Goal: Information Seeking & Learning: Find specific fact

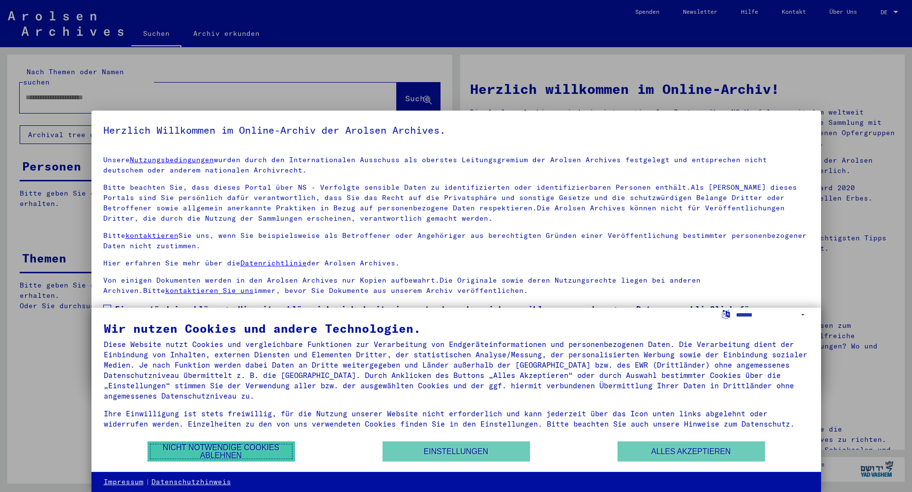
click at [230, 448] on button "Nicht notwendige Cookies ablehnen" at bounding box center [220, 451] width 147 height 20
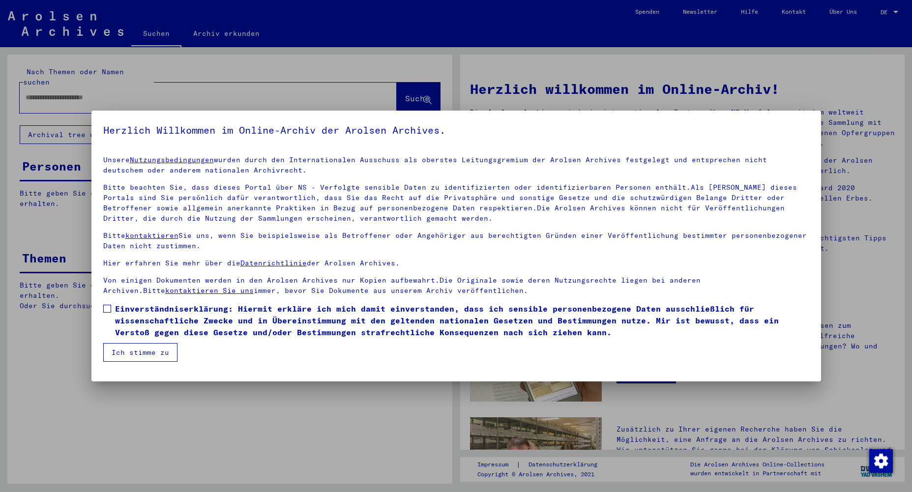
click at [108, 309] on span at bounding box center [107, 309] width 8 height 8
click at [145, 353] on button "Ich stimme zu" at bounding box center [140, 352] width 74 height 19
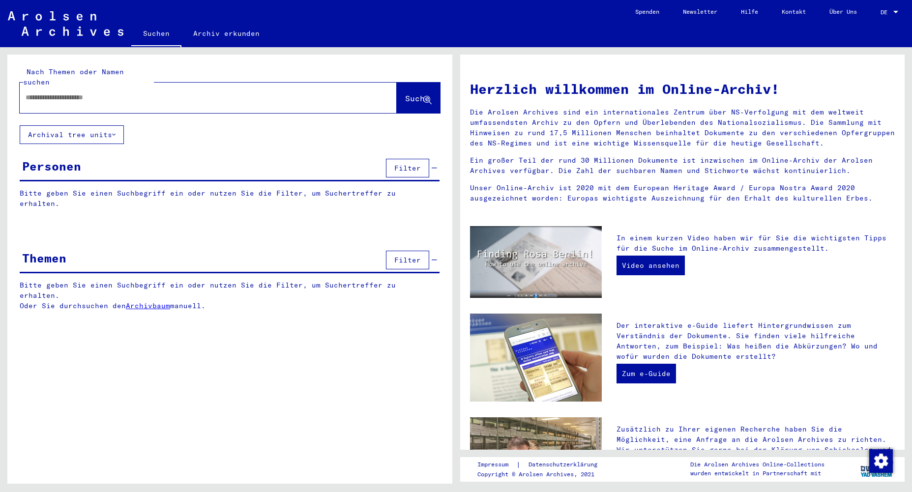
click at [406, 256] on span "Filter" at bounding box center [407, 260] width 27 height 9
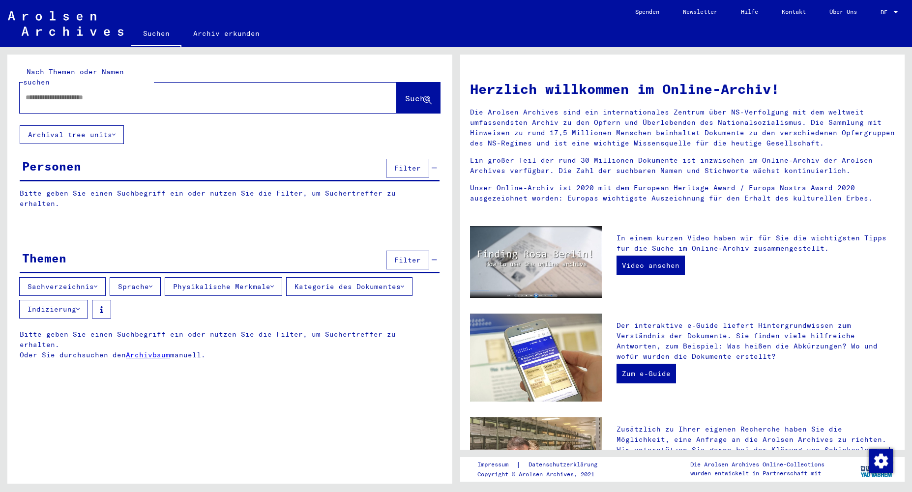
click at [404, 283] on icon at bounding box center [402, 286] width 3 height 7
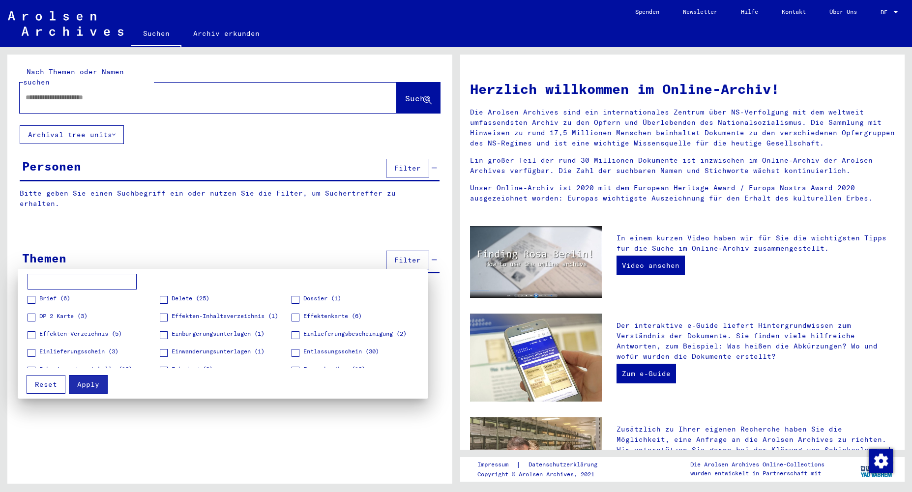
scroll to position [98, 0]
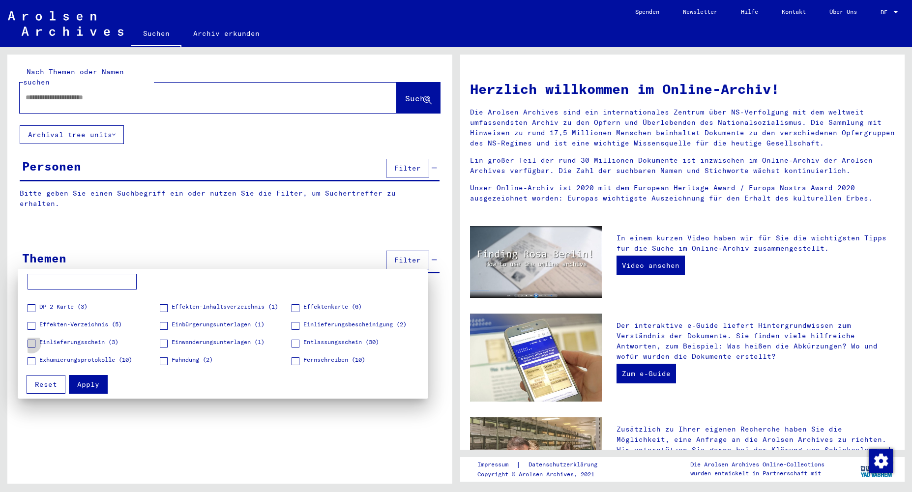
click at [32, 344] on span at bounding box center [32, 344] width 8 height 8
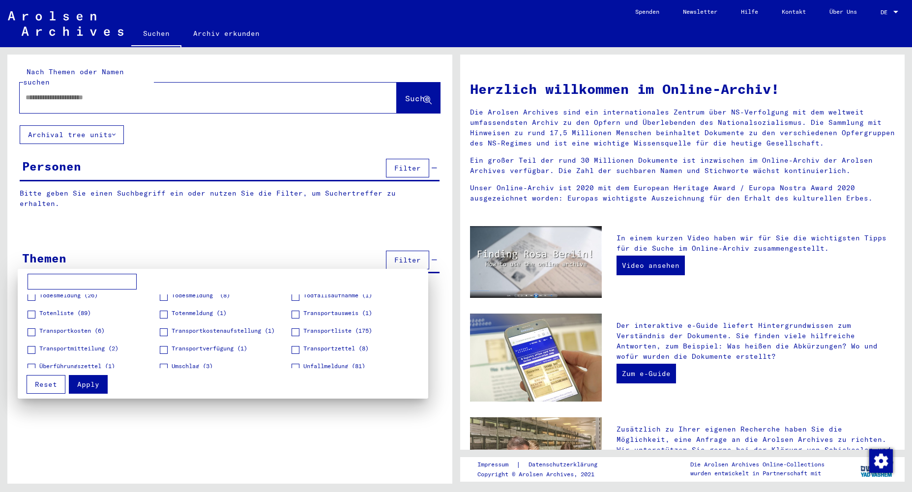
scroll to position [571, 0]
click at [31, 349] on span at bounding box center [32, 349] width 8 height 8
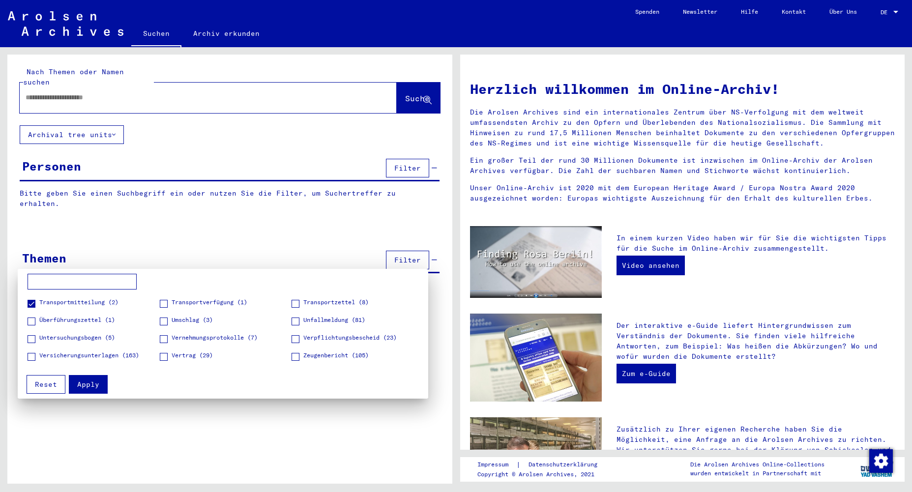
scroll to position [618, 0]
click at [31, 320] on span at bounding box center [32, 320] width 8 height 8
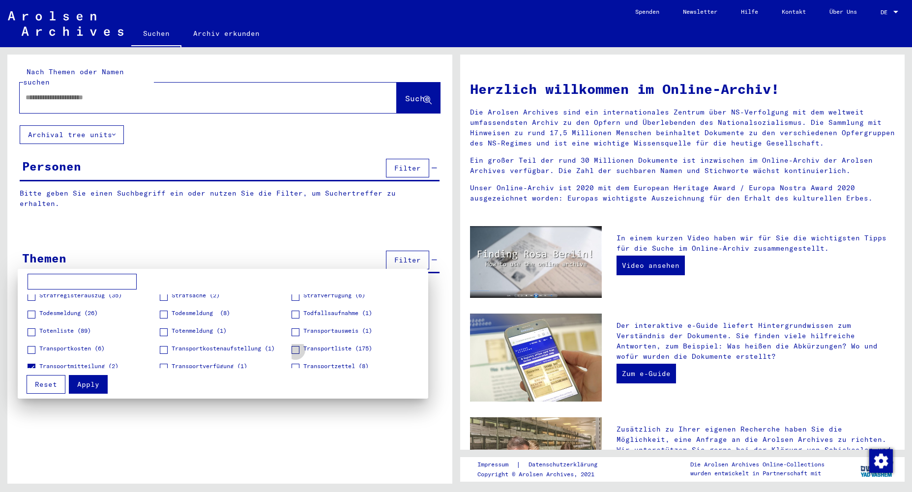
click at [294, 350] on span at bounding box center [295, 350] width 8 height 8
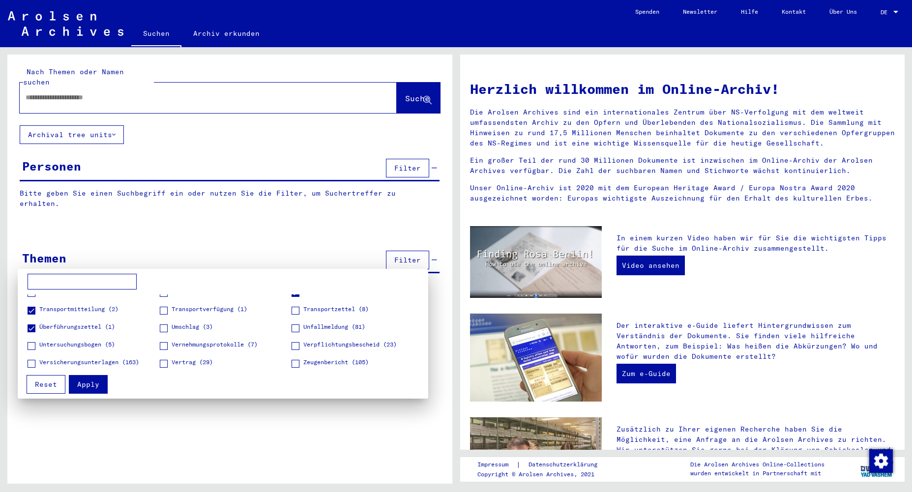
scroll to position [611, 0]
click at [31, 327] on span at bounding box center [32, 326] width 8 height 8
click at [29, 309] on span at bounding box center [32, 308] width 8 height 8
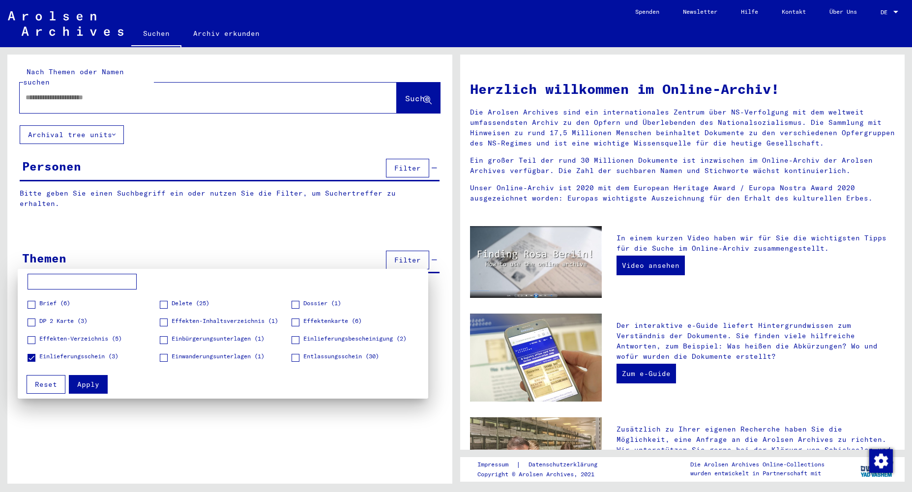
scroll to position [84, 0]
click at [33, 359] on span at bounding box center [32, 358] width 8 height 8
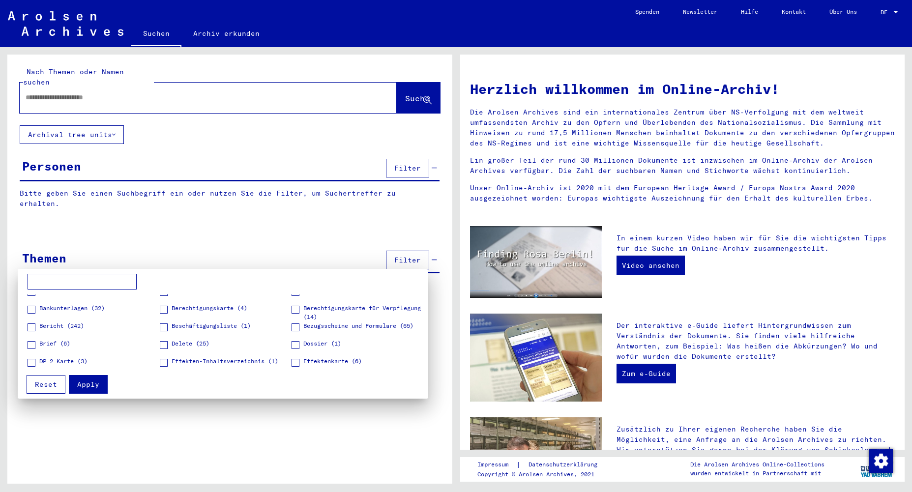
scroll to position [0, 0]
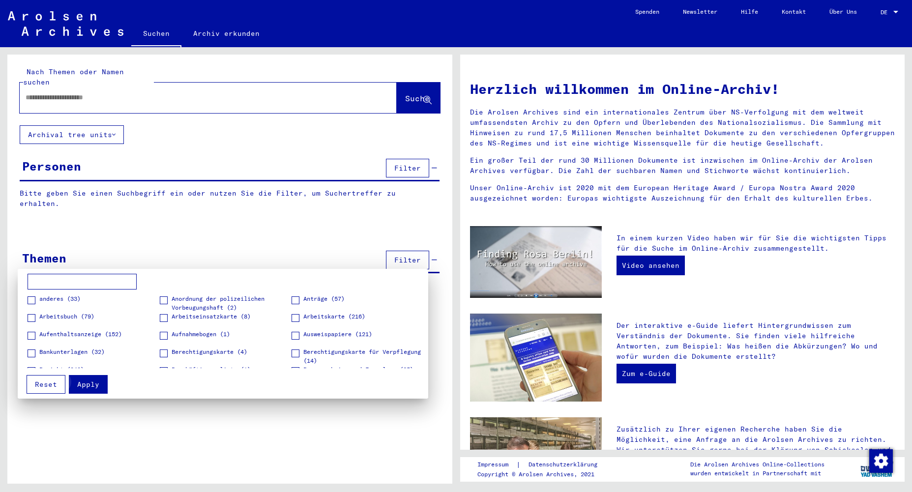
click at [88, 386] on span "Apply" at bounding box center [88, 384] width 22 height 9
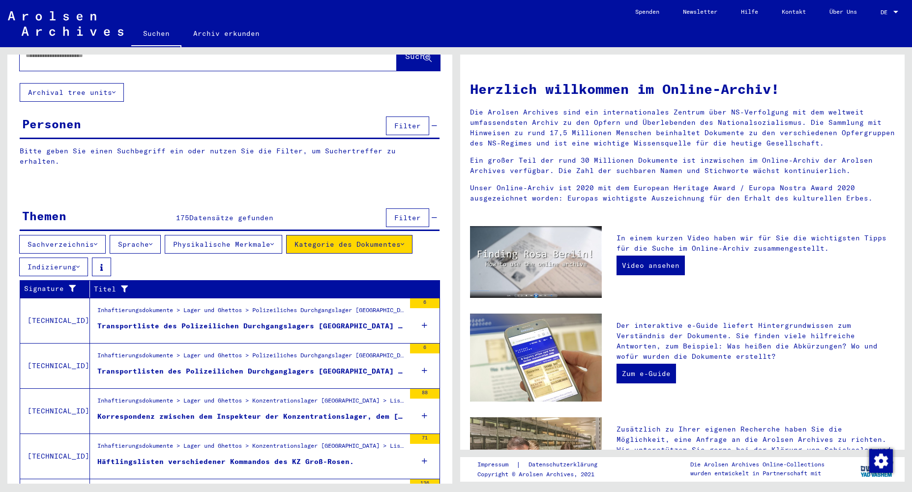
scroll to position [91, 0]
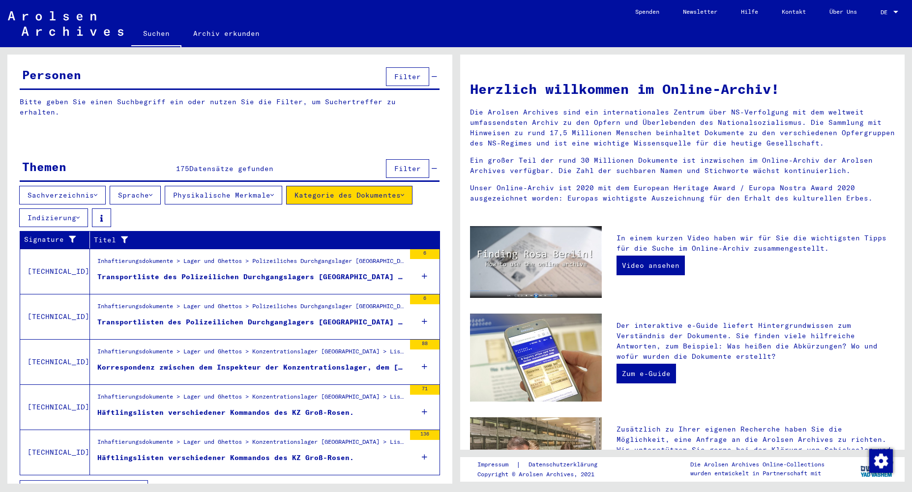
click at [412, 186] on button "Kategorie des Dokumentes" at bounding box center [349, 195] width 126 height 19
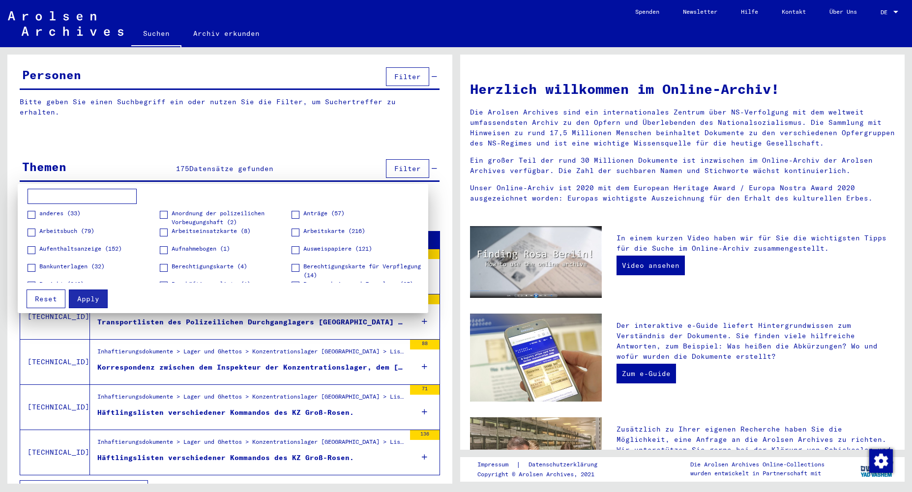
click at [48, 201] on input at bounding box center [82, 197] width 109 height 16
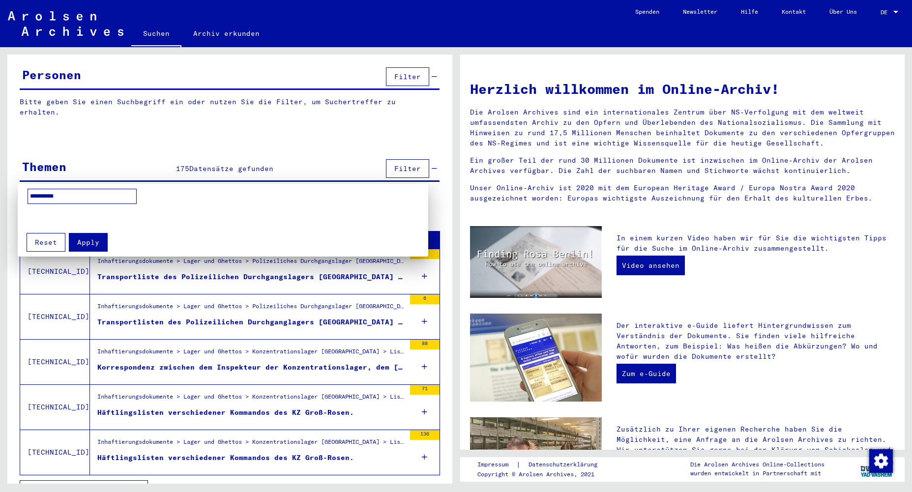
type input "**********"
click at [90, 244] on span "Apply" at bounding box center [88, 242] width 22 height 9
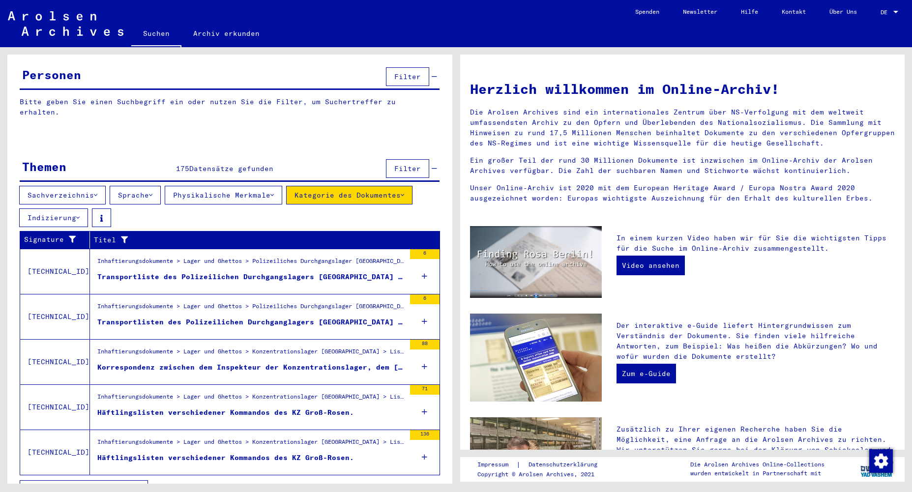
click at [107, 485] on span "Alle Ergebnisse anzeigen" at bounding box center [81, 489] width 106 height 9
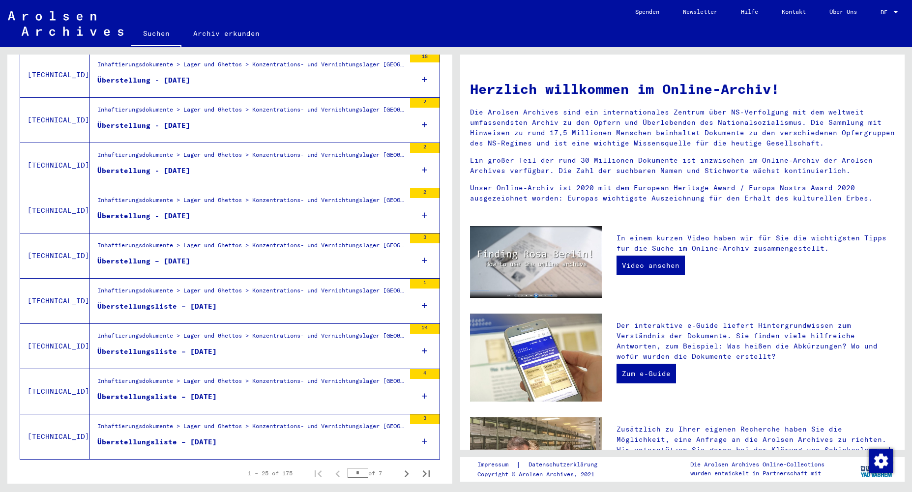
scroll to position [993, 0]
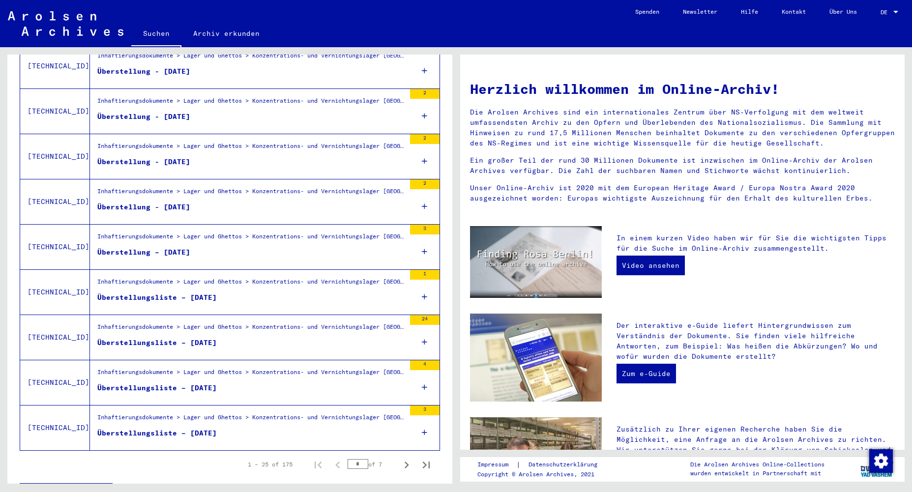
click at [155, 338] on div "Überstellungsliste – [DATE]" at bounding box center [156, 343] width 119 height 10
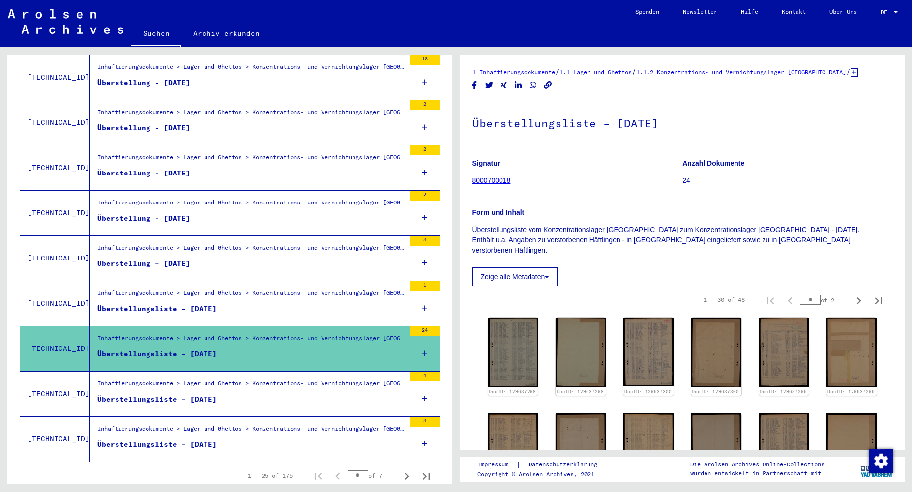
scroll to position [980, 0]
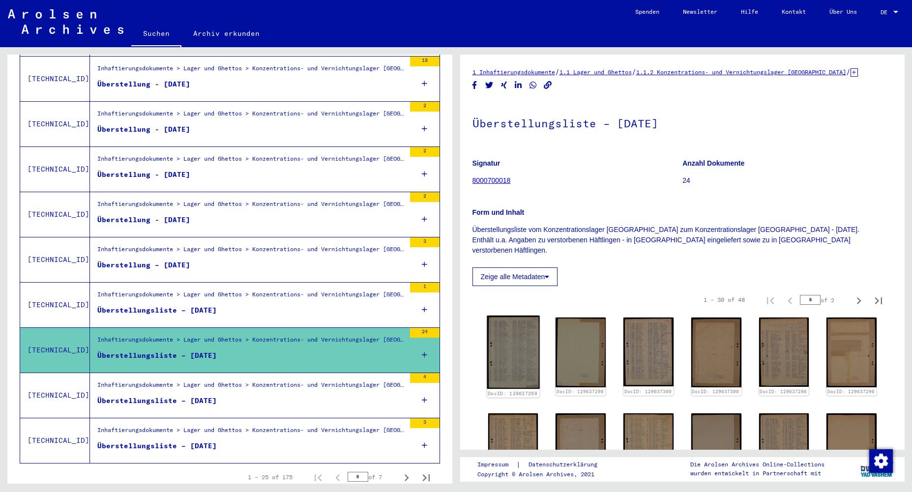
click at [502, 334] on img at bounding box center [513, 352] width 53 height 73
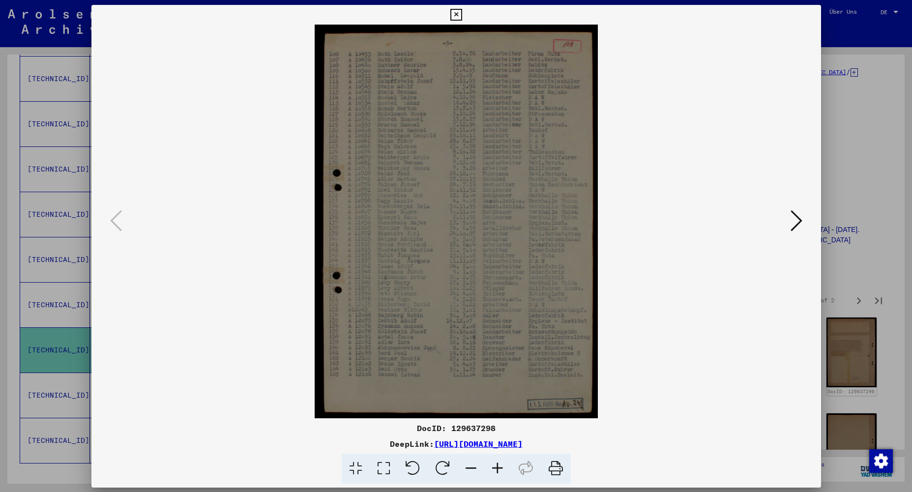
scroll to position [0, 0]
click at [502, 335] on img at bounding box center [456, 222] width 663 height 394
click at [796, 219] on icon at bounding box center [796, 221] width 12 height 24
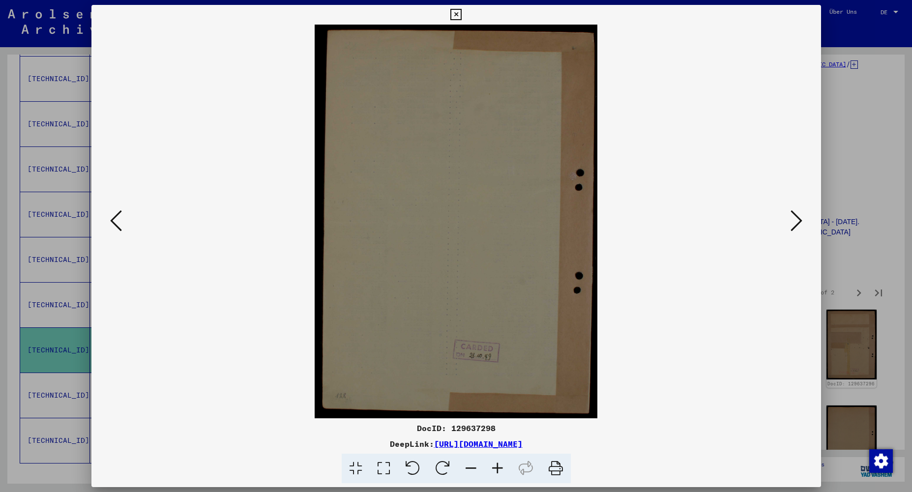
click at [796, 219] on icon at bounding box center [796, 221] width 12 height 24
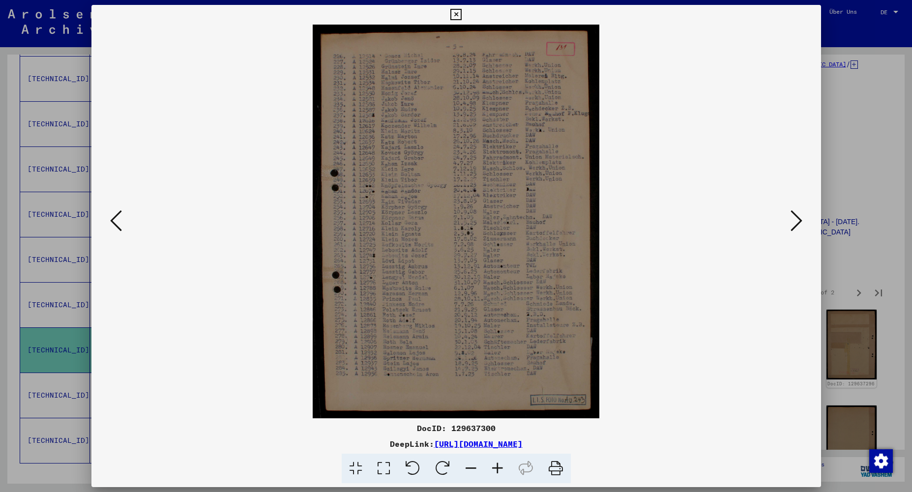
click at [796, 219] on icon at bounding box center [796, 221] width 12 height 24
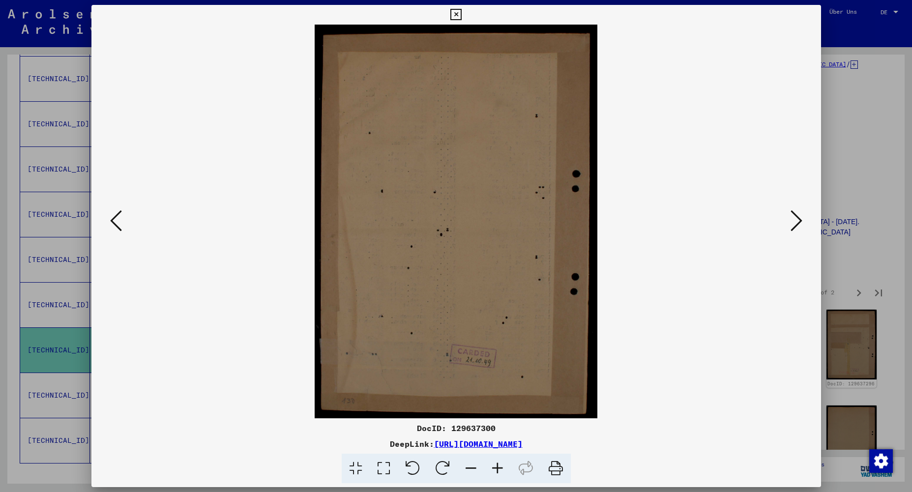
click at [796, 219] on icon at bounding box center [796, 221] width 12 height 24
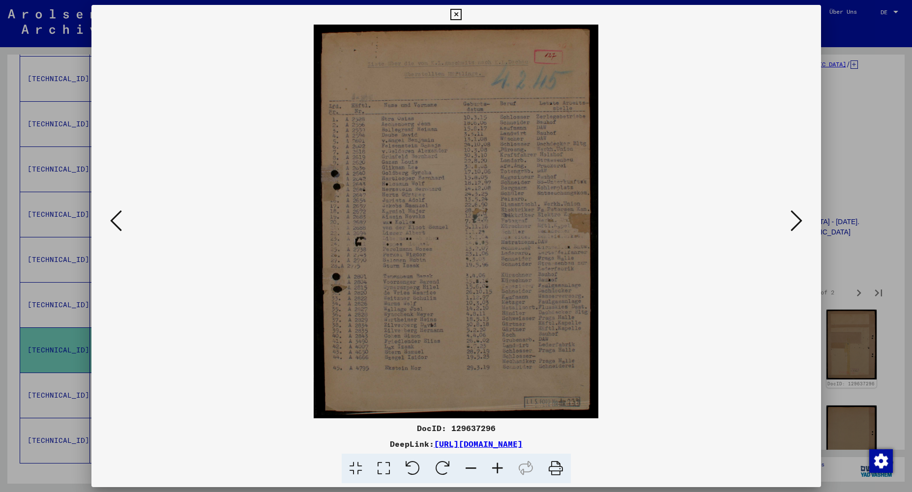
click at [796, 219] on icon at bounding box center [796, 221] width 12 height 24
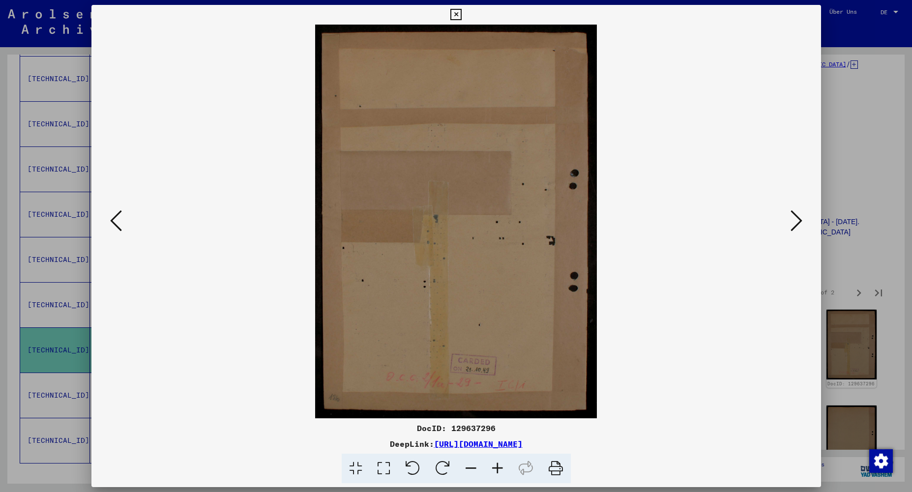
click at [796, 219] on icon at bounding box center [796, 221] width 12 height 24
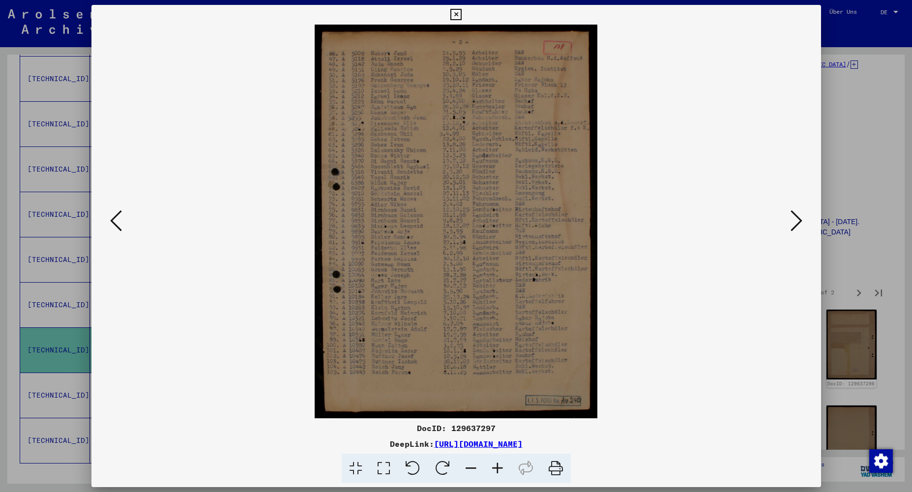
click at [796, 219] on icon at bounding box center [796, 221] width 12 height 24
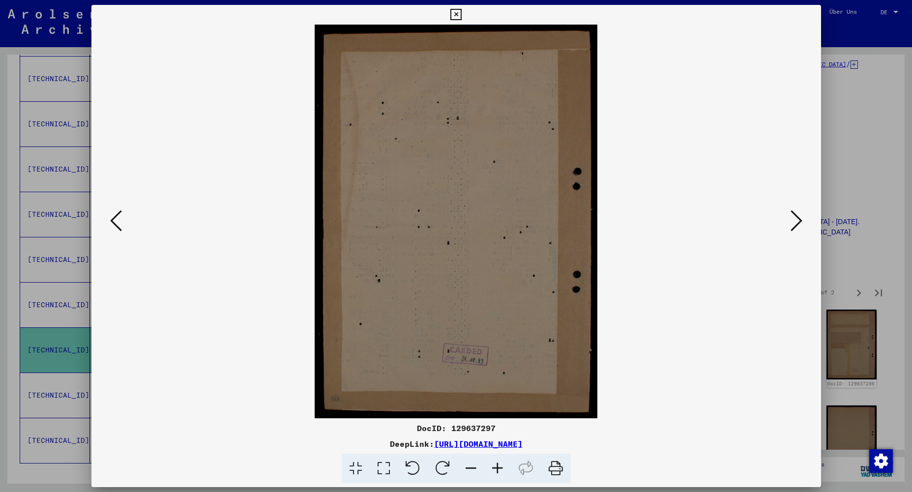
click at [796, 219] on icon at bounding box center [796, 221] width 12 height 24
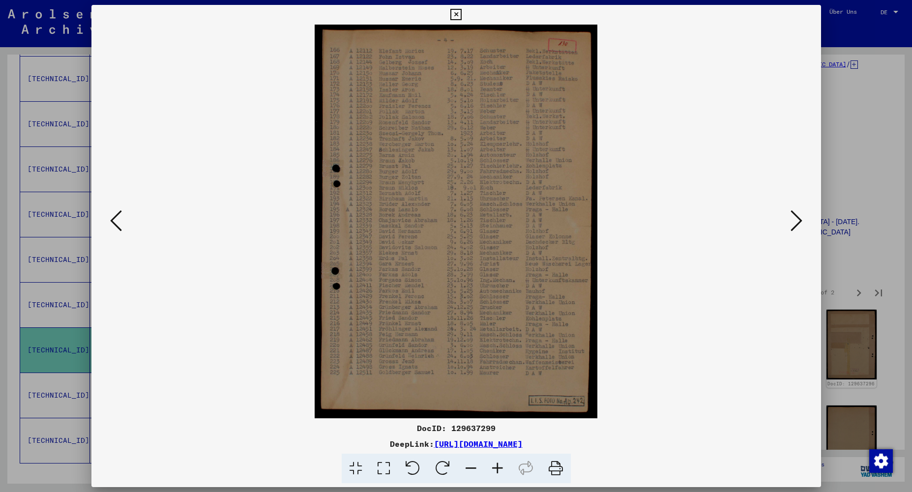
click at [796, 219] on icon at bounding box center [796, 221] width 12 height 24
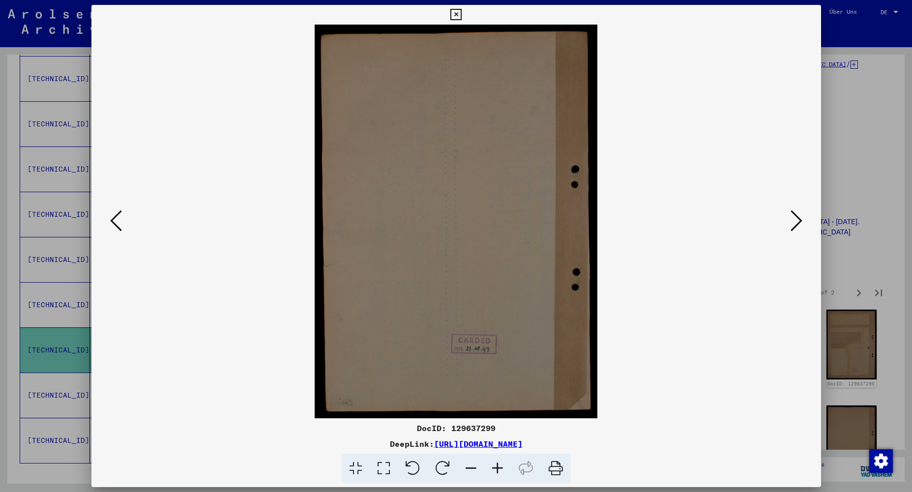
click at [796, 219] on icon at bounding box center [796, 221] width 12 height 24
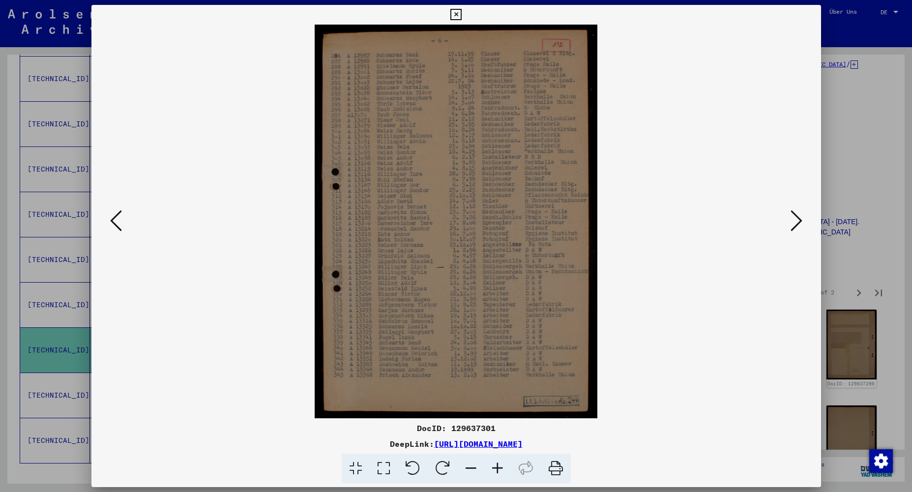
click at [799, 219] on icon at bounding box center [796, 221] width 12 height 24
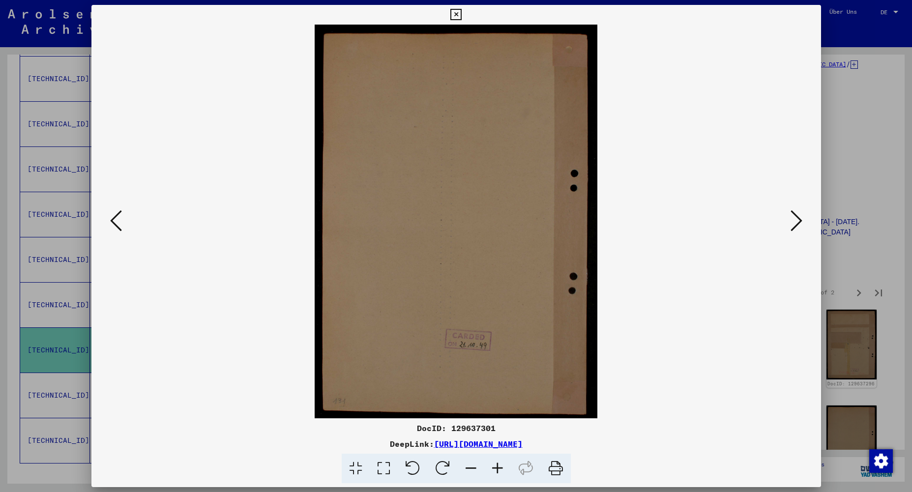
click at [799, 219] on icon at bounding box center [796, 221] width 12 height 24
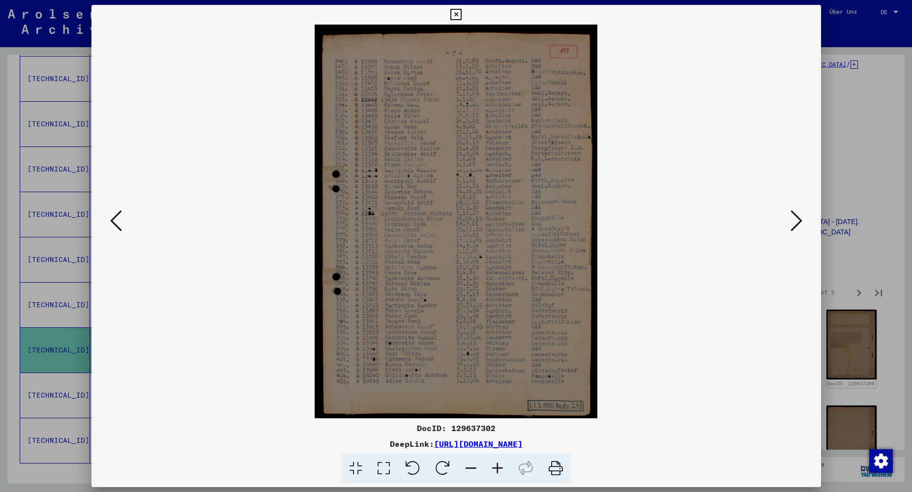
click at [799, 219] on icon at bounding box center [796, 221] width 12 height 24
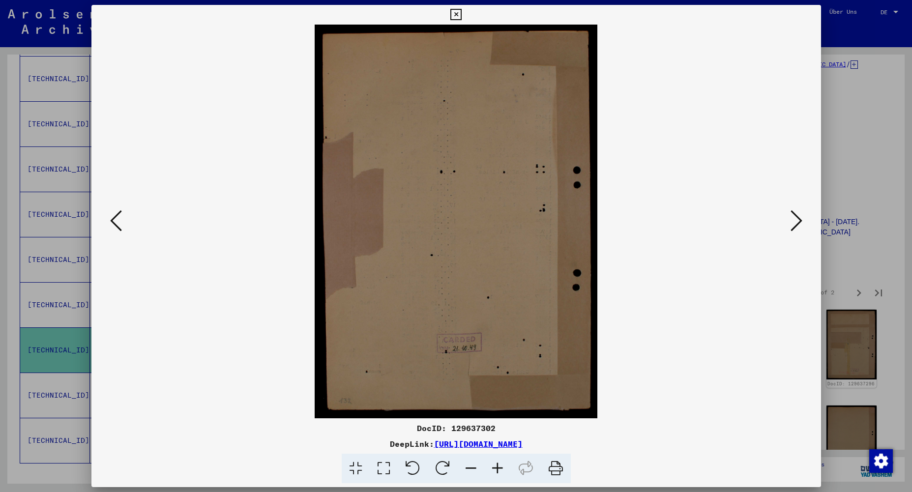
click at [799, 219] on icon at bounding box center [796, 221] width 12 height 24
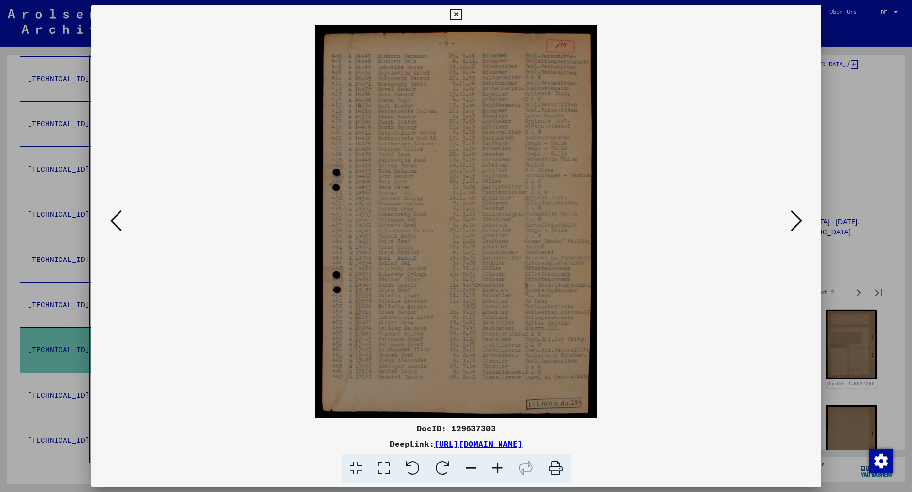
click at [799, 219] on icon at bounding box center [796, 221] width 12 height 24
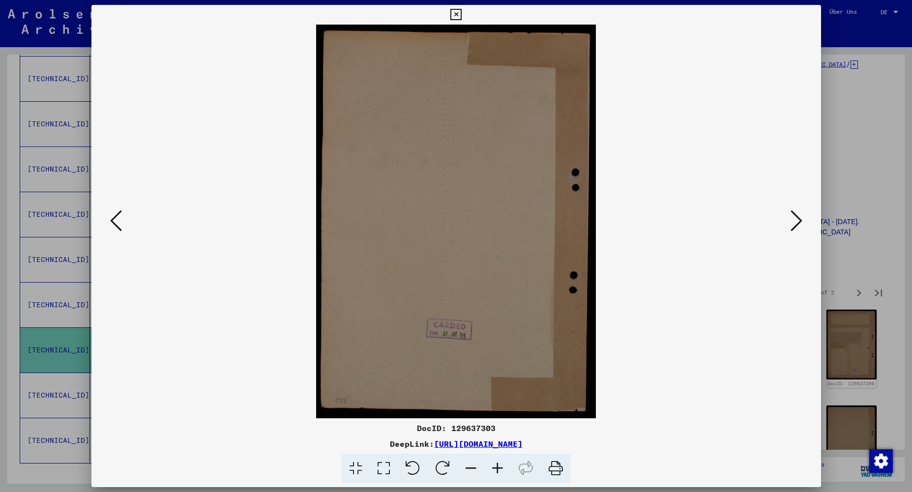
click at [799, 219] on icon at bounding box center [796, 221] width 12 height 24
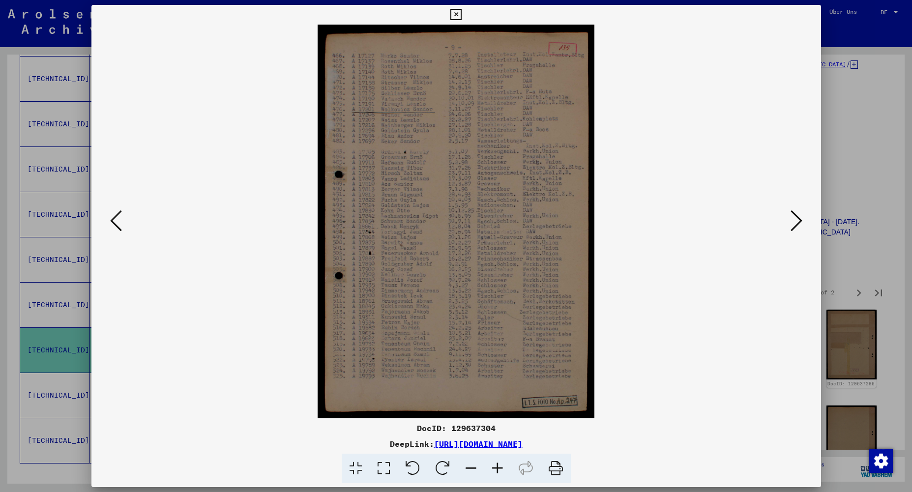
click at [799, 219] on icon at bounding box center [796, 221] width 12 height 24
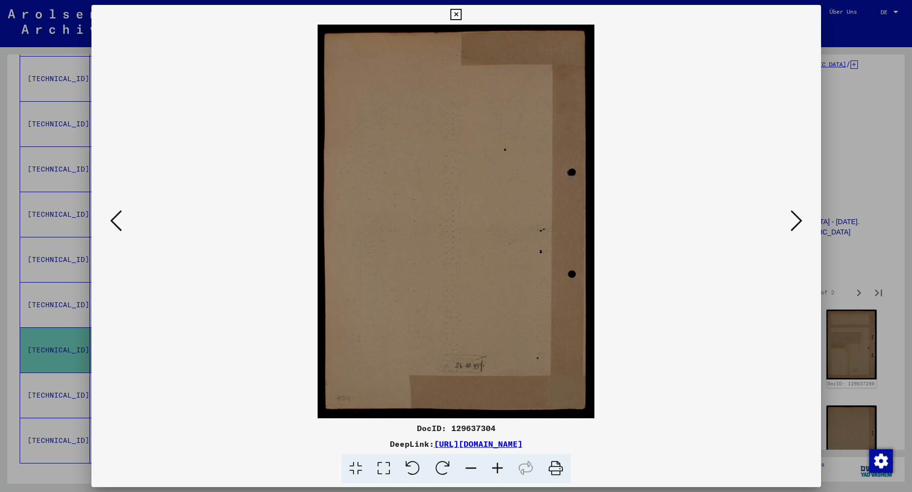
click at [799, 219] on icon at bounding box center [796, 221] width 12 height 24
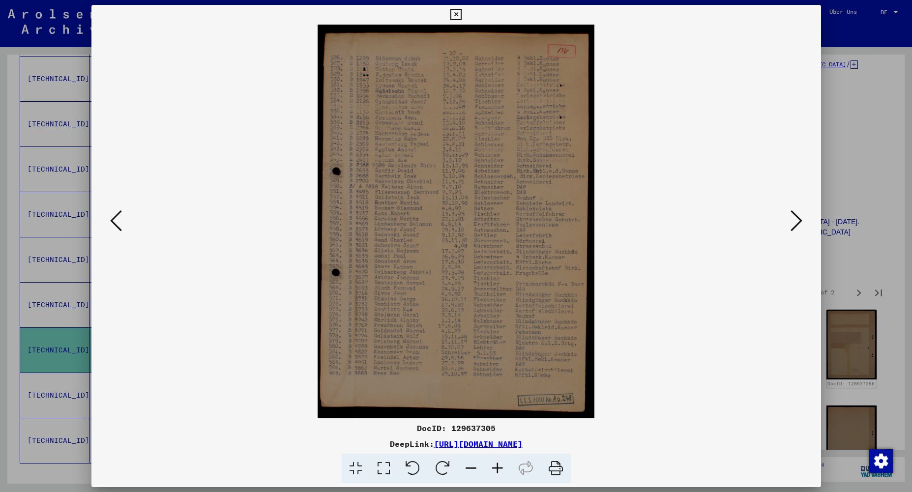
click at [799, 219] on icon at bounding box center [796, 221] width 12 height 24
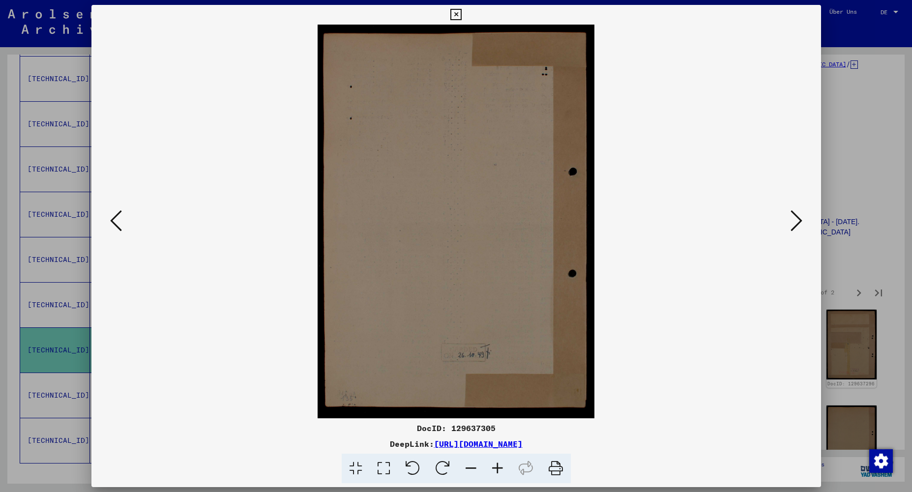
click at [799, 219] on icon at bounding box center [796, 221] width 12 height 24
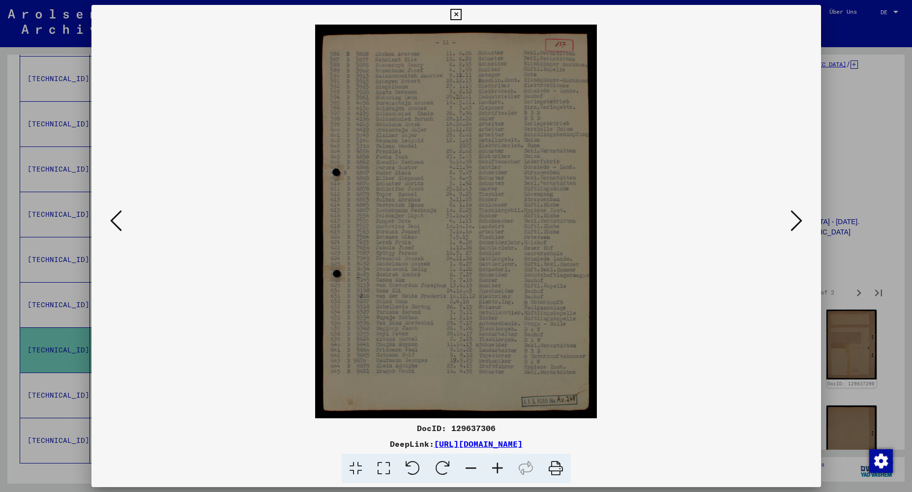
click at [799, 218] on icon at bounding box center [796, 221] width 12 height 24
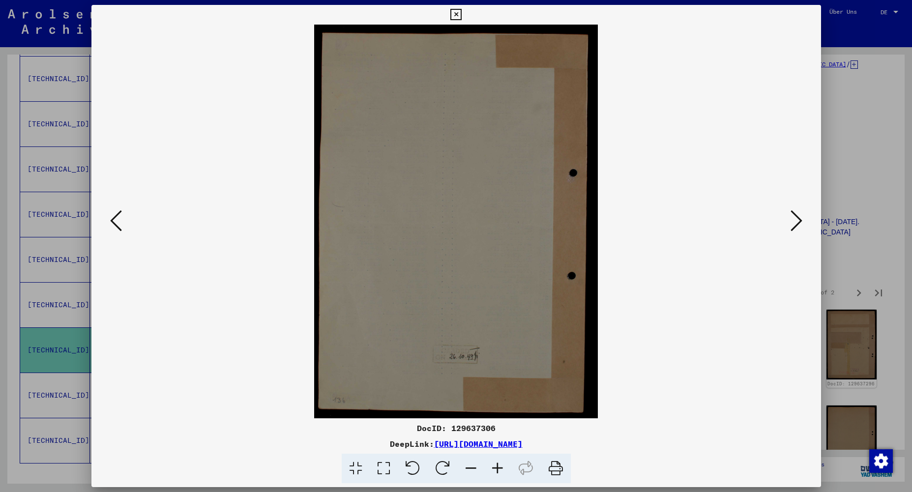
click at [799, 218] on icon at bounding box center [796, 221] width 12 height 24
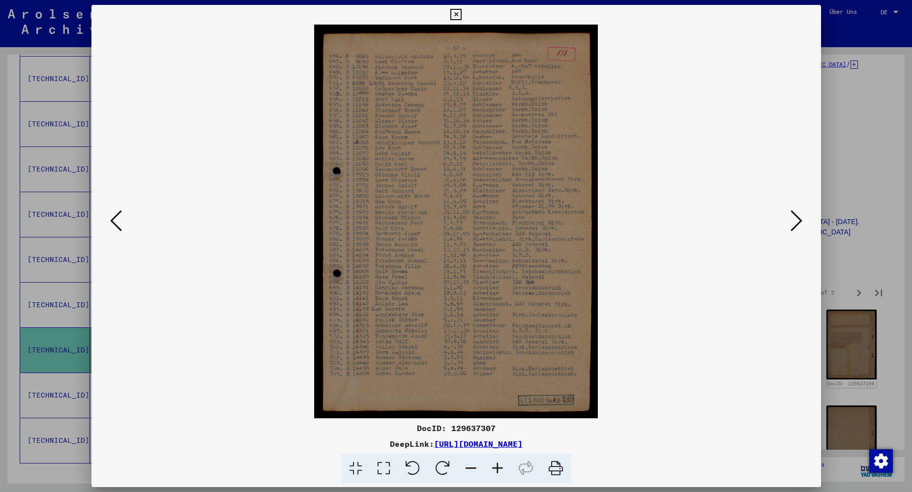
click at [799, 218] on icon at bounding box center [796, 221] width 12 height 24
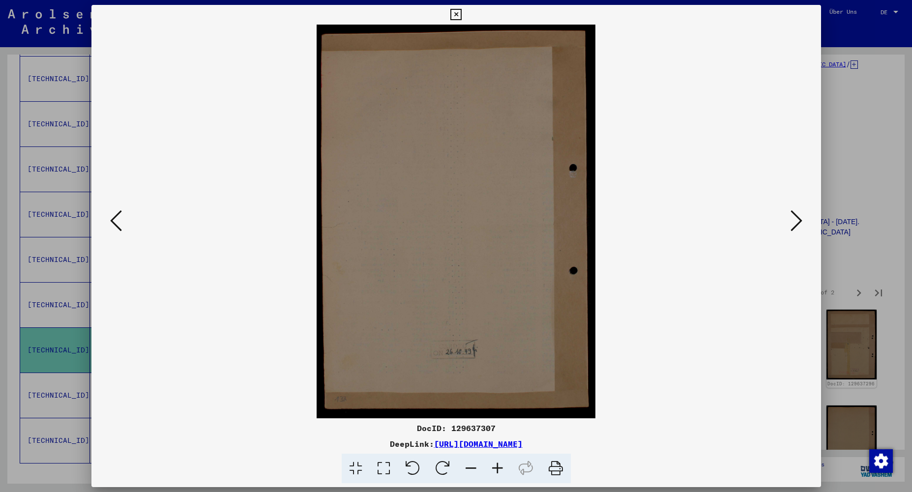
click at [799, 218] on icon at bounding box center [796, 221] width 12 height 24
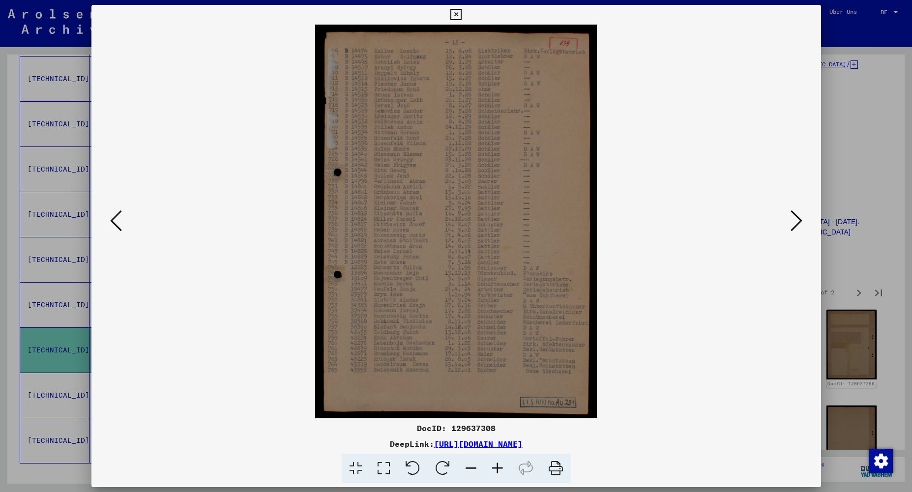
click at [799, 218] on icon at bounding box center [796, 221] width 12 height 24
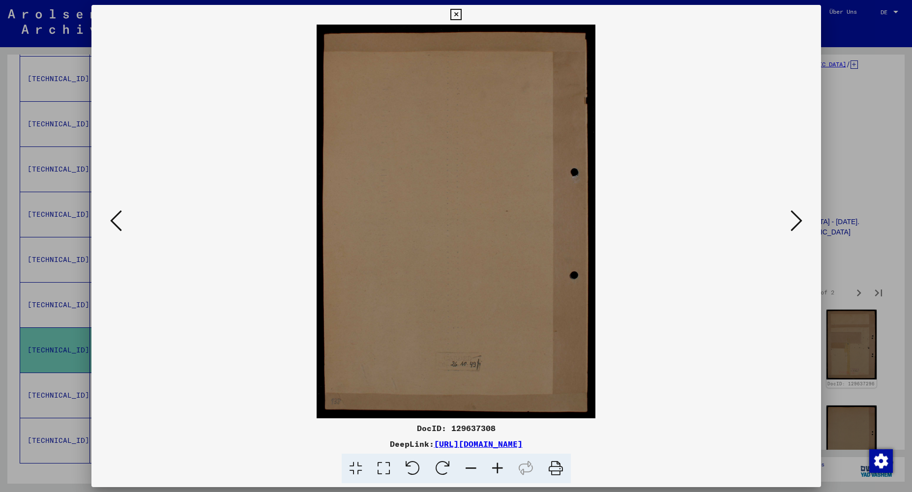
click at [799, 218] on icon at bounding box center [796, 221] width 12 height 24
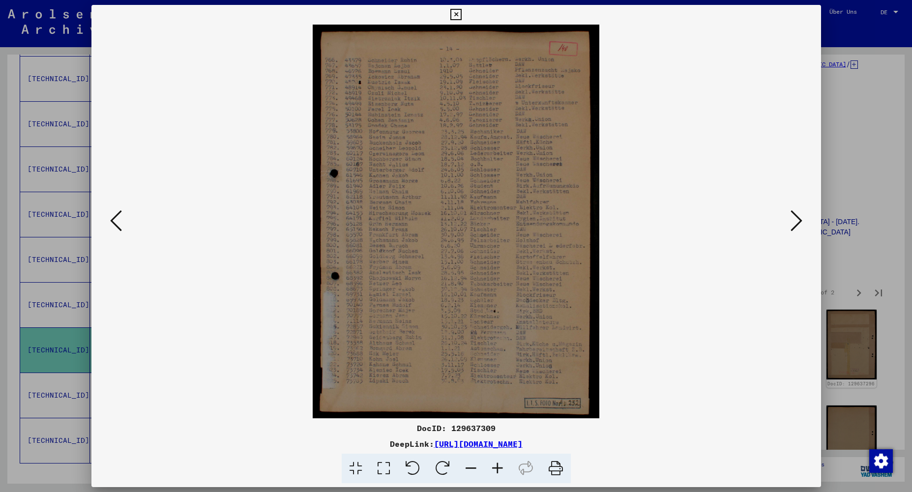
click at [799, 218] on icon at bounding box center [796, 221] width 12 height 24
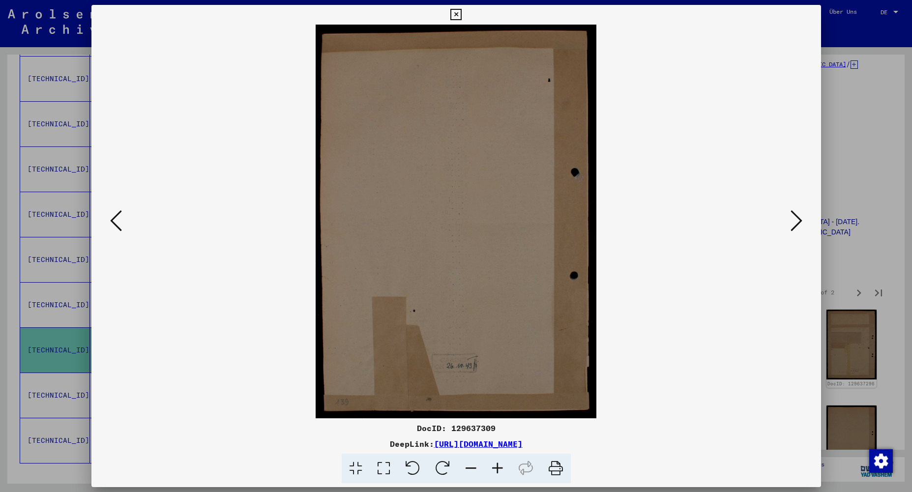
click at [799, 218] on icon at bounding box center [796, 221] width 12 height 24
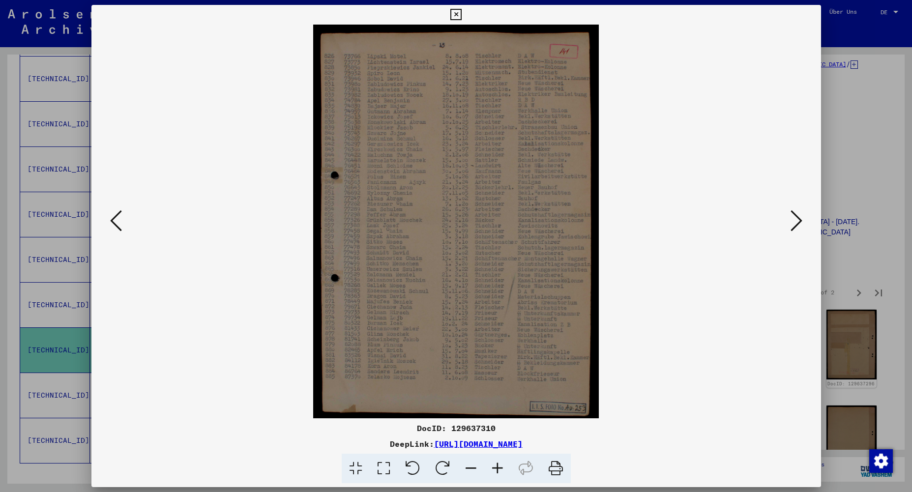
click at [799, 218] on icon at bounding box center [796, 221] width 12 height 24
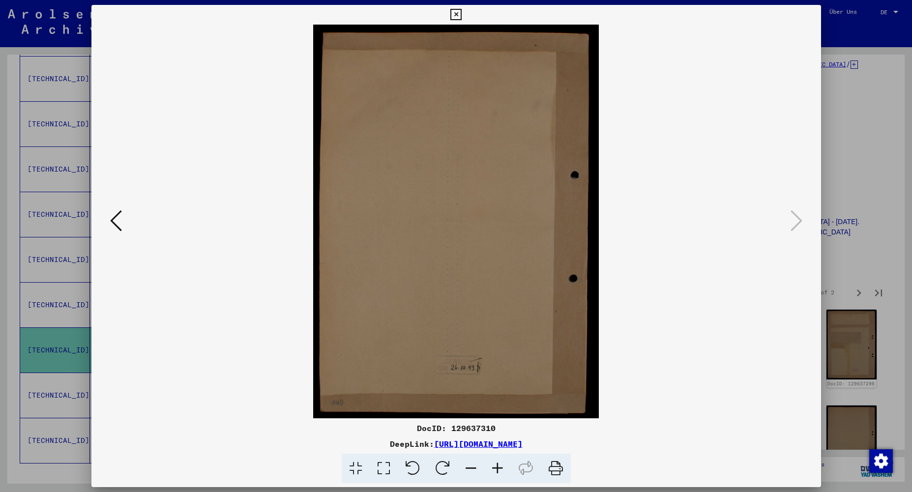
click at [113, 223] on icon at bounding box center [116, 221] width 12 height 24
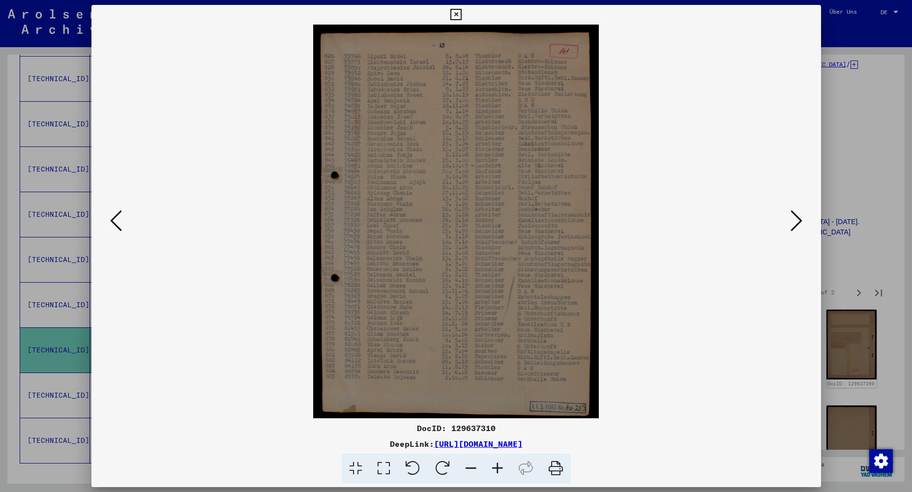
click at [113, 223] on icon at bounding box center [116, 221] width 12 height 24
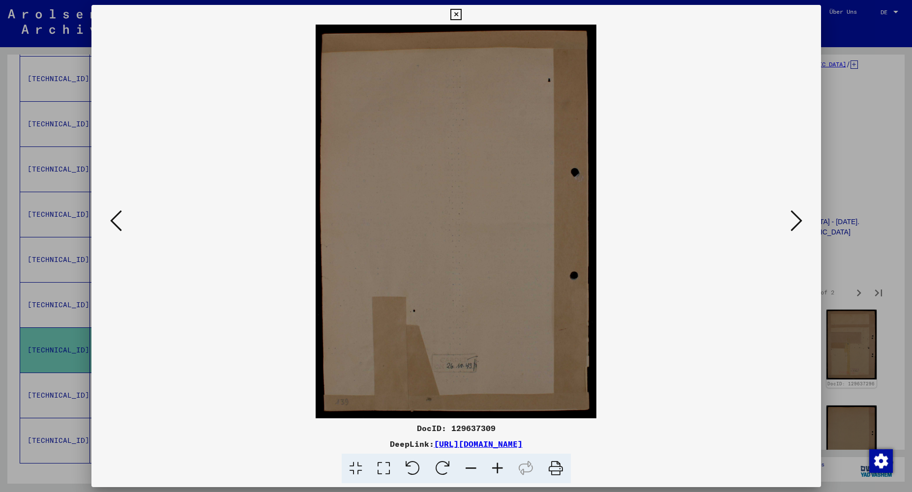
click at [113, 223] on icon at bounding box center [116, 221] width 12 height 24
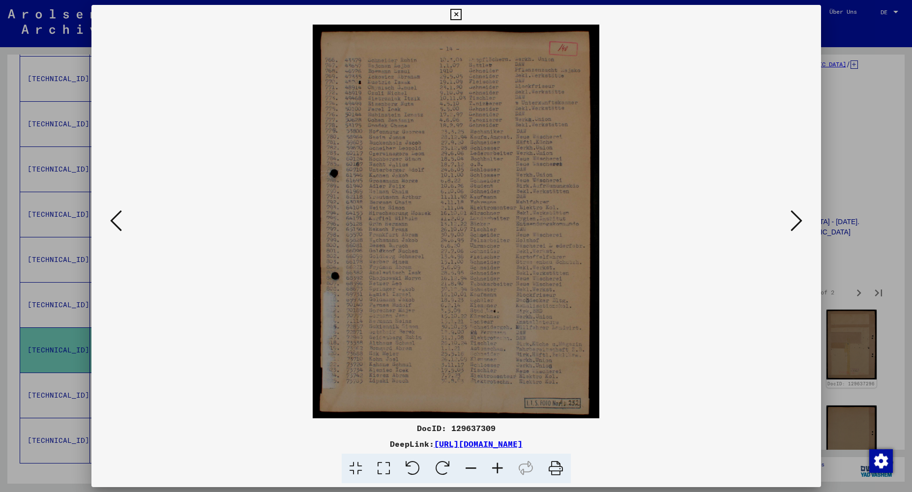
click at [113, 223] on icon at bounding box center [116, 221] width 12 height 24
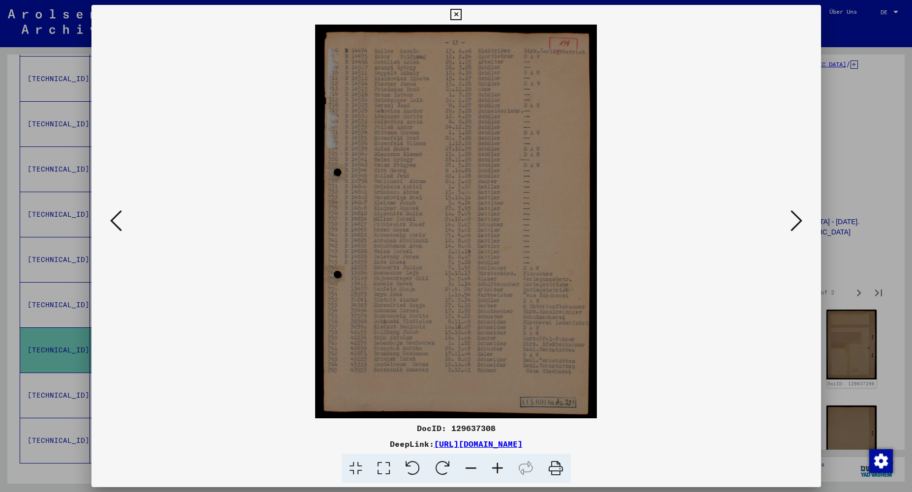
click at [113, 223] on icon at bounding box center [116, 221] width 12 height 24
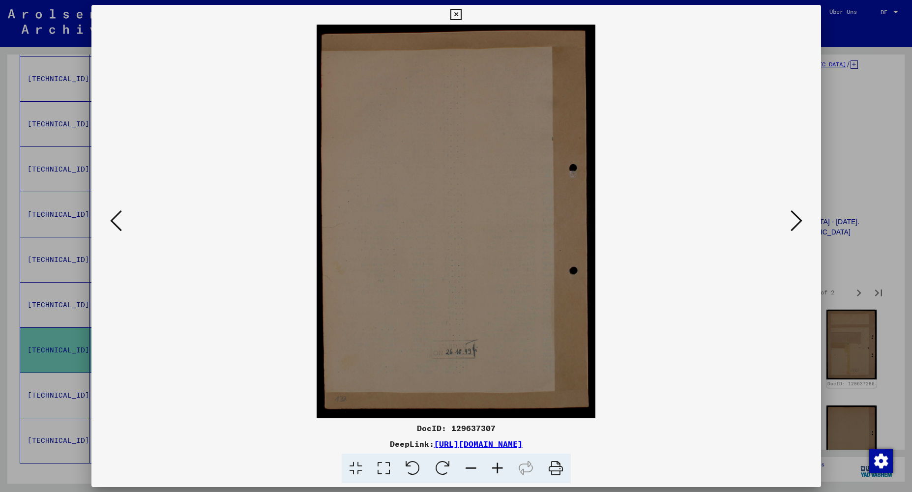
click at [113, 223] on icon at bounding box center [116, 221] width 12 height 24
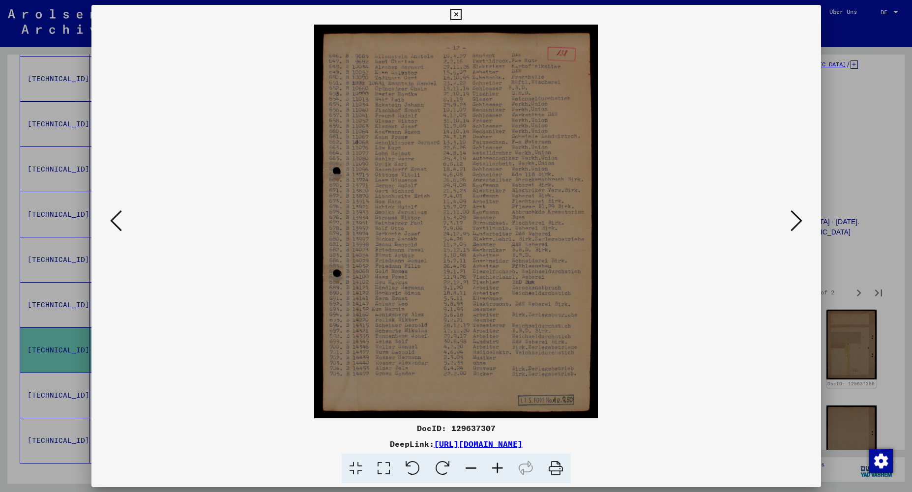
click at [113, 223] on icon at bounding box center [116, 221] width 12 height 24
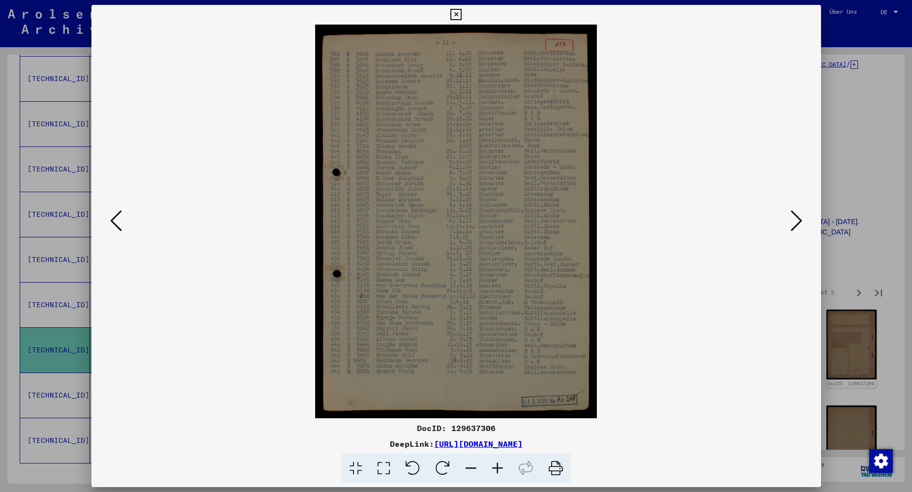
click at [113, 223] on icon at bounding box center [116, 221] width 12 height 24
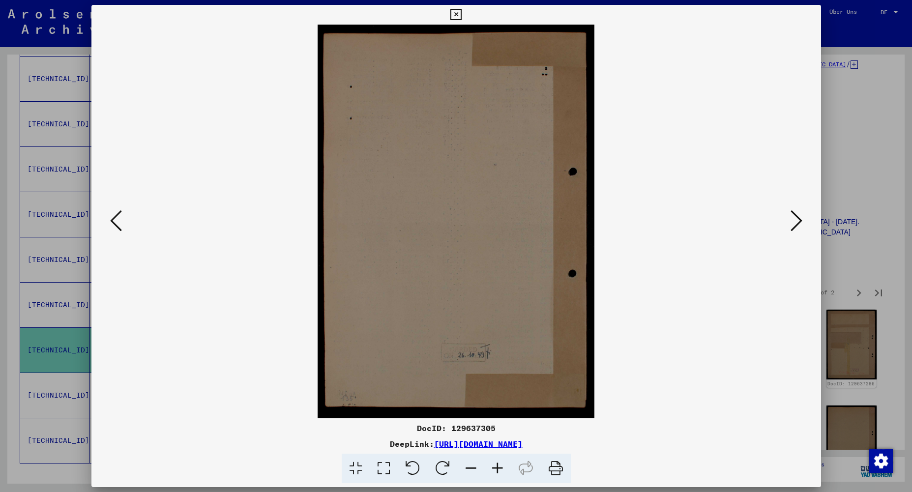
click at [113, 223] on icon at bounding box center [116, 221] width 12 height 24
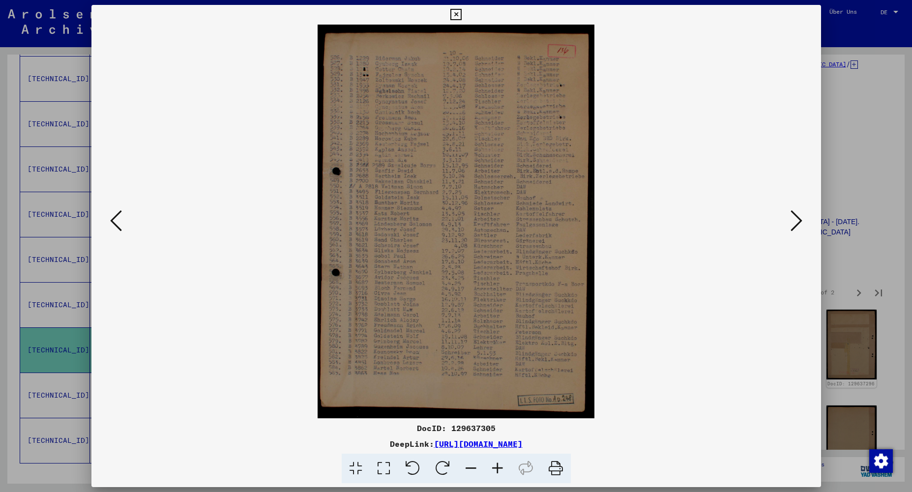
click at [113, 223] on icon at bounding box center [116, 221] width 12 height 24
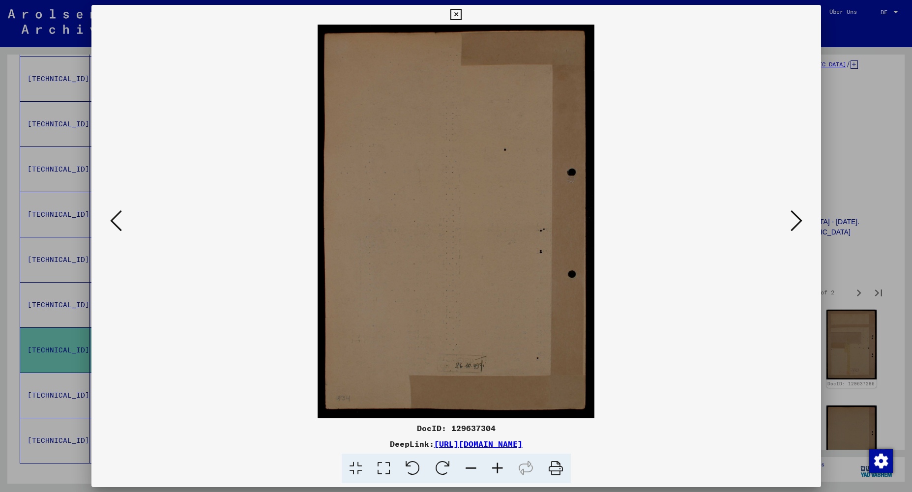
click at [113, 223] on icon at bounding box center [116, 221] width 12 height 24
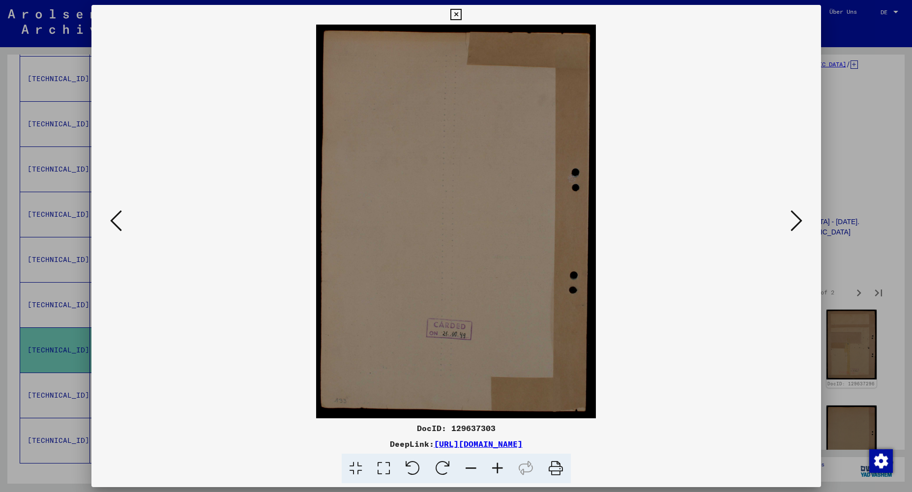
click at [113, 223] on icon at bounding box center [116, 221] width 12 height 24
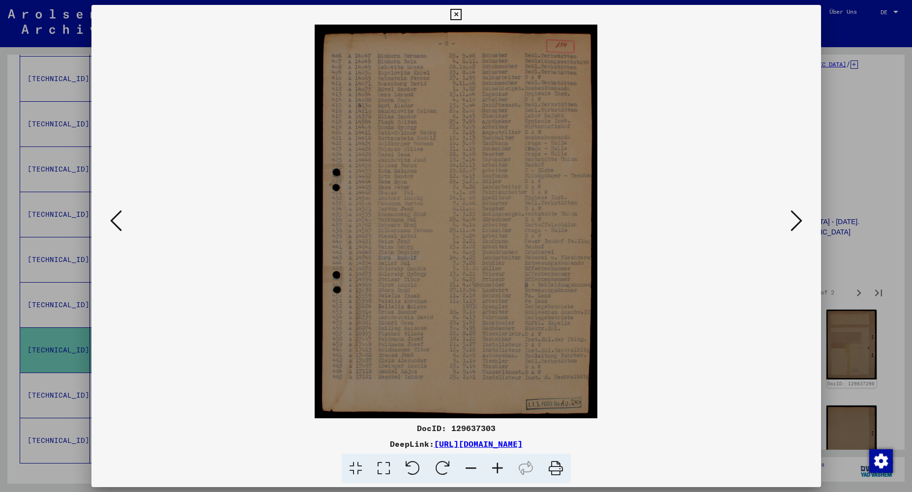
click at [113, 223] on icon at bounding box center [116, 221] width 12 height 24
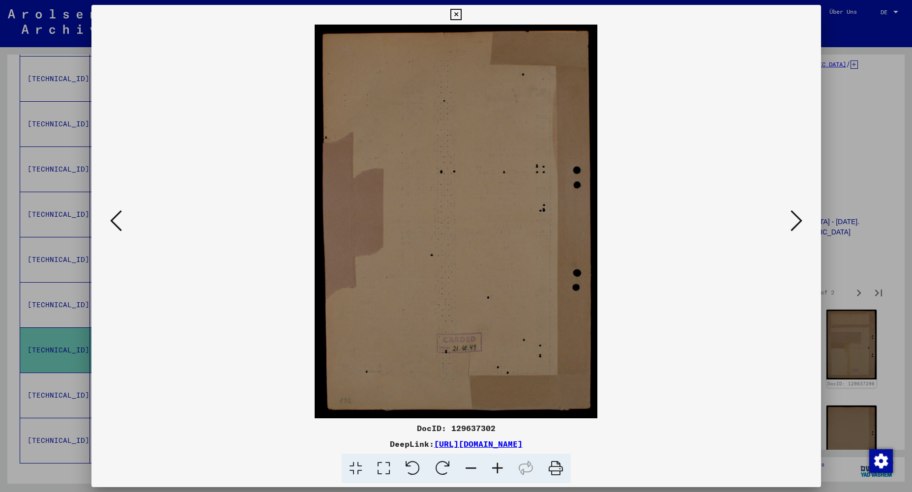
click at [113, 223] on icon at bounding box center [116, 221] width 12 height 24
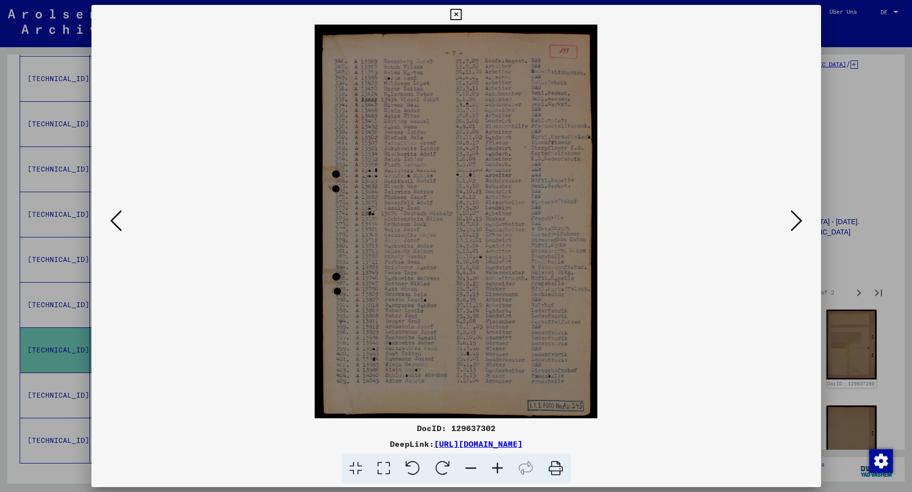
click at [113, 223] on icon at bounding box center [116, 221] width 12 height 24
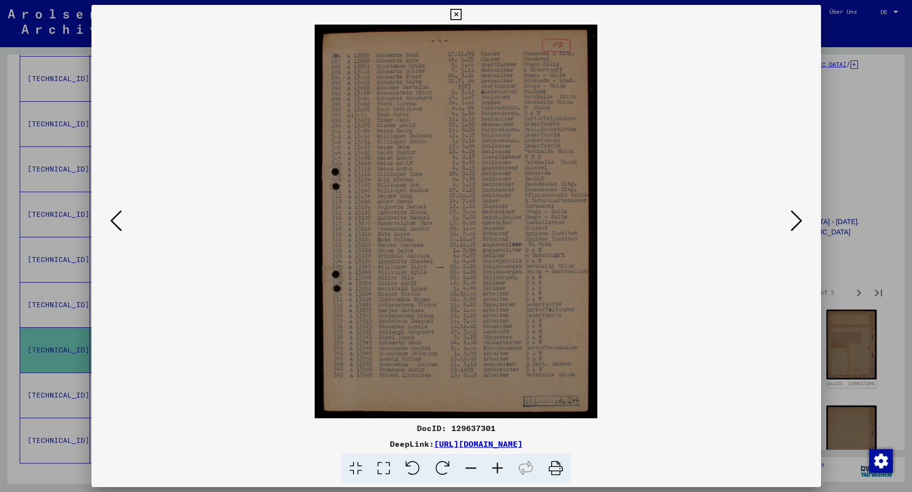
click at [113, 223] on icon at bounding box center [116, 221] width 12 height 24
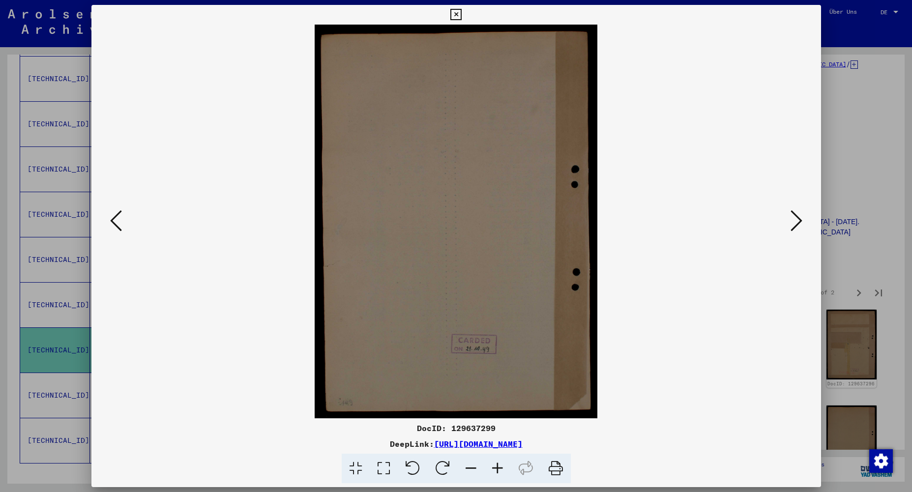
click at [113, 223] on icon at bounding box center [116, 221] width 12 height 24
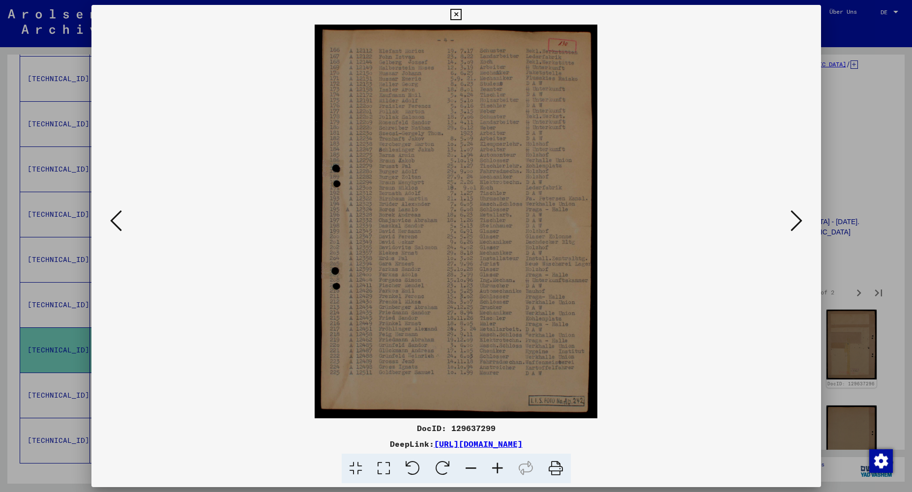
click at [113, 223] on icon at bounding box center [116, 221] width 12 height 24
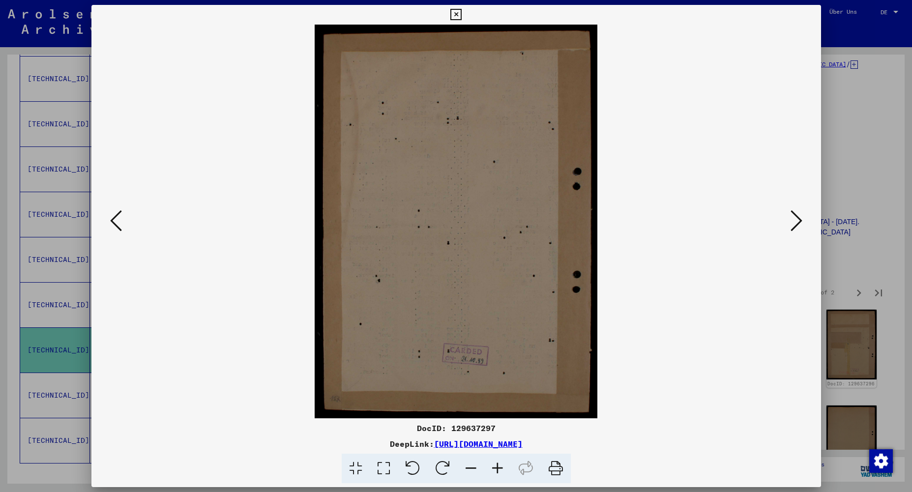
click at [113, 223] on icon at bounding box center [116, 221] width 12 height 24
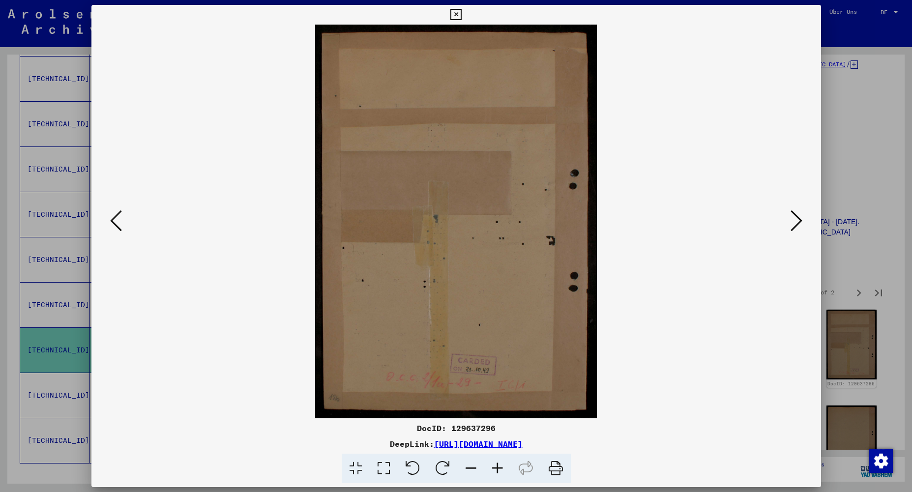
click at [113, 223] on icon at bounding box center [116, 221] width 12 height 24
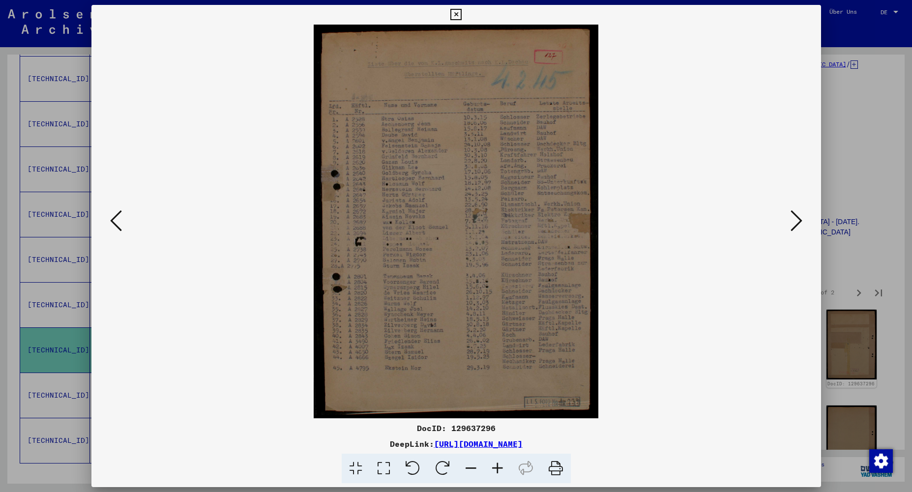
click at [113, 223] on icon at bounding box center [116, 221] width 12 height 24
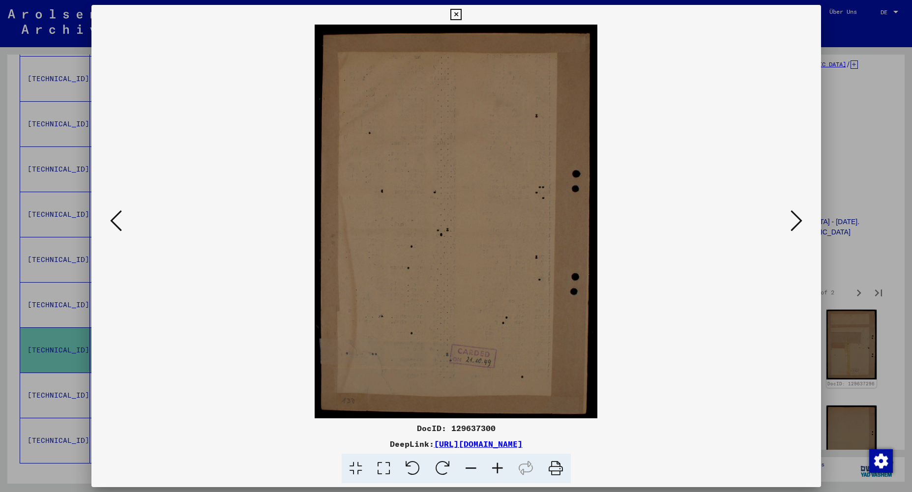
click at [113, 223] on icon at bounding box center [116, 221] width 12 height 24
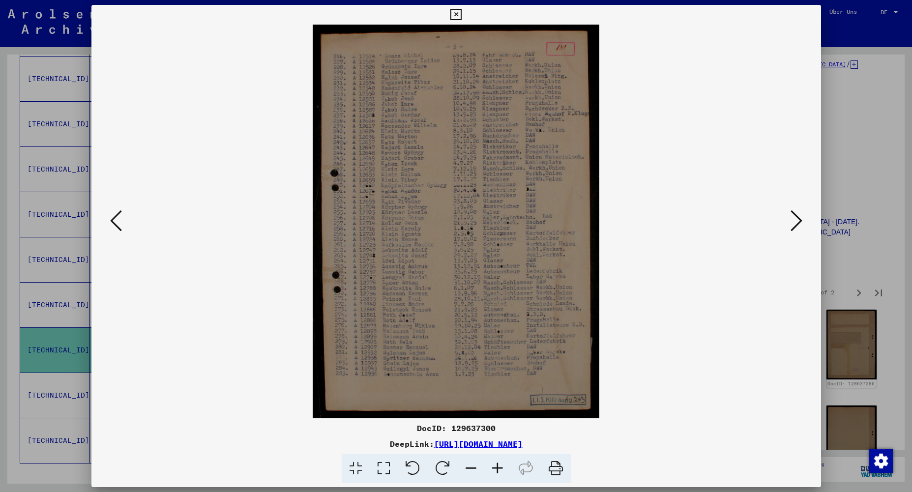
click at [113, 223] on icon at bounding box center [116, 221] width 12 height 24
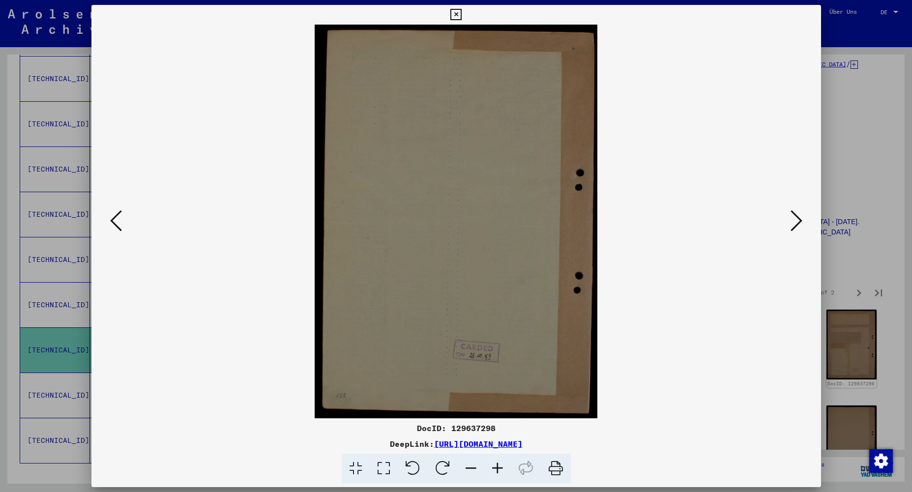
click at [113, 223] on icon at bounding box center [116, 221] width 12 height 24
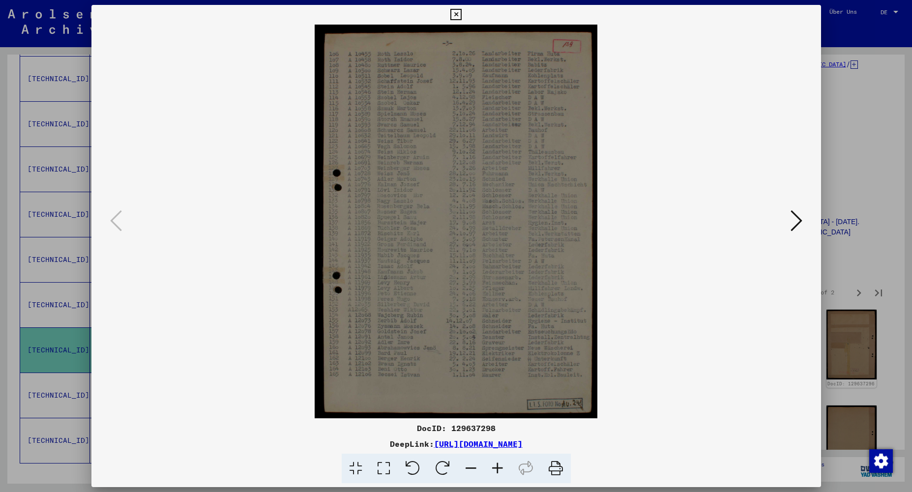
click at [798, 220] on icon at bounding box center [796, 221] width 12 height 24
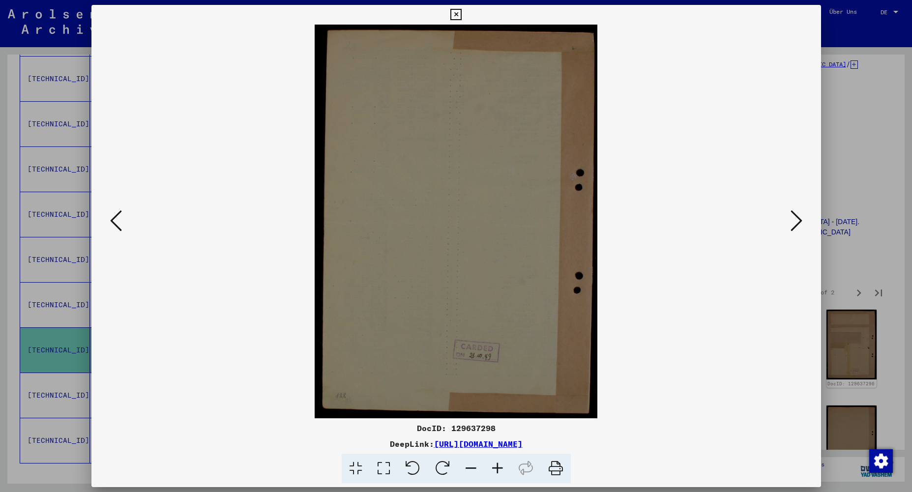
click at [798, 220] on icon at bounding box center [796, 221] width 12 height 24
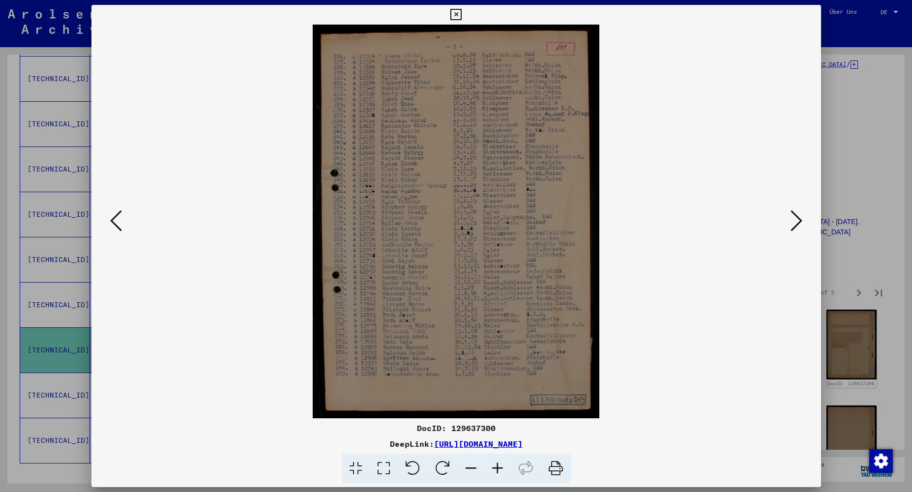
click at [798, 220] on icon at bounding box center [796, 221] width 12 height 24
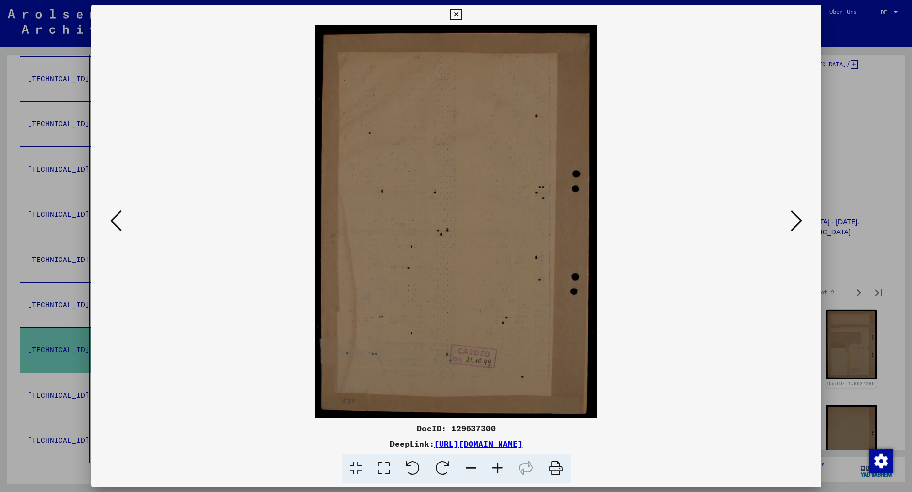
click at [798, 220] on icon at bounding box center [796, 221] width 12 height 24
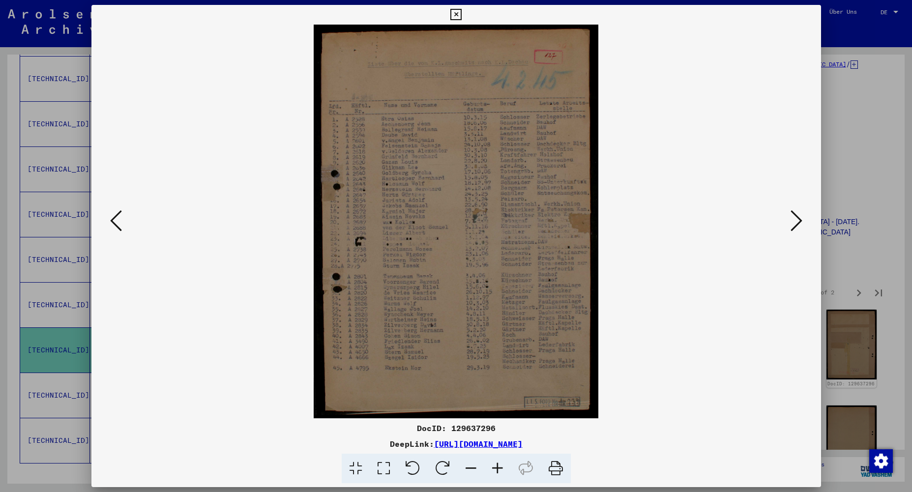
click at [797, 219] on icon at bounding box center [796, 221] width 12 height 24
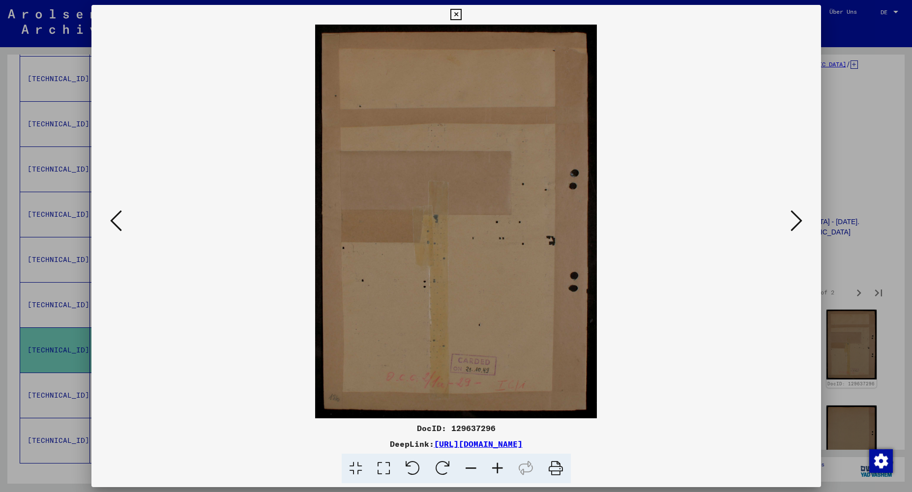
click at [797, 219] on icon at bounding box center [796, 221] width 12 height 24
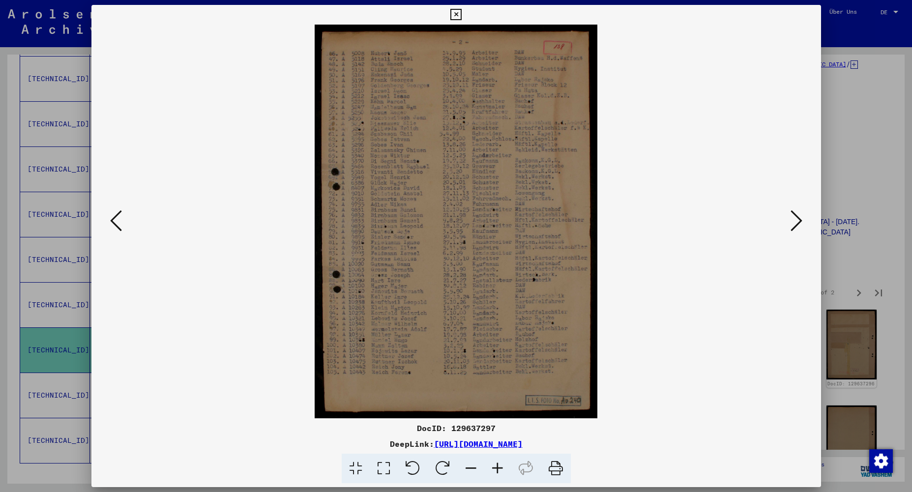
click at [797, 219] on icon at bounding box center [796, 221] width 12 height 24
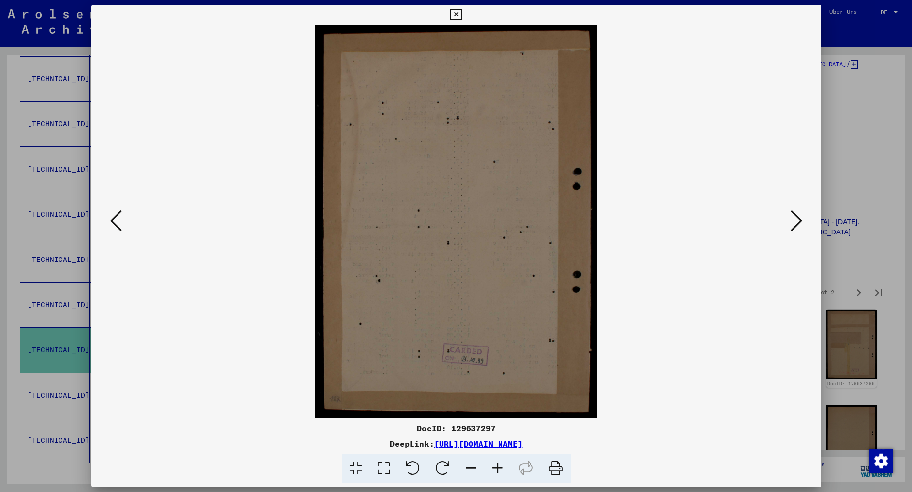
click at [797, 219] on icon at bounding box center [796, 221] width 12 height 24
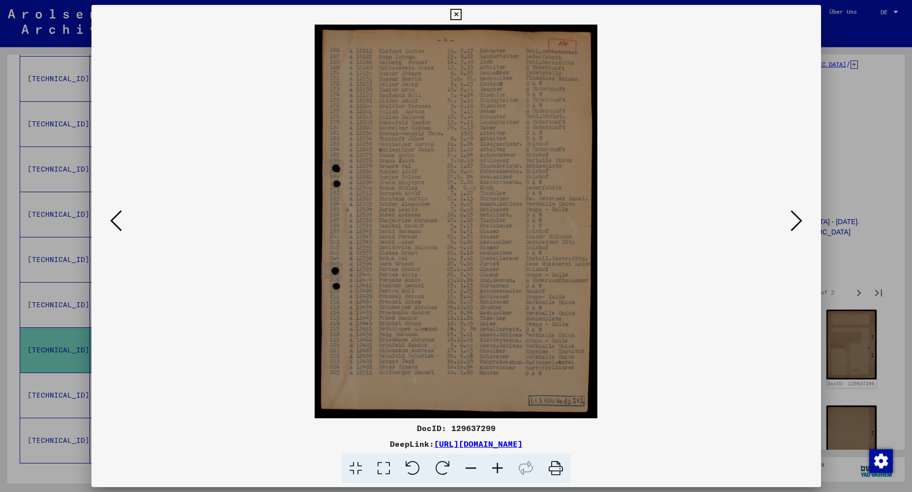
click at [797, 219] on icon at bounding box center [796, 221] width 12 height 24
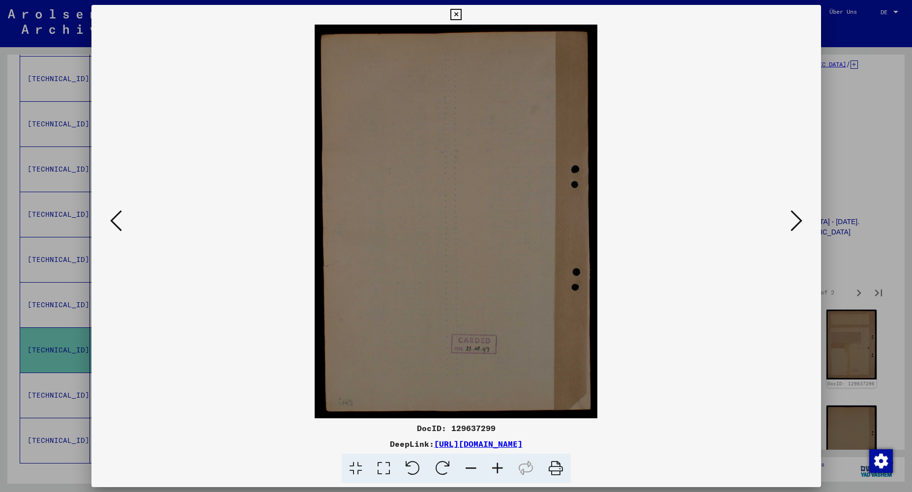
click at [797, 219] on icon at bounding box center [796, 221] width 12 height 24
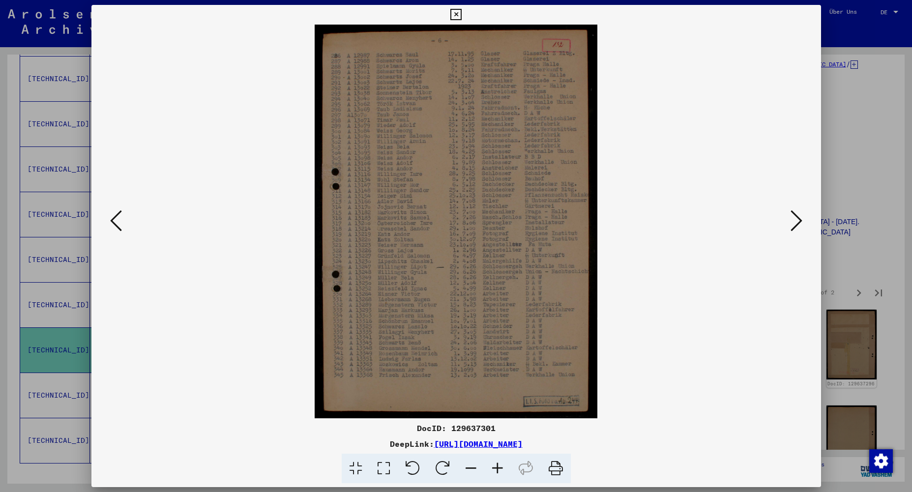
click at [797, 219] on icon at bounding box center [796, 221] width 12 height 24
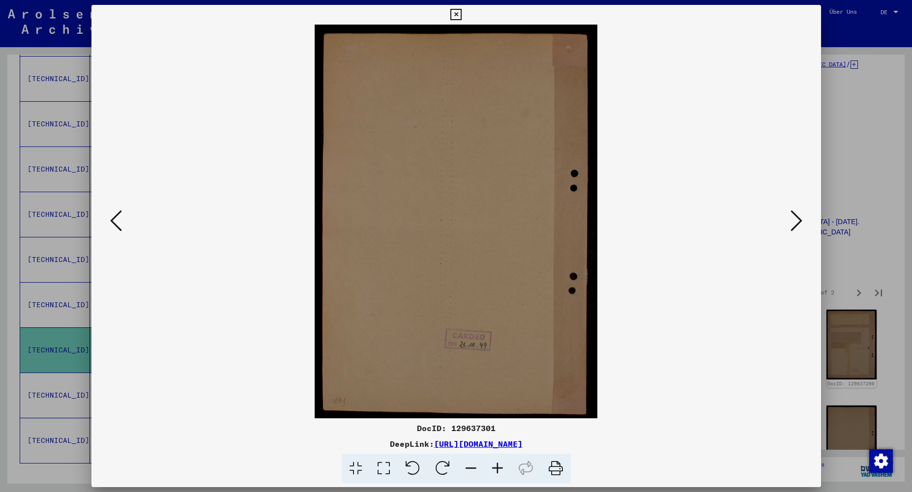
click at [795, 220] on icon at bounding box center [796, 221] width 12 height 24
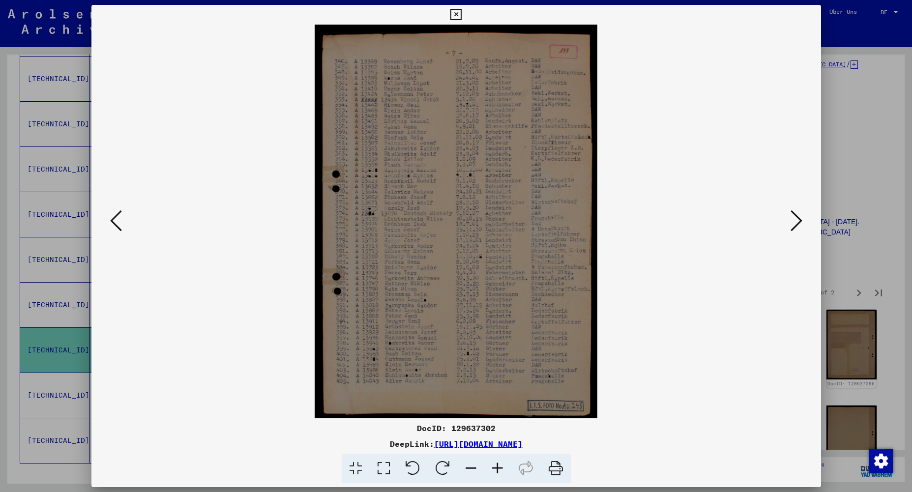
click at [795, 220] on icon at bounding box center [796, 221] width 12 height 24
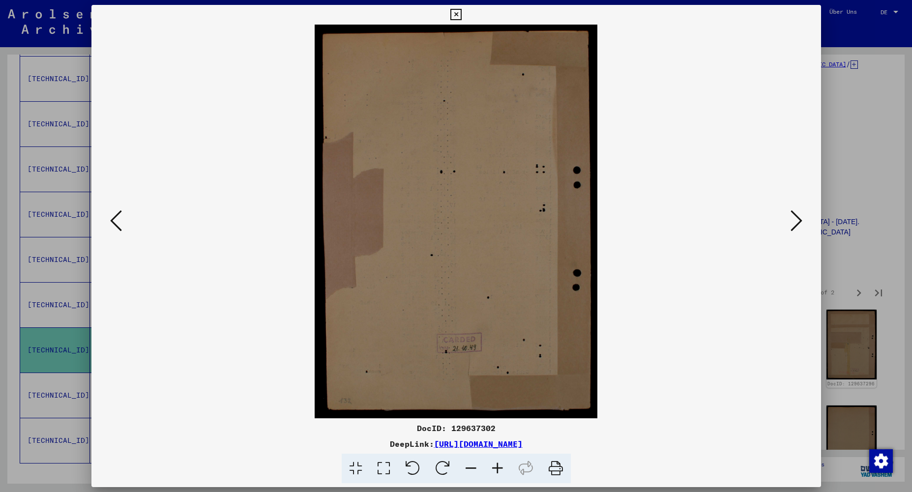
click at [795, 220] on icon at bounding box center [796, 221] width 12 height 24
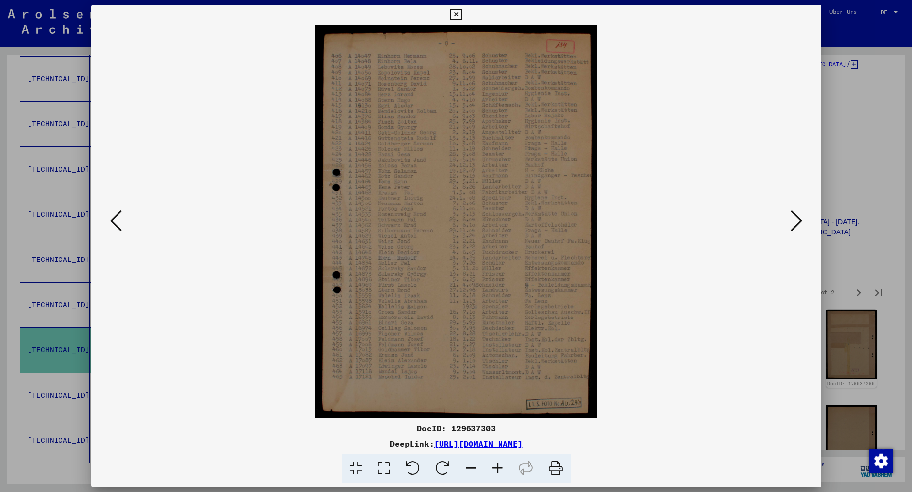
click at [795, 220] on icon at bounding box center [796, 221] width 12 height 24
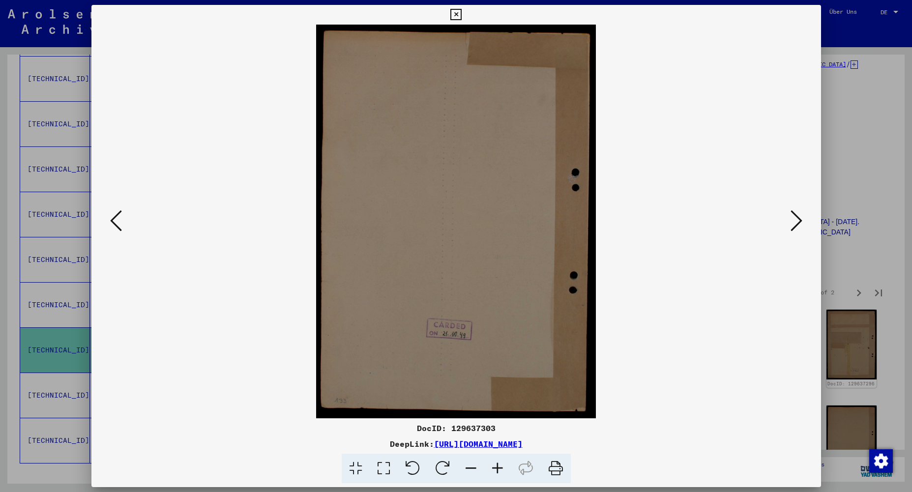
click at [795, 220] on icon at bounding box center [796, 221] width 12 height 24
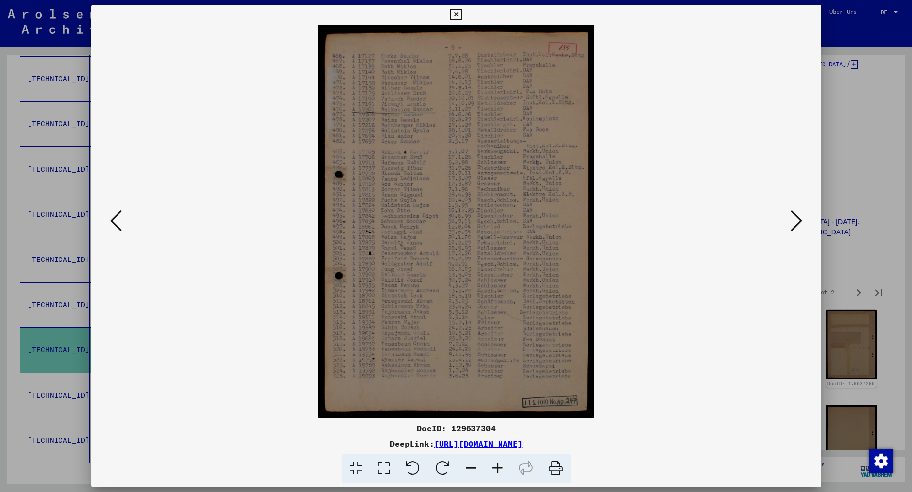
click at [795, 220] on icon at bounding box center [796, 221] width 12 height 24
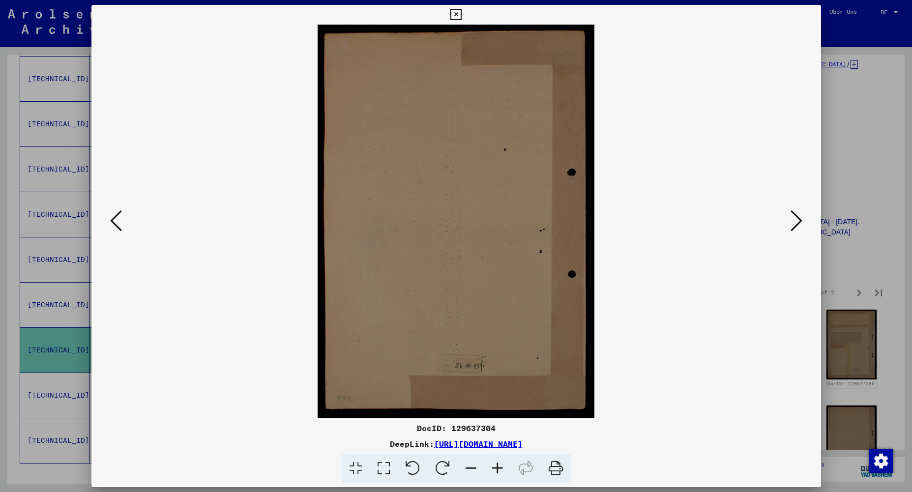
click at [795, 220] on icon at bounding box center [796, 221] width 12 height 24
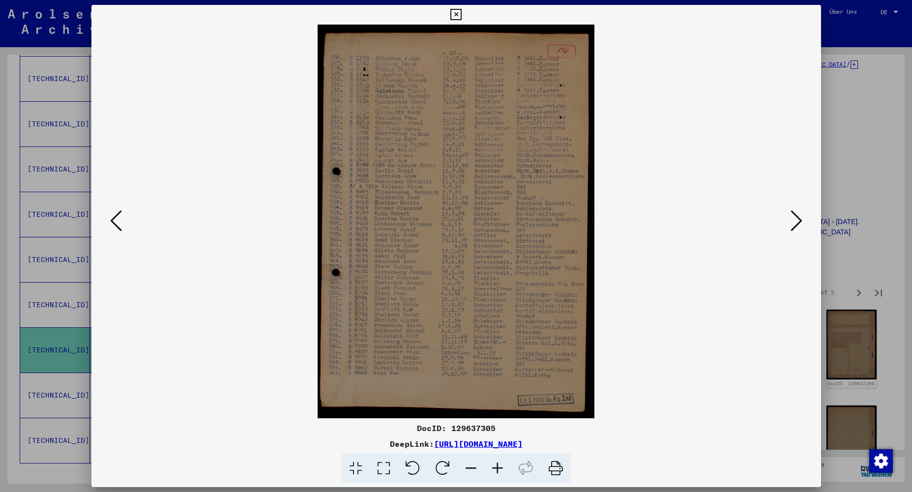
click at [795, 220] on icon at bounding box center [796, 221] width 12 height 24
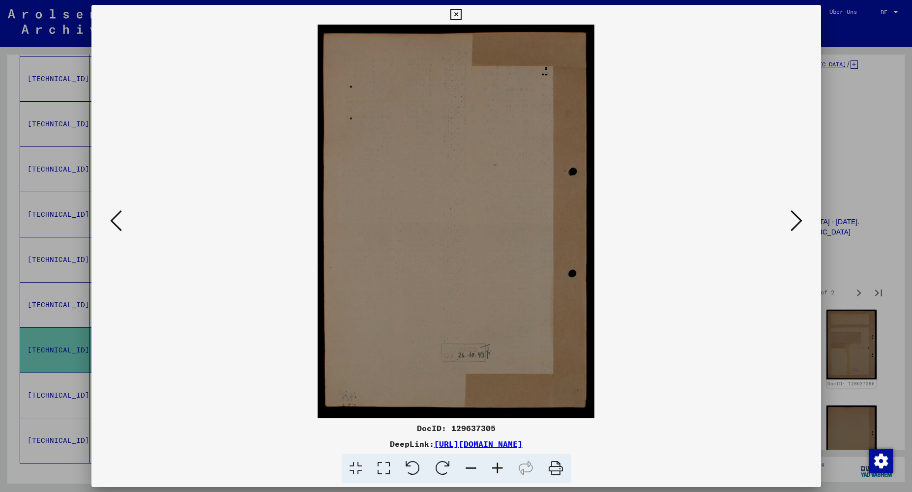
click at [795, 220] on icon at bounding box center [796, 221] width 12 height 24
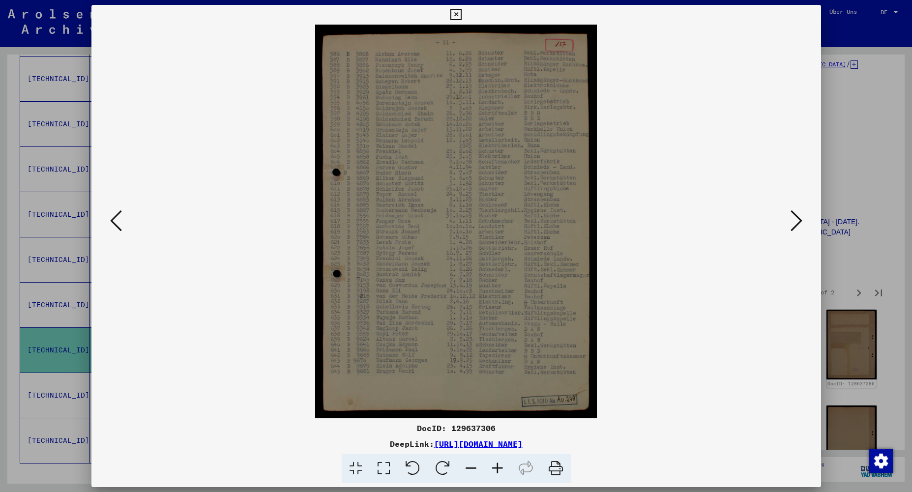
click at [795, 220] on icon at bounding box center [796, 221] width 12 height 24
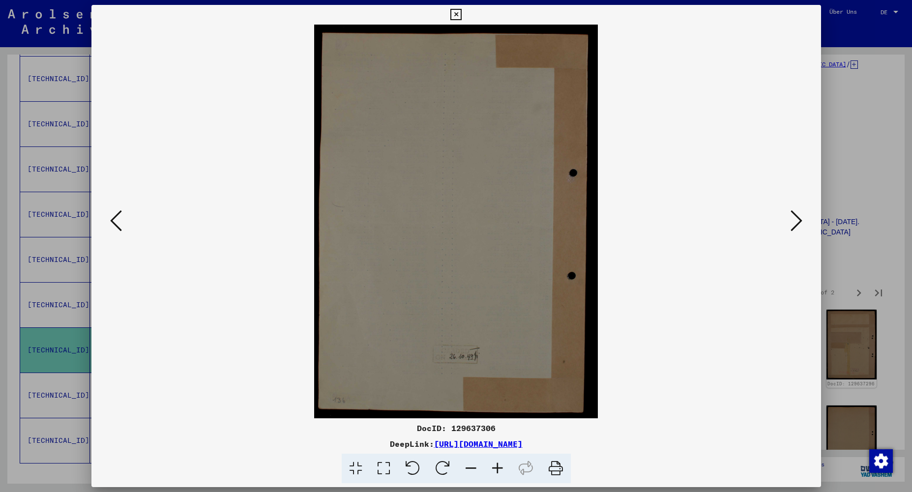
click at [795, 220] on icon at bounding box center [796, 221] width 12 height 24
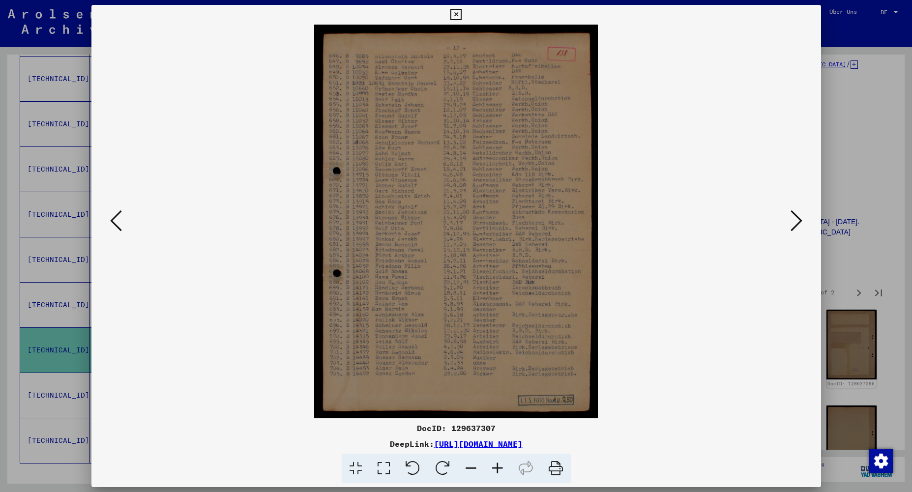
click at [462, 16] on icon at bounding box center [455, 15] width 11 height 12
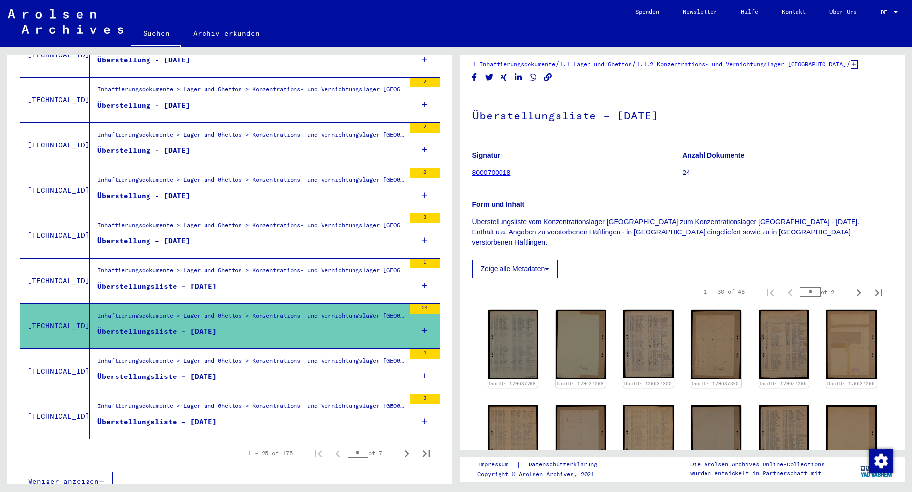
scroll to position [1006, 0]
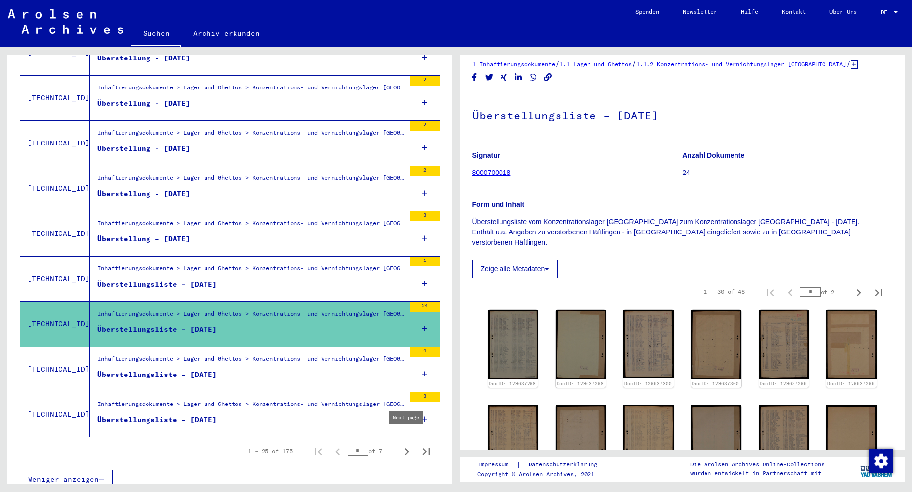
click at [407, 448] on icon "Next page" at bounding box center [407, 451] width 4 height 7
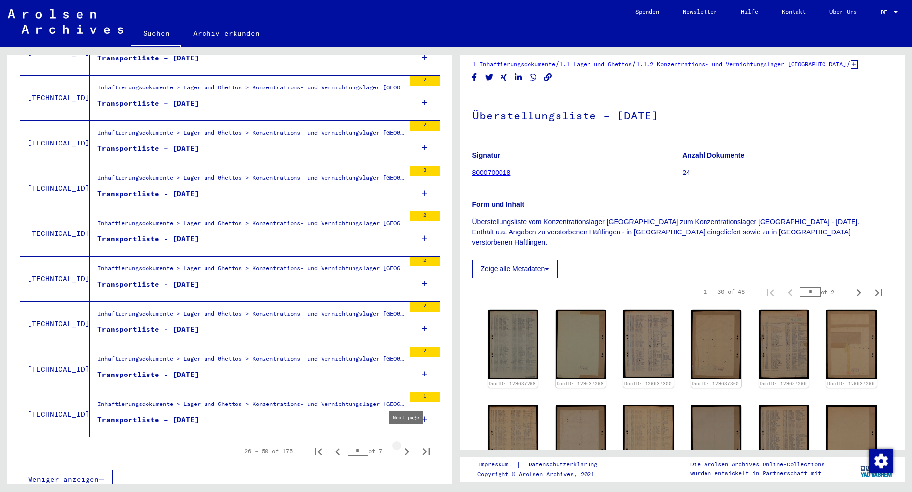
click at [408, 445] on icon "Next page" at bounding box center [407, 452] width 14 height 14
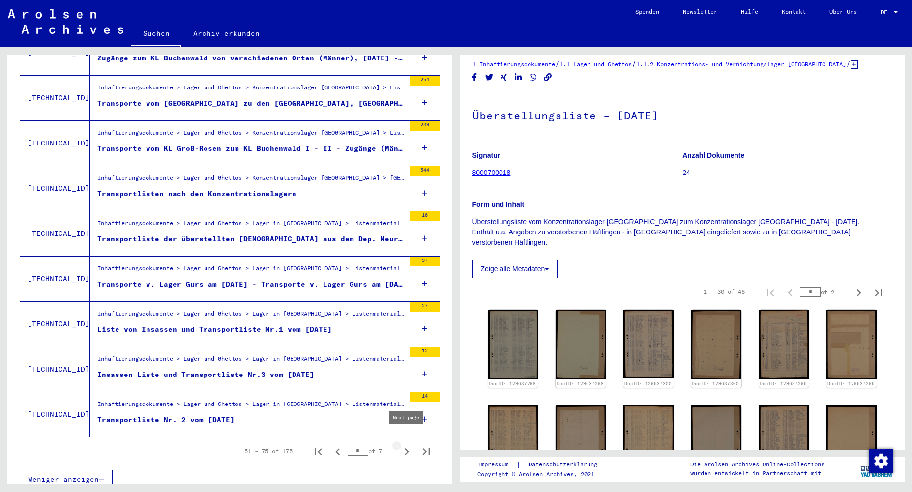
click at [407, 445] on icon "Next page" at bounding box center [407, 452] width 14 height 14
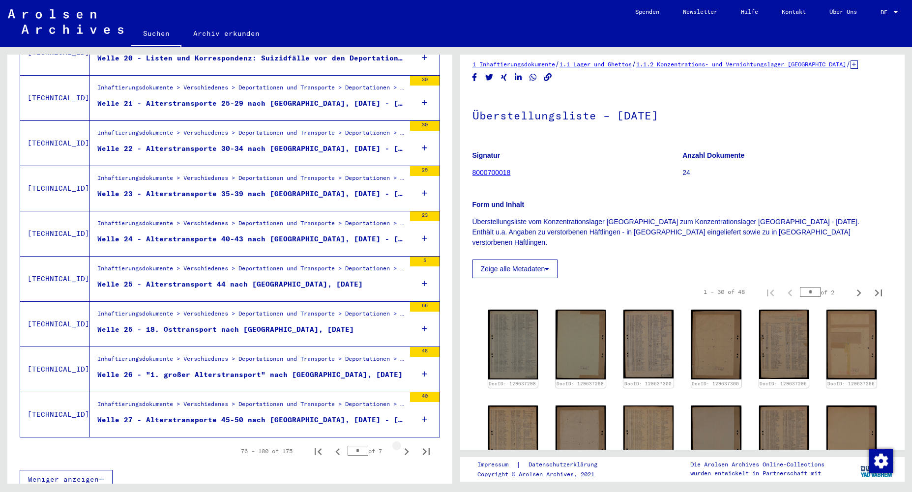
click at [410, 445] on icon "Next page" at bounding box center [407, 452] width 14 height 14
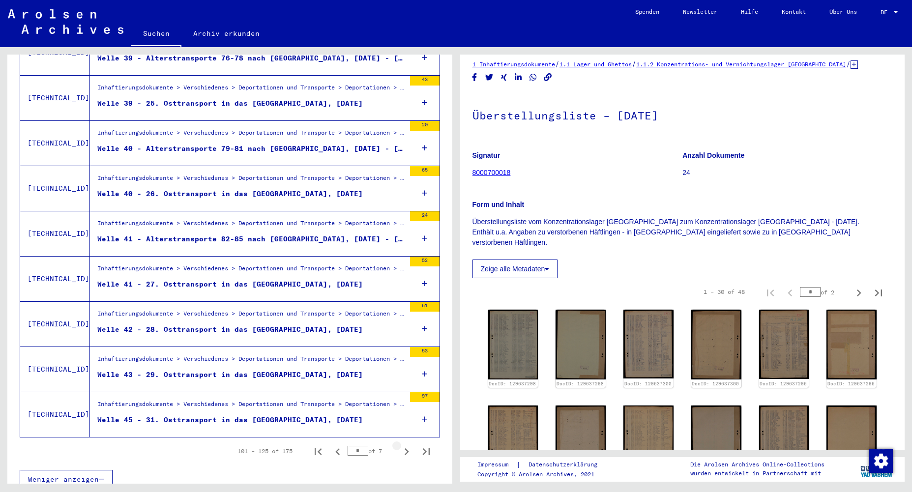
click at [410, 445] on icon "Next page" at bounding box center [407, 452] width 14 height 14
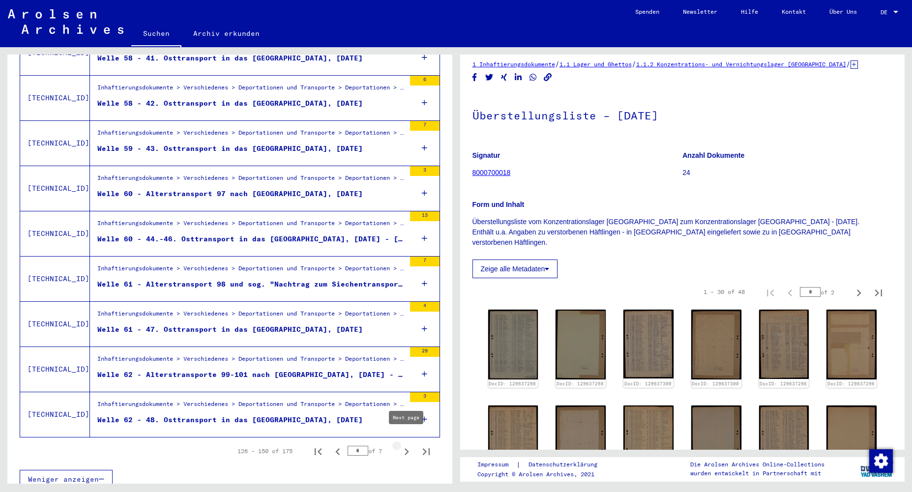
click at [406, 445] on icon "Next page" at bounding box center [407, 452] width 14 height 14
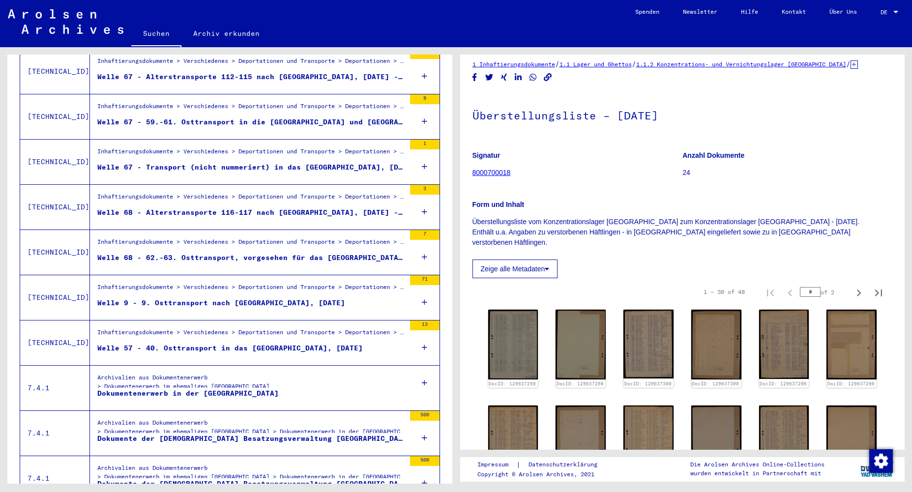
scroll to position [621, 0]
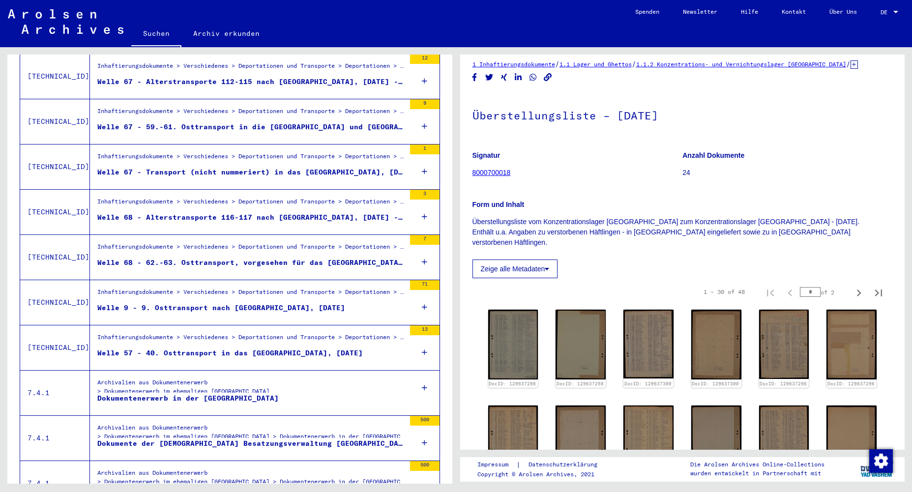
click at [169, 167] on div "Welle 67 - Transport (nicht nummeriert) in das [GEOGRAPHIC_DATA], [DATE]" at bounding box center [251, 172] width 308 height 10
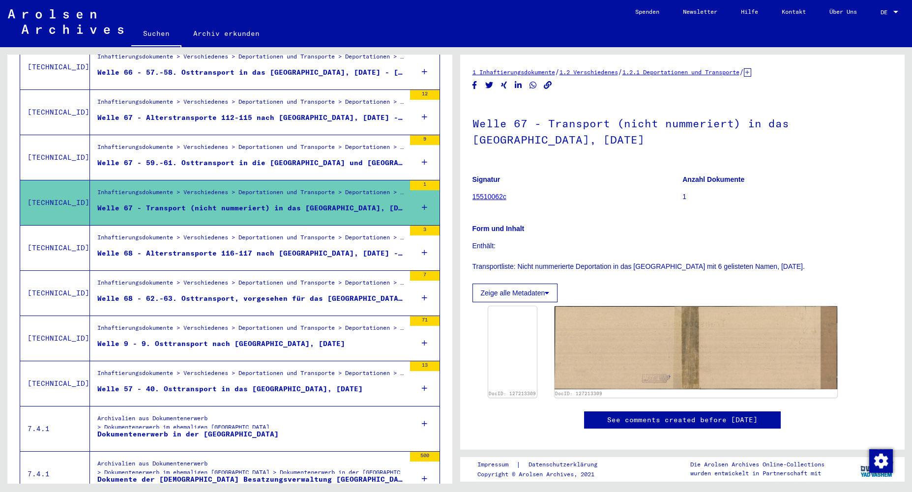
scroll to position [583, 0]
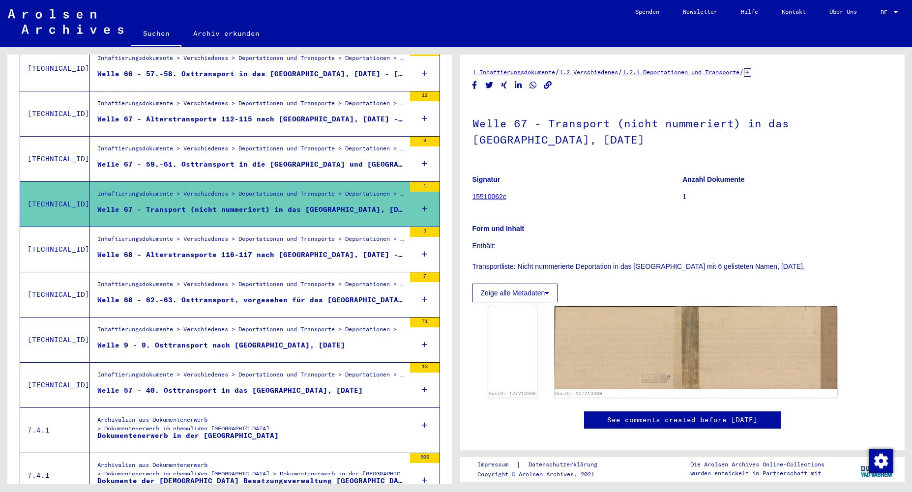
click at [222, 114] on div "Welle 67 - Alterstransporte 112-115 nach [GEOGRAPHIC_DATA], [DATE] - [DATE]" at bounding box center [251, 119] width 308 height 10
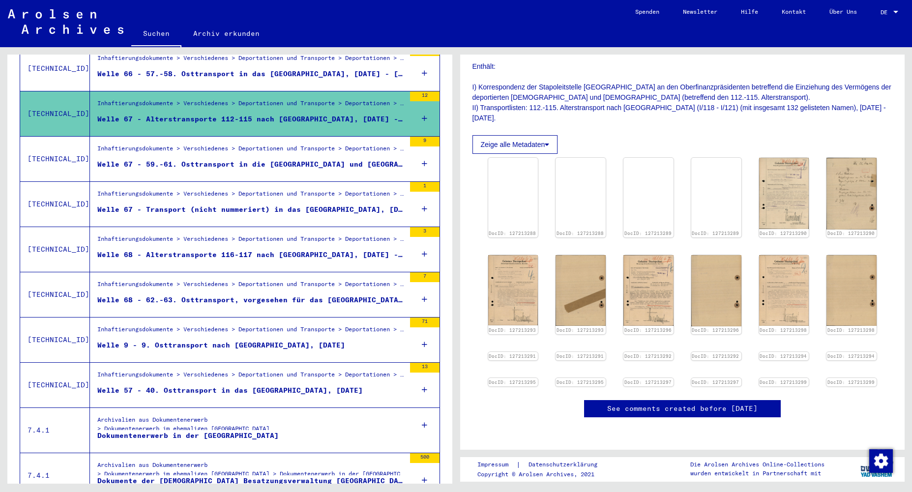
scroll to position [352, 0]
click at [308, 192] on div "Inhaftierungsdokumente > Verschiedenes > Deportationen und Transporte > Deporta…" at bounding box center [251, 196] width 308 height 14
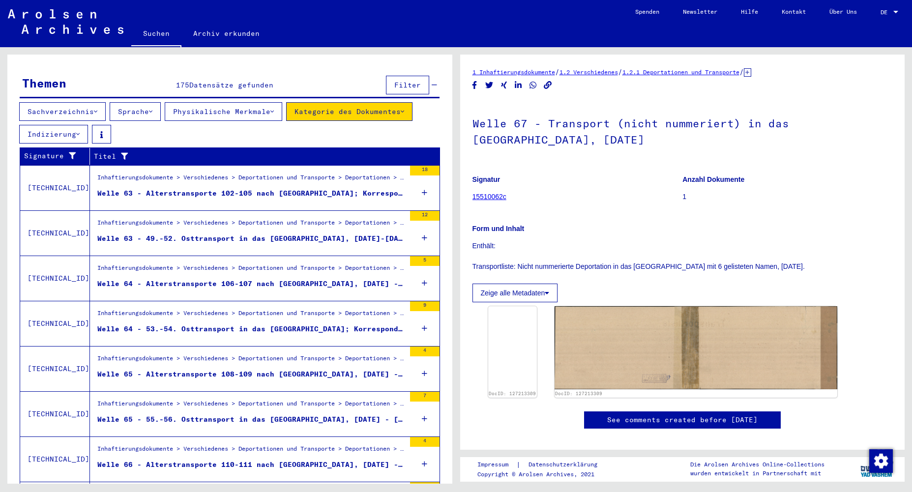
scroll to position [156, 0]
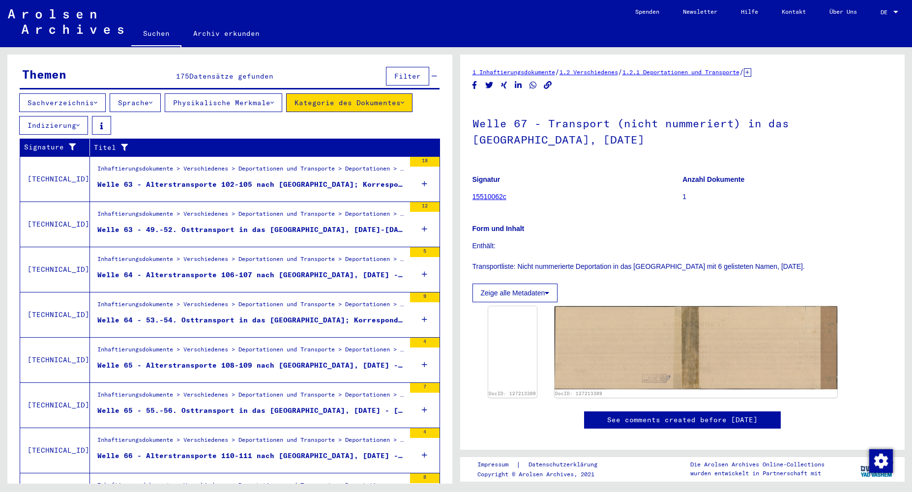
click at [266, 258] on figure "Inhaftierungsdokumente > Verschiedenes > Deportationen und Transporte > Deporta…" at bounding box center [251, 262] width 308 height 15
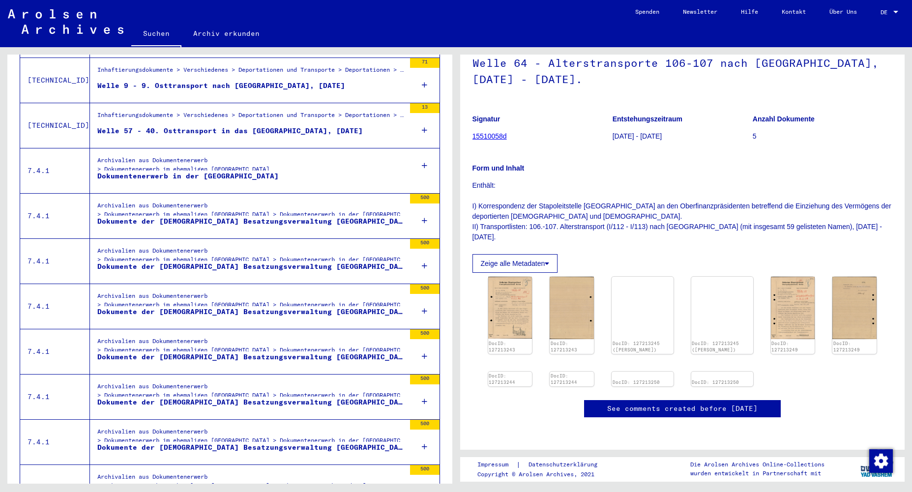
scroll to position [1006, 0]
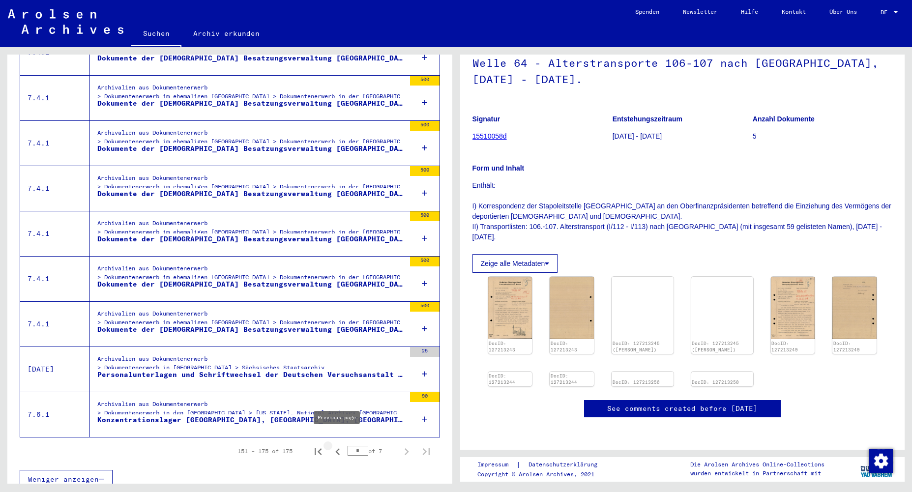
click at [337, 448] on icon "Previous page" at bounding box center [337, 451] width 4 height 7
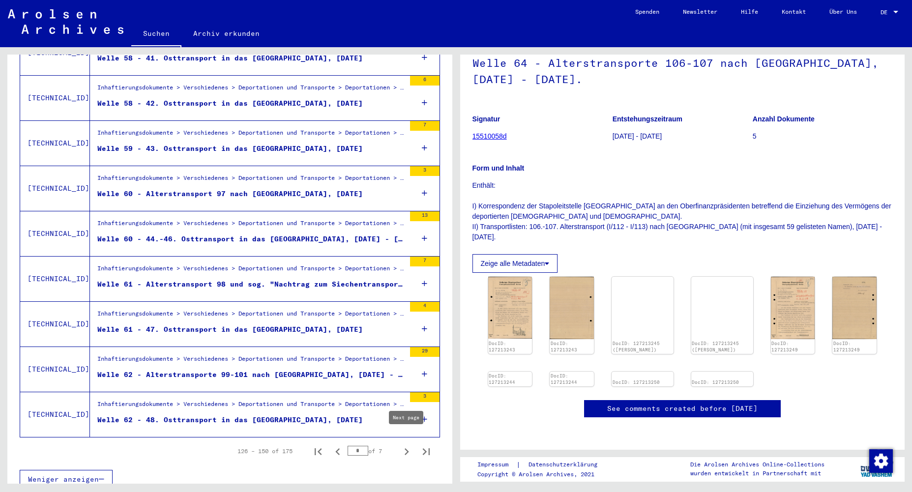
click at [407, 448] on icon "Next page" at bounding box center [407, 451] width 4 height 7
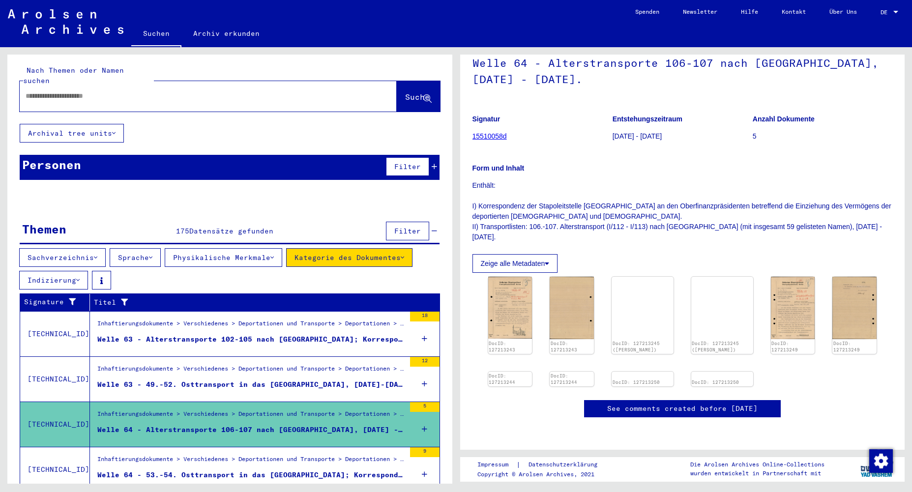
scroll to position [0, 0]
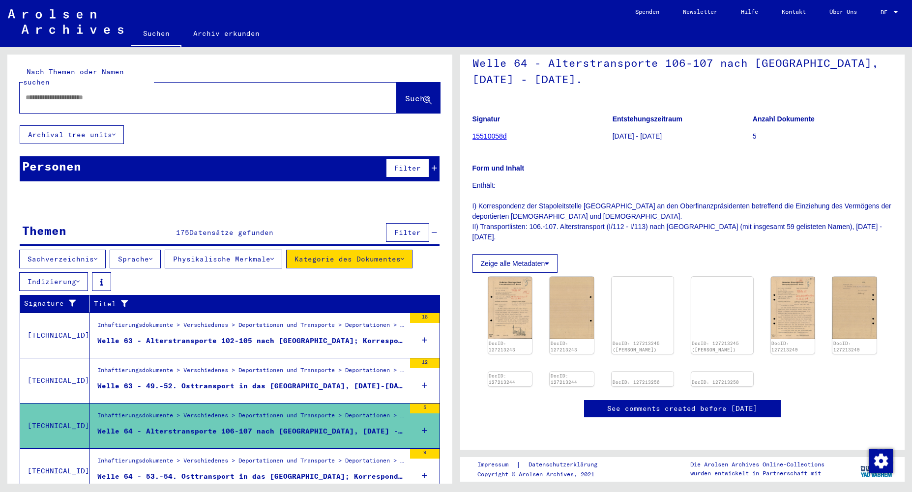
click at [234, 336] on div "Welle 63 - Alterstransporte 102-105 nach [GEOGRAPHIC_DATA]; Korrespondenz zu ei…" at bounding box center [251, 341] width 308 height 10
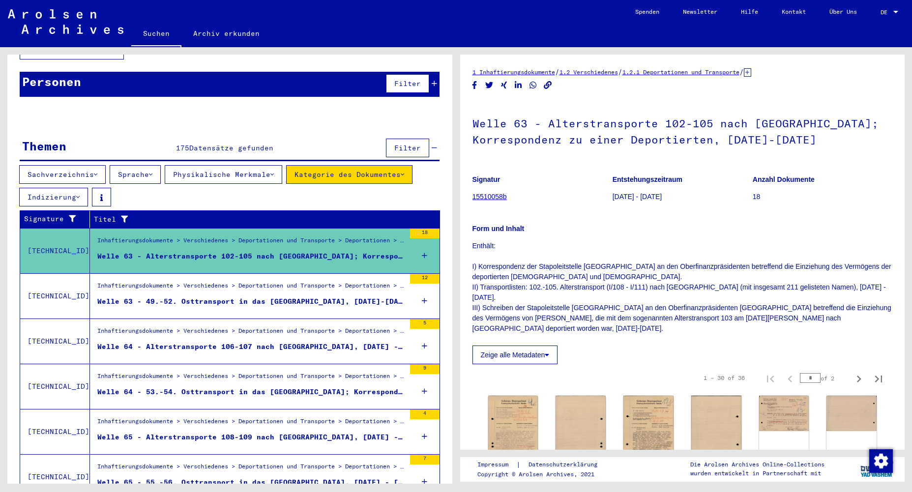
scroll to position [97, 0]
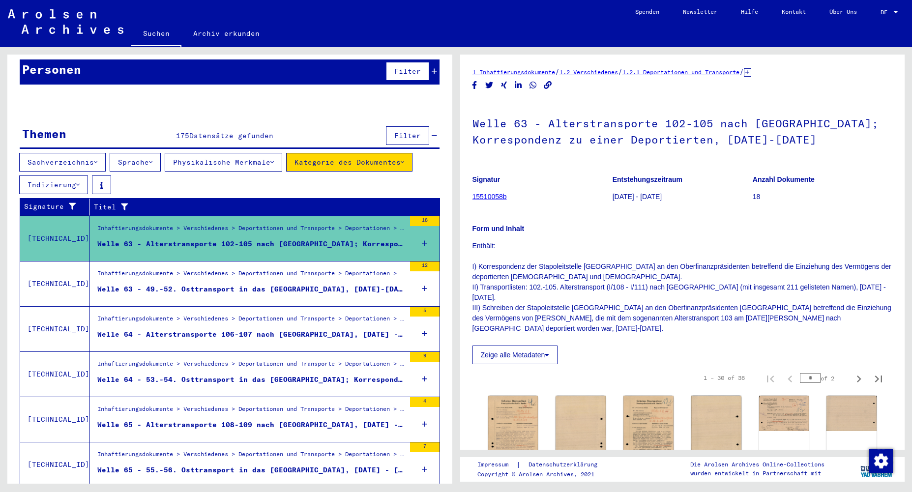
click at [234, 329] on div "Welle 64 - Alterstransporte 106-107 nach [GEOGRAPHIC_DATA], [DATE] - [DATE]." at bounding box center [251, 334] width 308 height 10
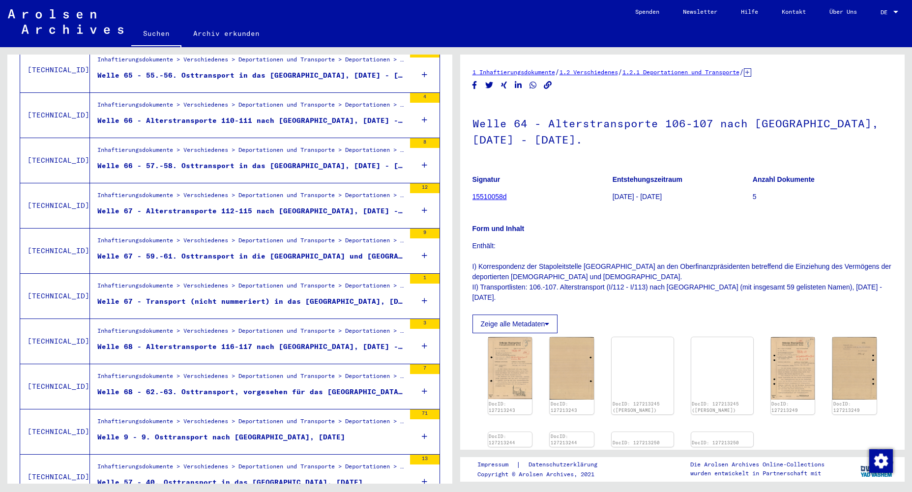
scroll to position [494, 0]
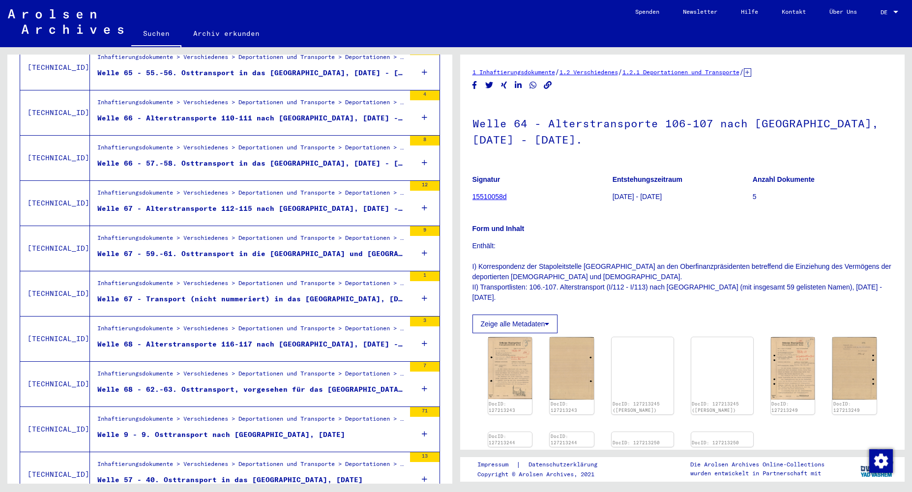
click at [249, 339] on div "Welle 68 - Alterstransporte 116-117 nach [GEOGRAPHIC_DATA], [DATE] - [DATE]" at bounding box center [251, 344] width 308 height 10
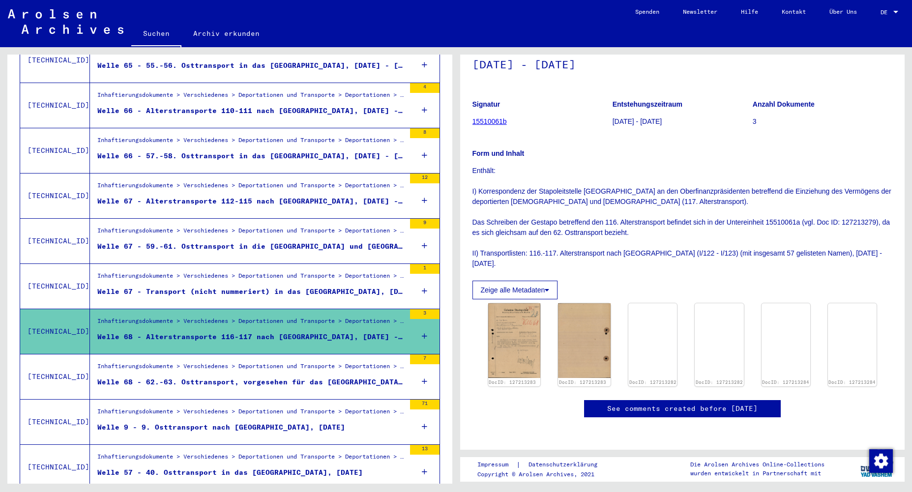
scroll to position [152, 0]
click at [775, 301] on img at bounding box center [785, 301] width 51 height 0
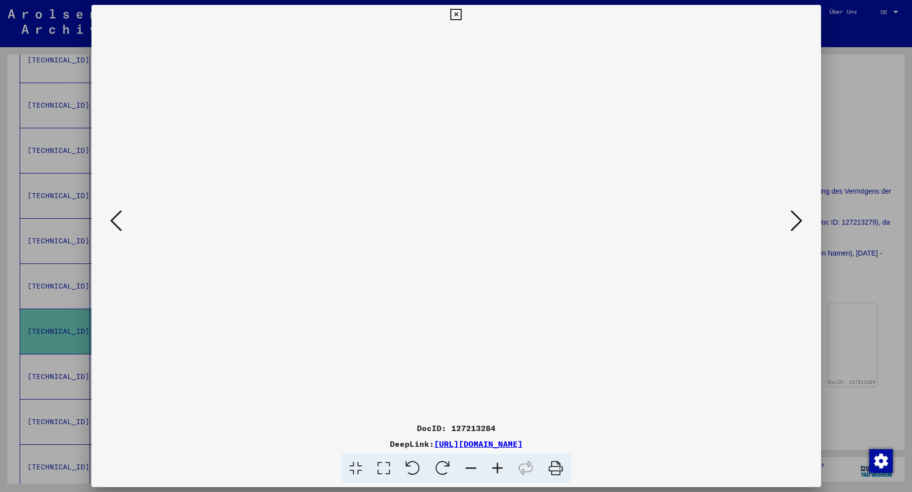
click at [462, 15] on icon at bounding box center [455, 15] width 11 height 12
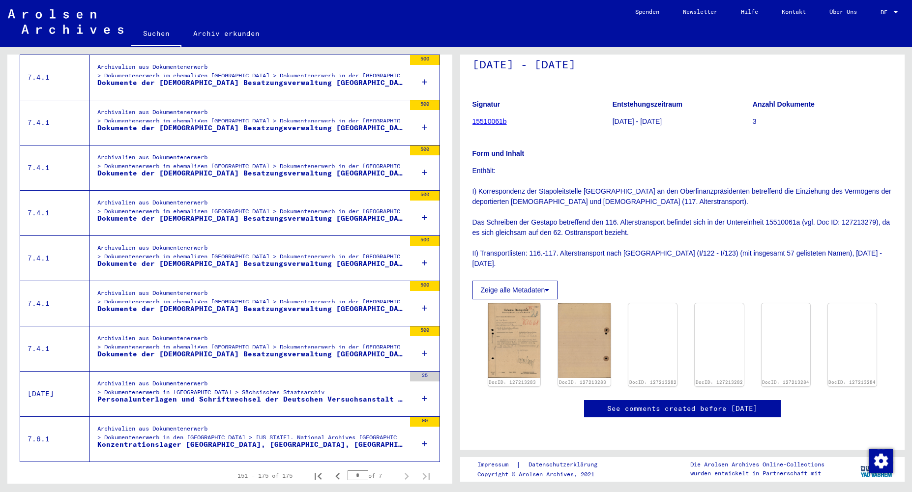
scroll to position [984, 0]
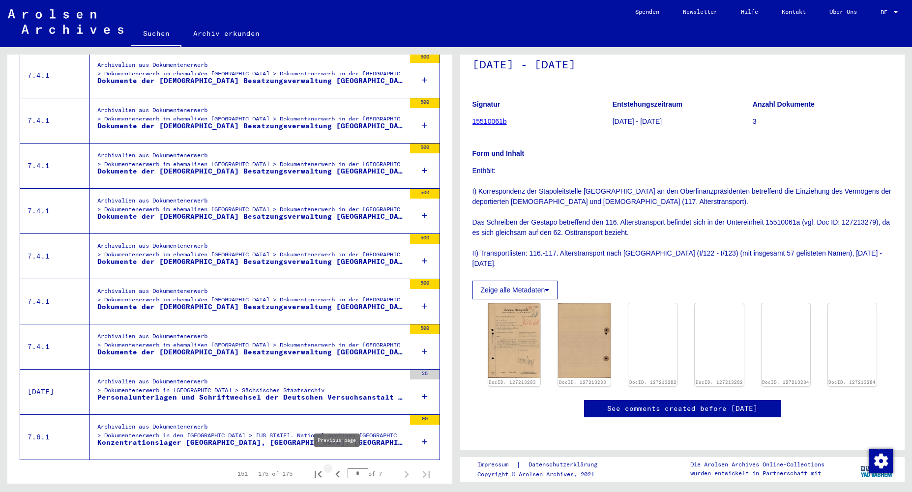
click at [339, 467] on icon "Previous page" at bounding box center [338, 474] width 14 height 14
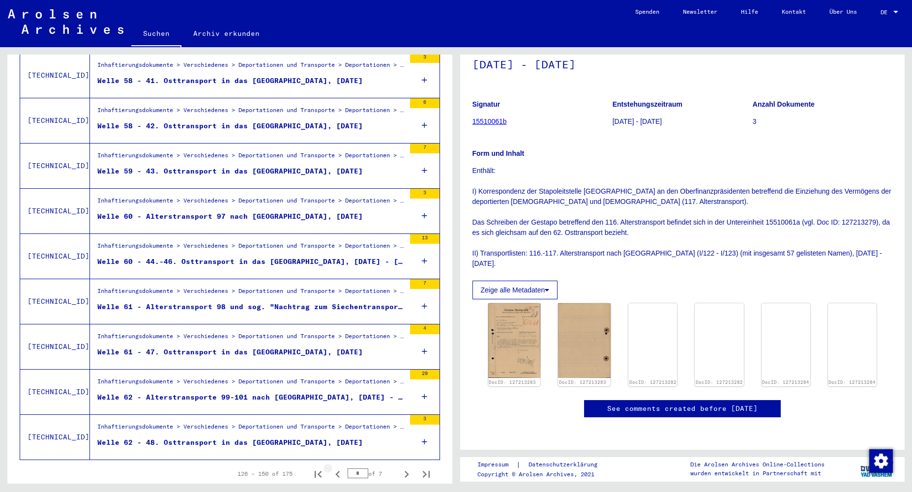
click at [339, 467] on icon "Previous page" at bounding box center [338, 474] width 14 height 14
type input "*"
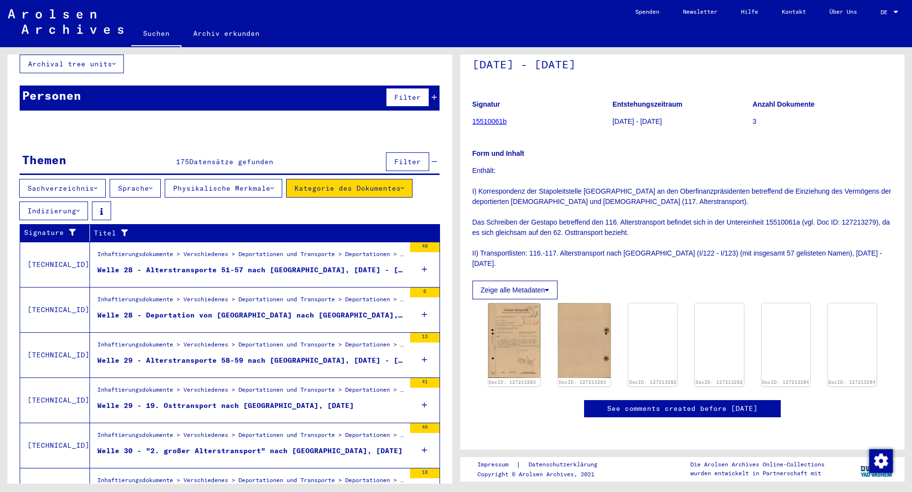
scroll to position [0, 0]
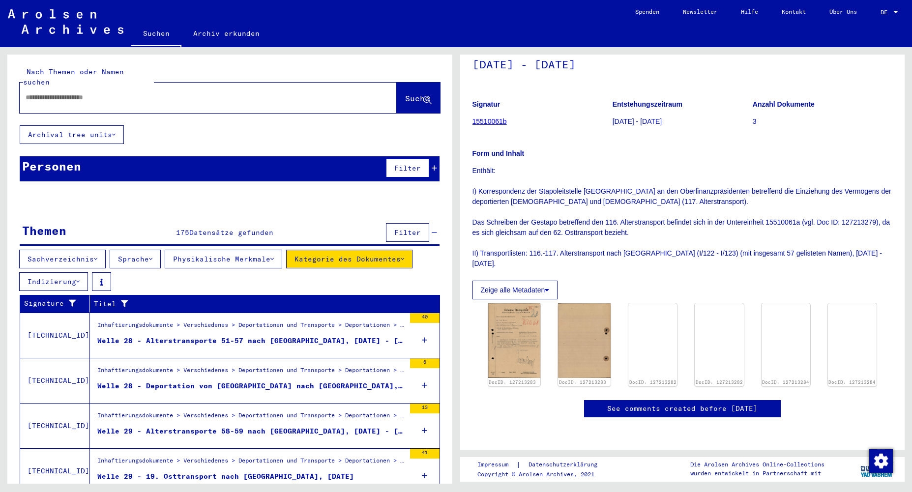
click at [70, 157] on div "Personen" at bounding box center [51, 166] width 59 height 18
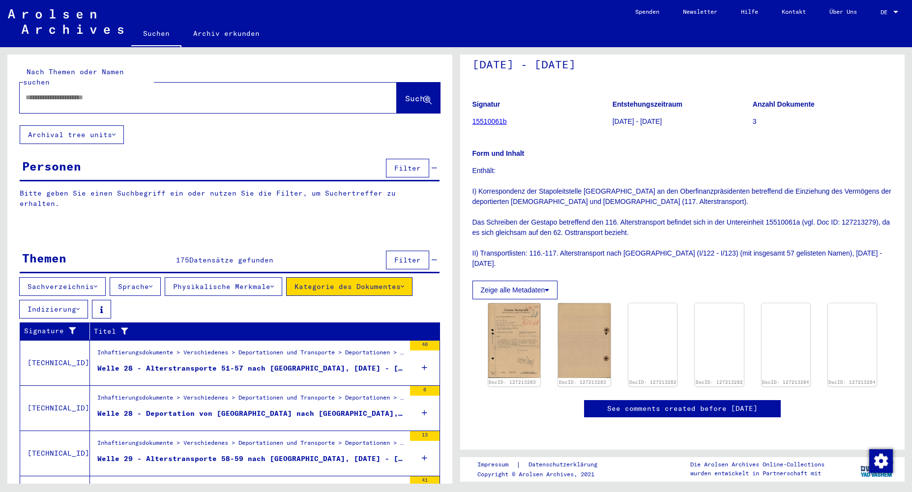
click at [413, 164] on span "Filter" at bounding box center [407, 168] width 27 height 9
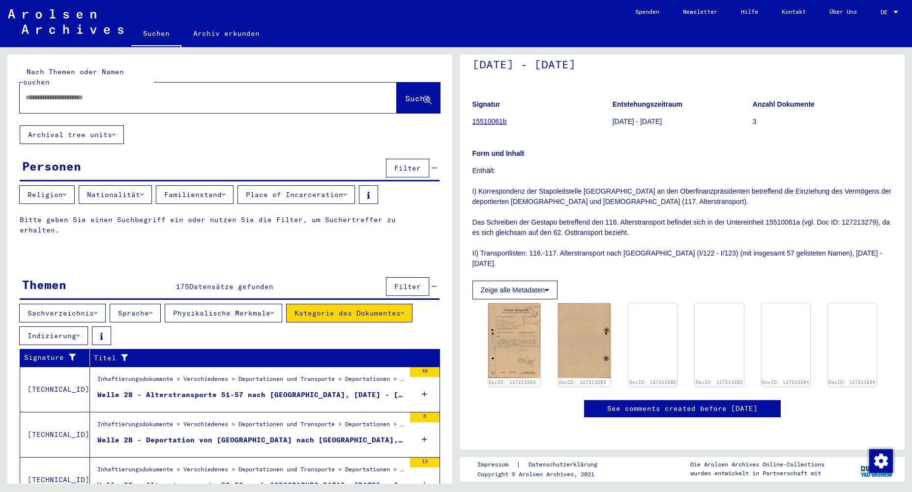
click at [107, 92] on input "text" at bounding box center [200, 97] width 348 height 10
type input "**********"
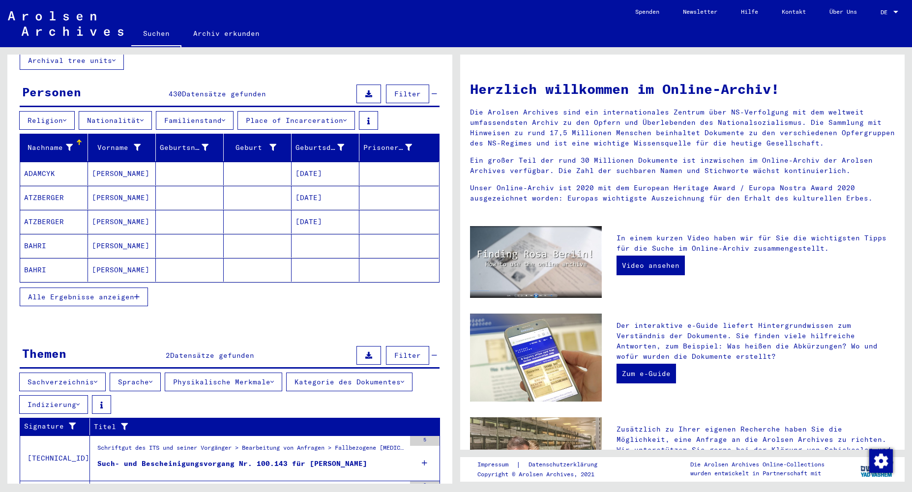
scroll to position [136, 0]
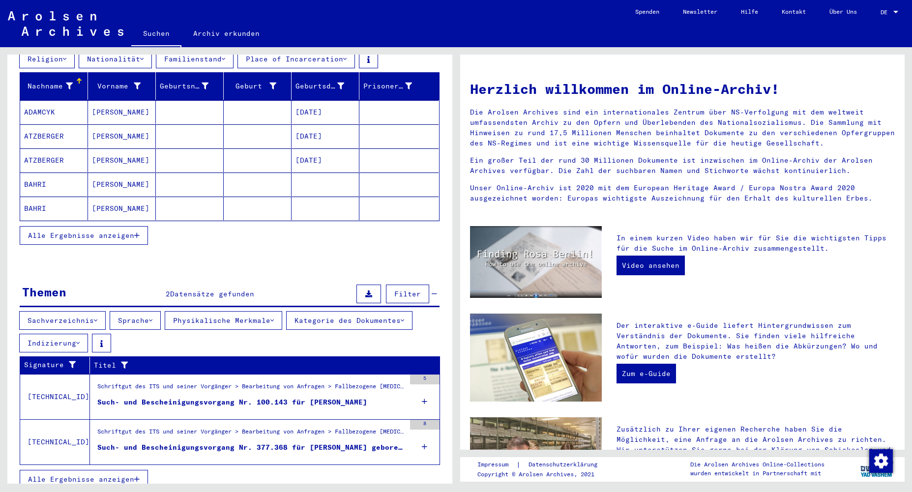
click at [299, 397] on div "Such- und Bescheinigungsvorgang Nr. 100.143 für [PERSON_NAME]" at bounding box center [232, 402] width 270 height 10
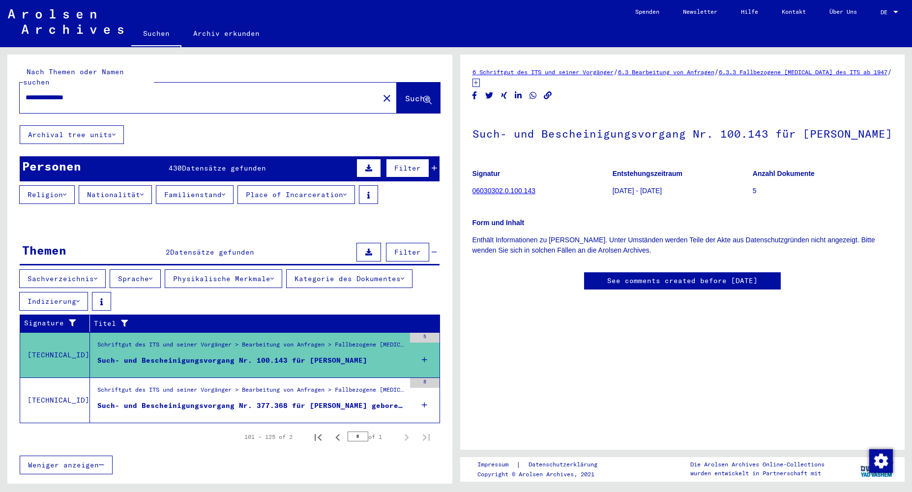
scroll to position [1, 0]
click at [499, 195] on link "06030302.0.100.143" at bounding box center [503, 191] width 63 height 8
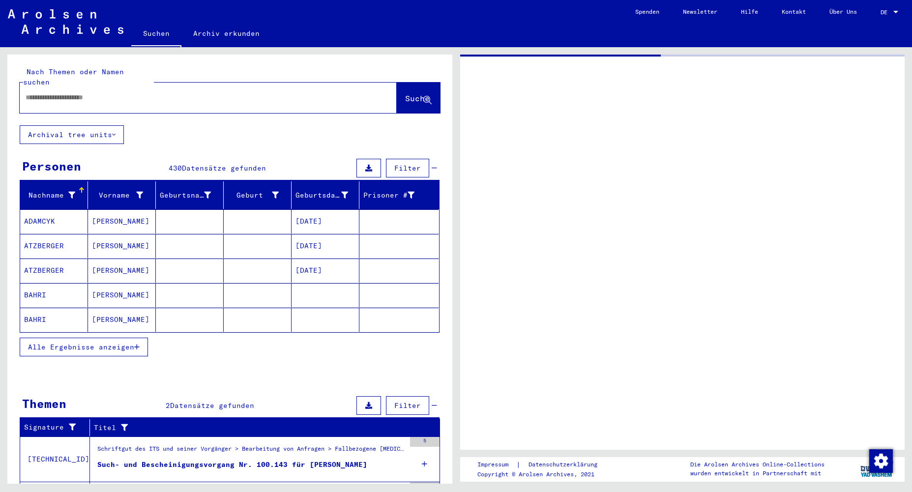
type input "*******"
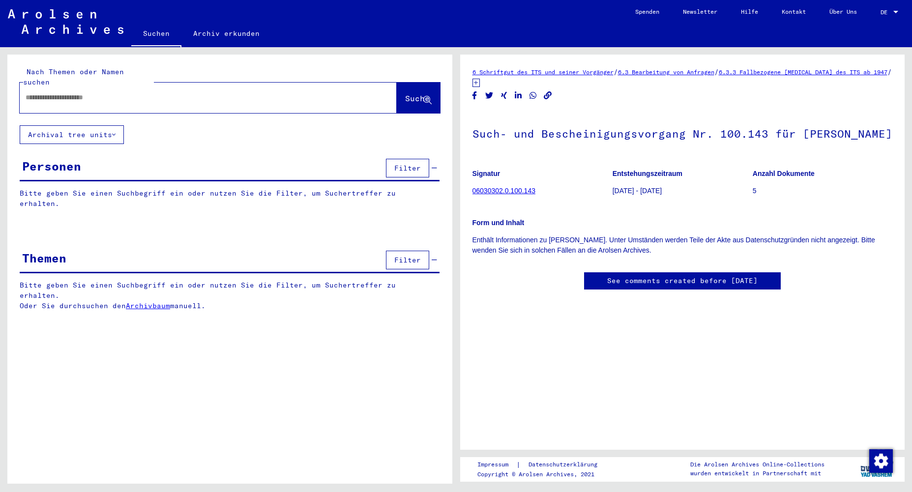
click at [85, 92] on input "text" at bounding box center [200, 97] width 348 height 10
type input "**********"
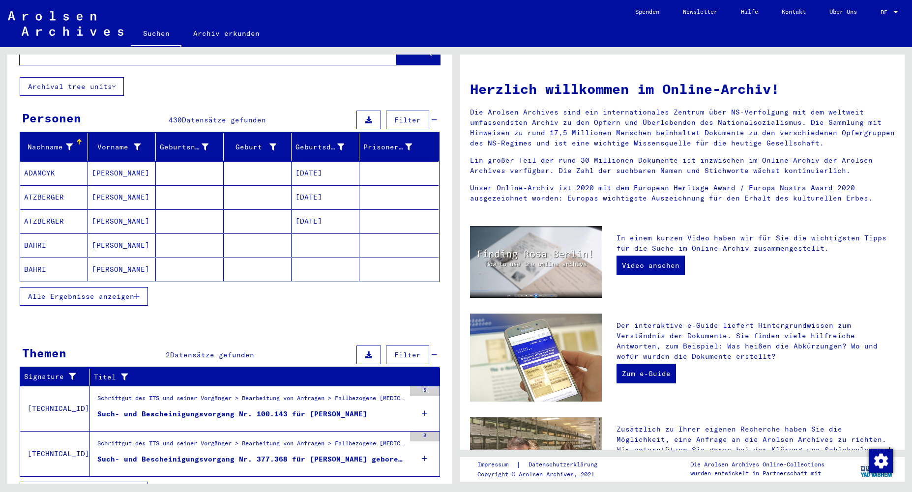
scroll to position [60, 0]
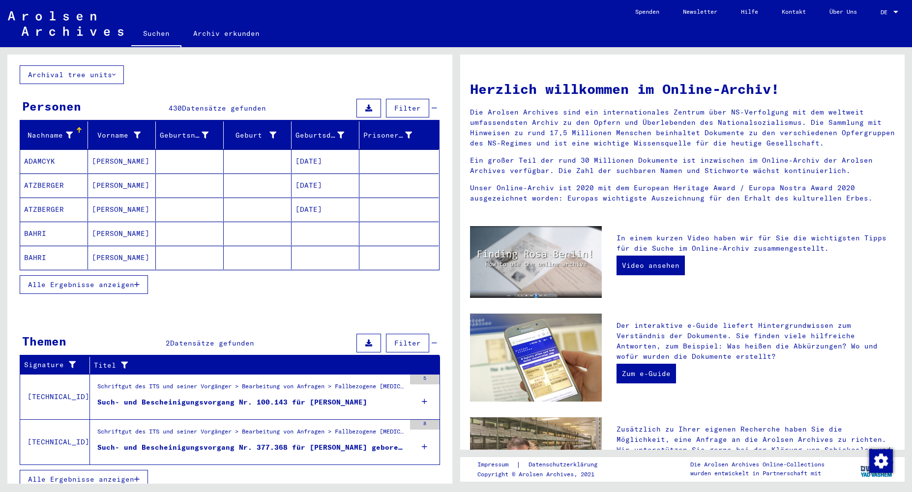
click at [111, 475] on span "Alle Ergebnisse anzeigen" at bounding box center [81, 479] width 106 height 9
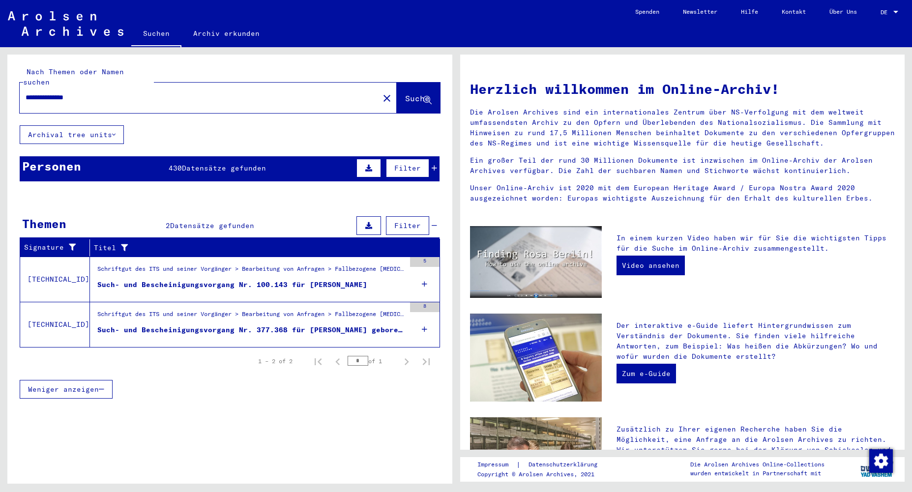
click at [425, 306] on mat-cell at bounding box center [398, 318] width 79 height 24
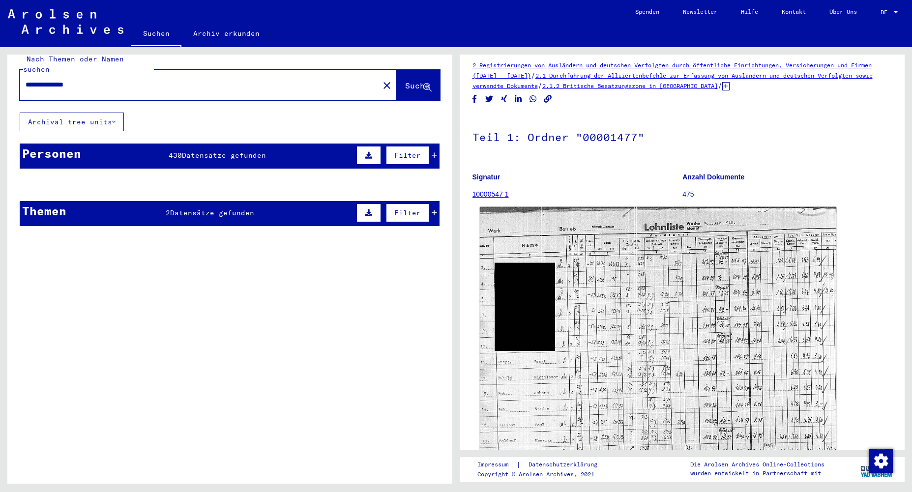
scroll to position [6, 0]
click at [637, 293] on img at bounding box center [657, 340] width 356 height 266
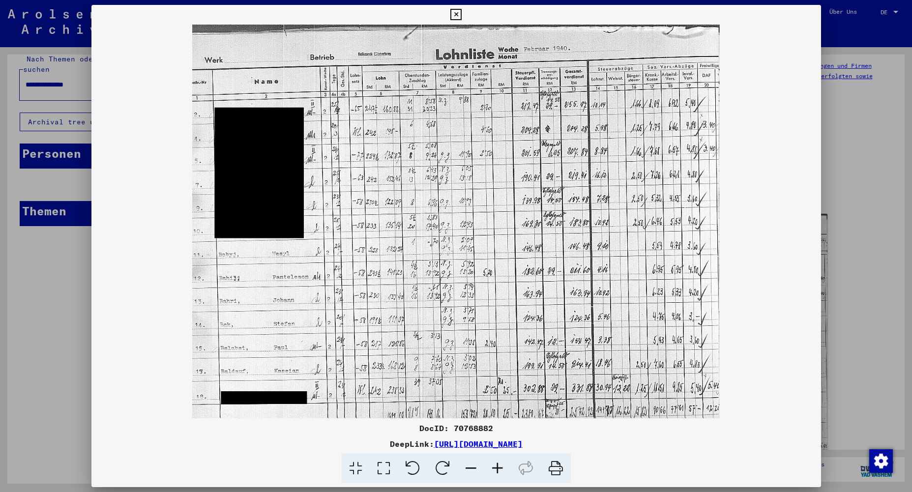
click at [359, 469] on icon at bounding box center [356, 469] width 28 height 30
click at [388, 468] on icon at bounding box center [384, 469] width 28 height 30
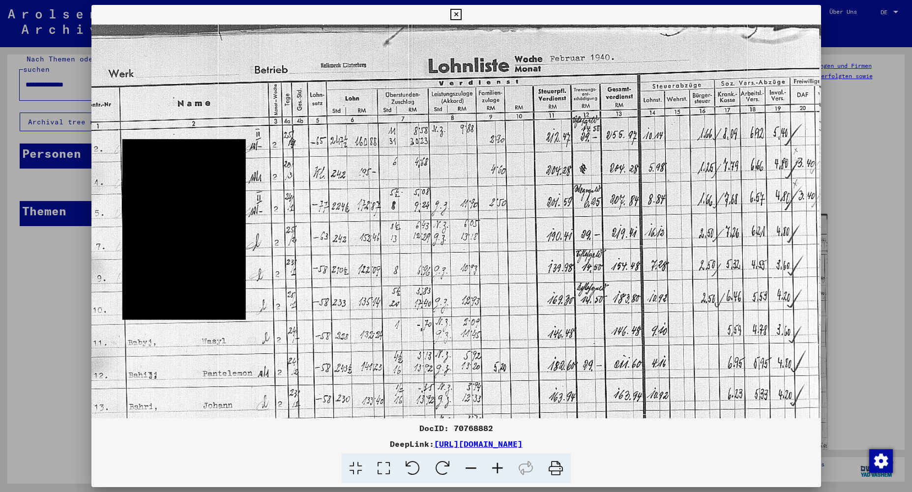
click at [149, 246] on img at bounding box center [455, 297] width 729 height 544
click at [462, 15] on icon at bounding box center [455, 15] width 11 height 12
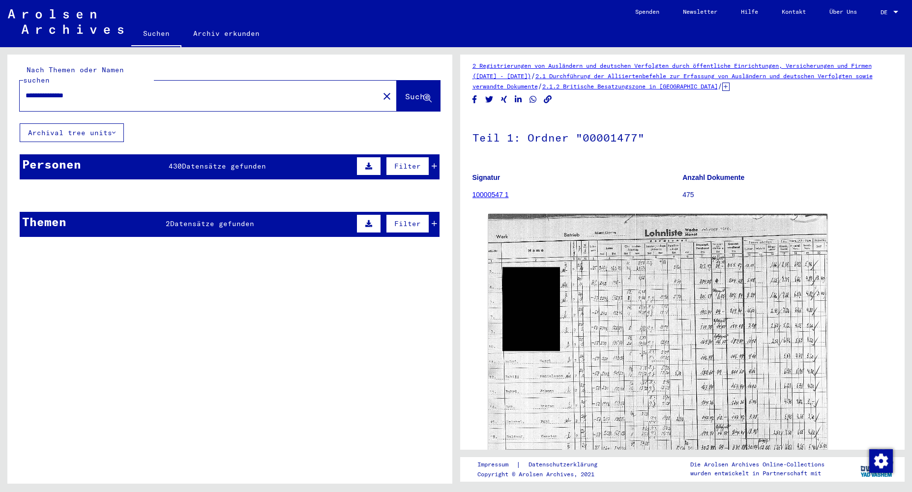
scroll to position [0, 0]
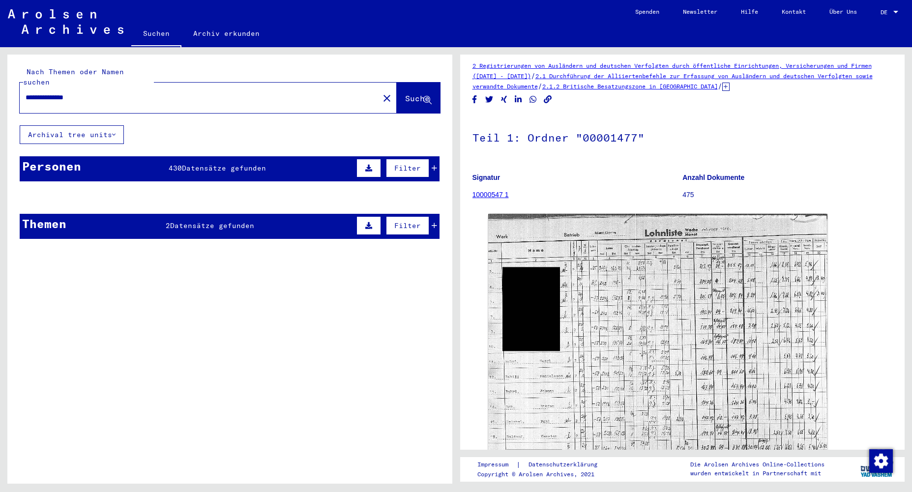
click at [218, 214] on mat-cell at bounding box center [190, 221] width 68 height 24
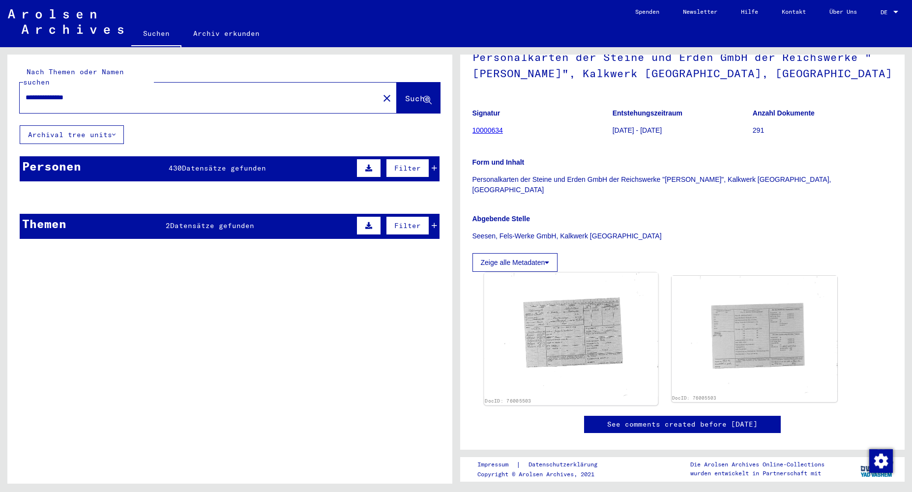
scroll to position [102, 0]
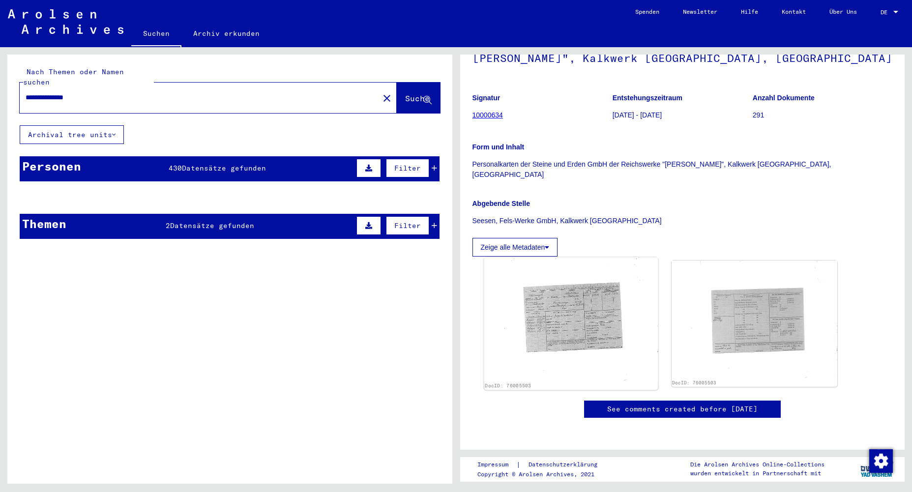
click at [586, 301] on img at bounding box center [571, 320] width 174 height 124
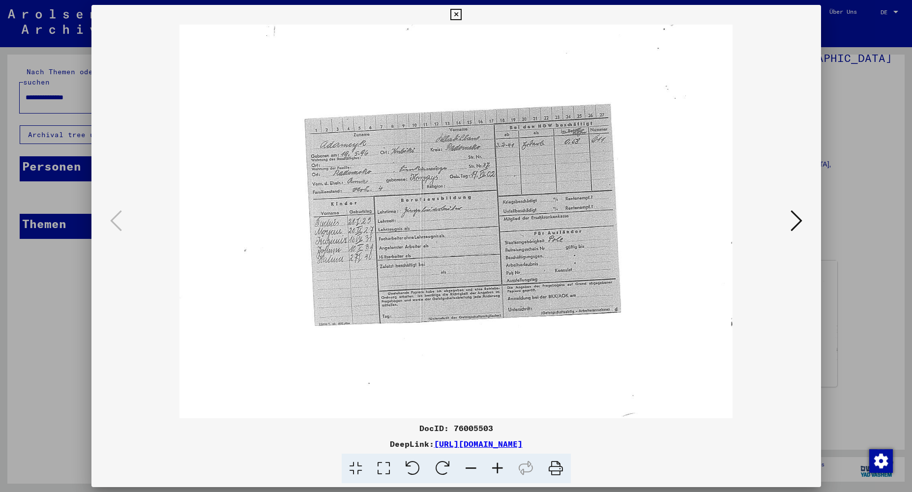
click at [801, 220] on icon at bounding box center [796, 221] width 12 height 24
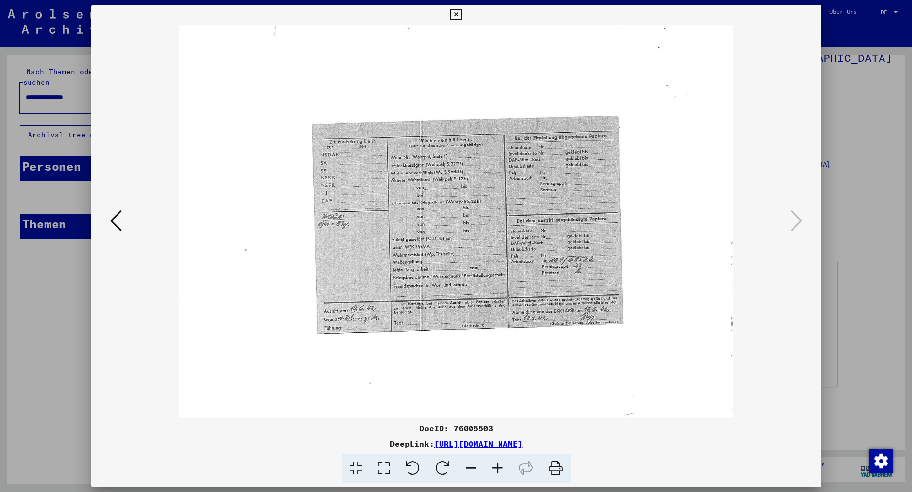
click at [462, 12] on icon at bounding box center [455, 15] width 11 height 12
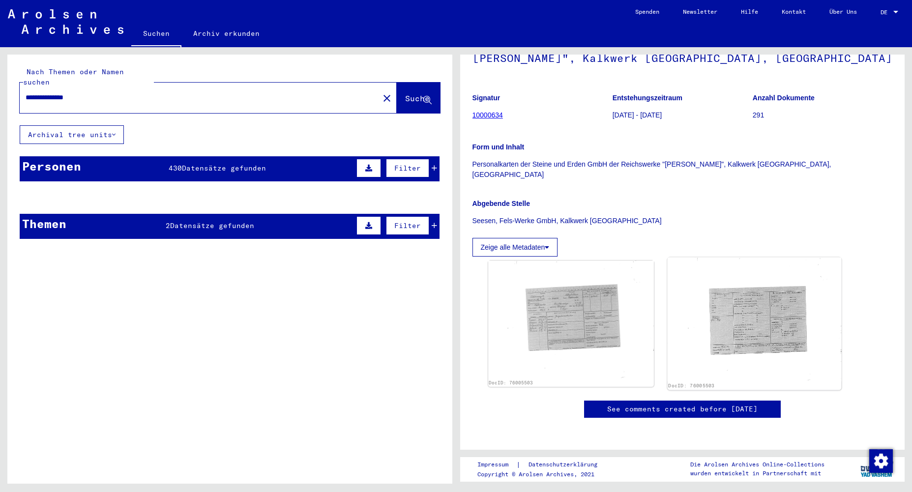
click at [770, 307] on img at bounding box center [754, 320] width 174 height 124
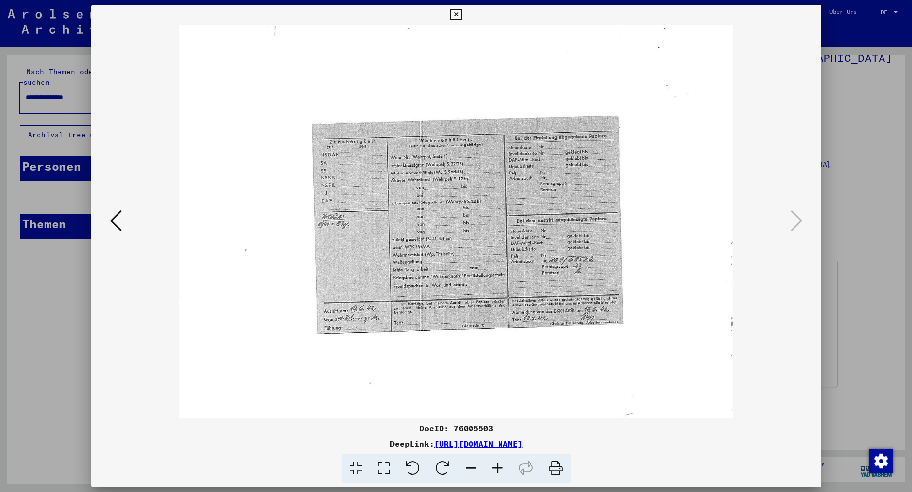
click at [462, 16] on icon at bounding box center [455, 15] width 11 height 12
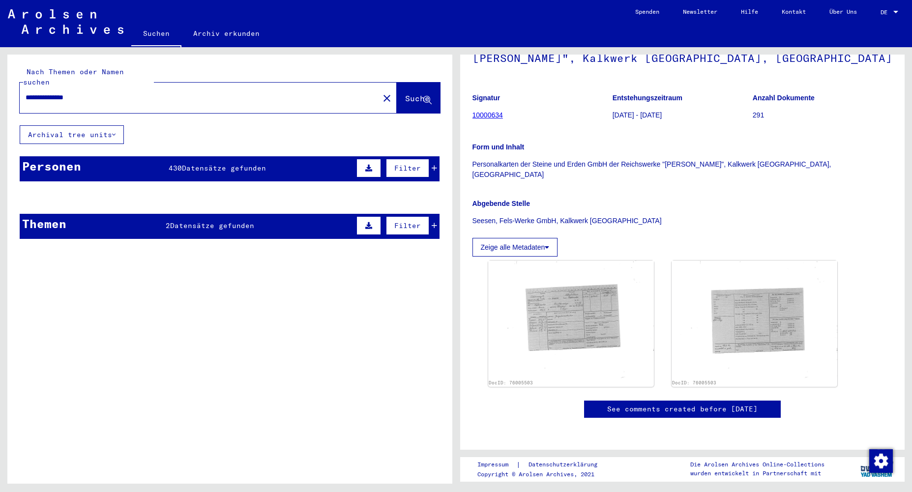
click at [230, 164] on span "Datensätze gefunden" at bounding box center [224, 168] width 84 height 9
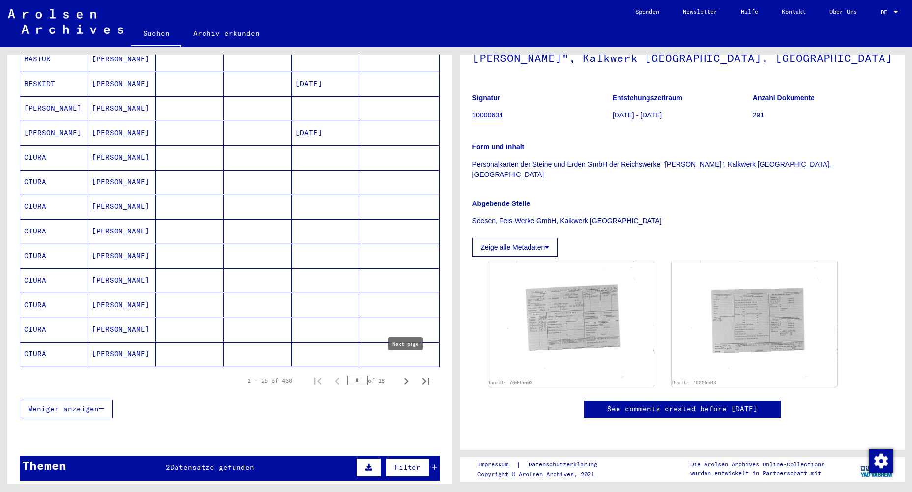
scroll to position [453, 0]
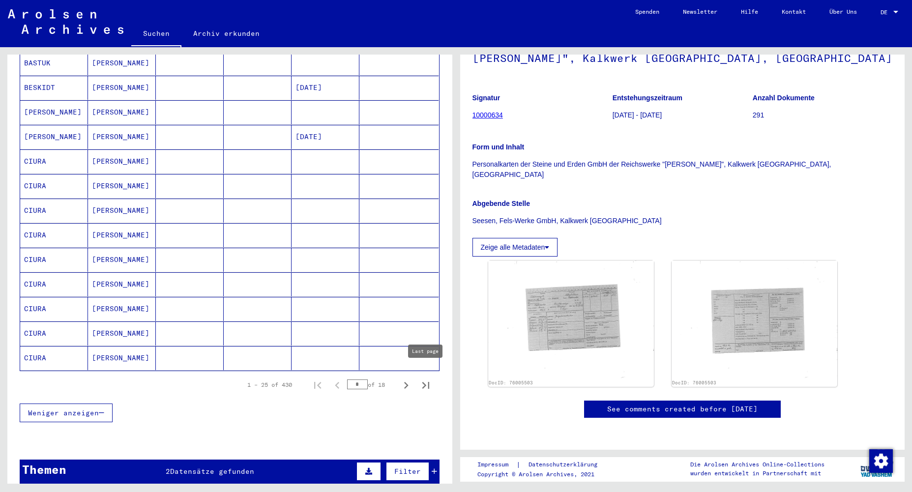
click at [423, 378] on icon "Last page" at bounding box center [426, 385] width 14 height 14
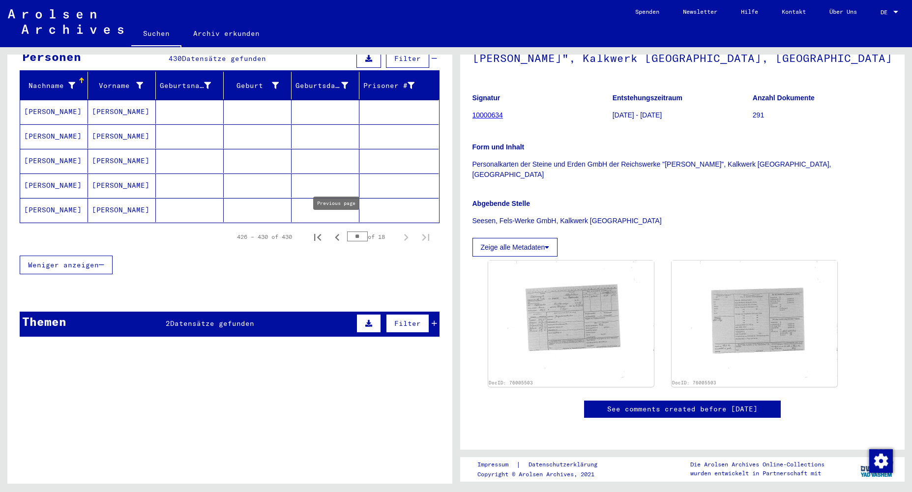
click at [337, 234] on icon "Previous page" at bounding box center [337, 237] width 4 height 7
type input "**"
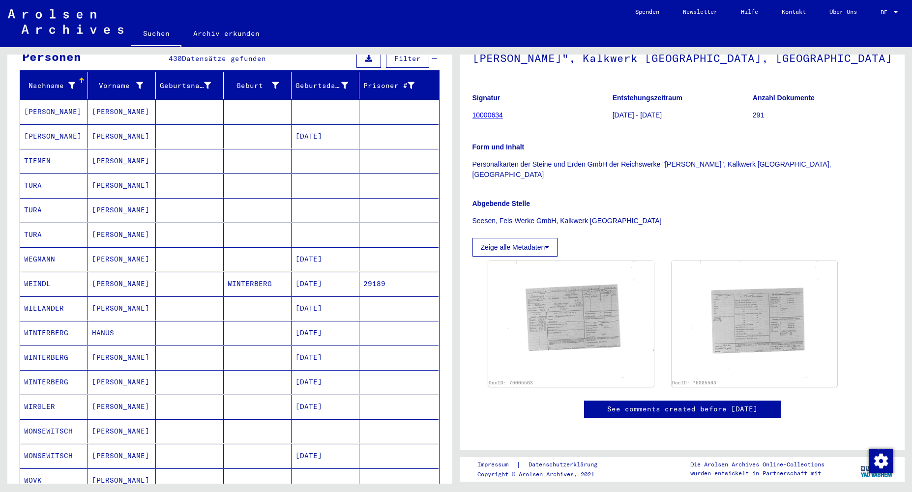
click at [55, 323] on mat-cell "WINTERBERG" at bounding box center [54, 333] width 68 height 24
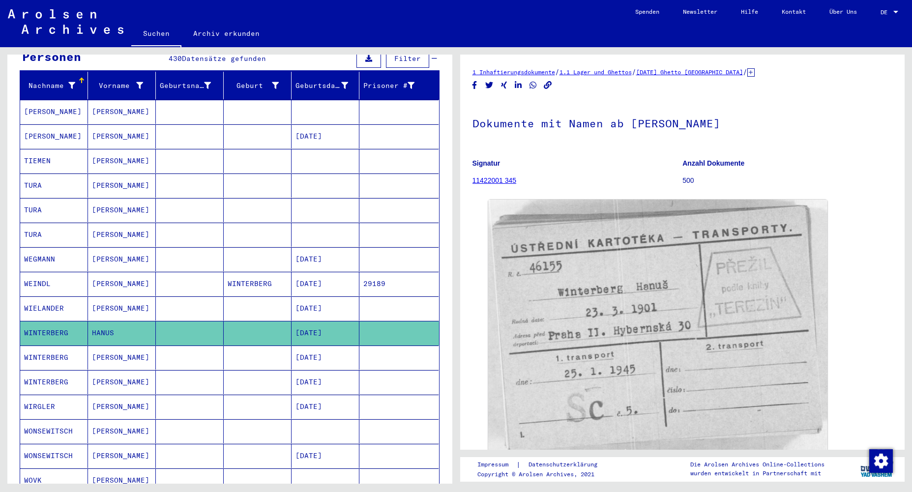
click at [491, 181] on link "11422001 345" at bounding box center [494, 180] width 44 height 8
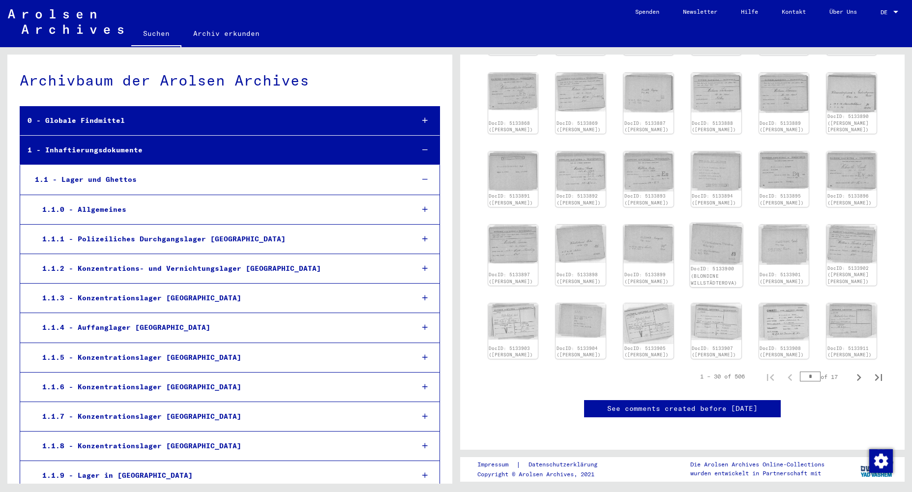
scroll to position [302, 0]
click at [859, 374] on icon "Next page" at bounding box center [859, 377] width 4 height 7
type input "*"
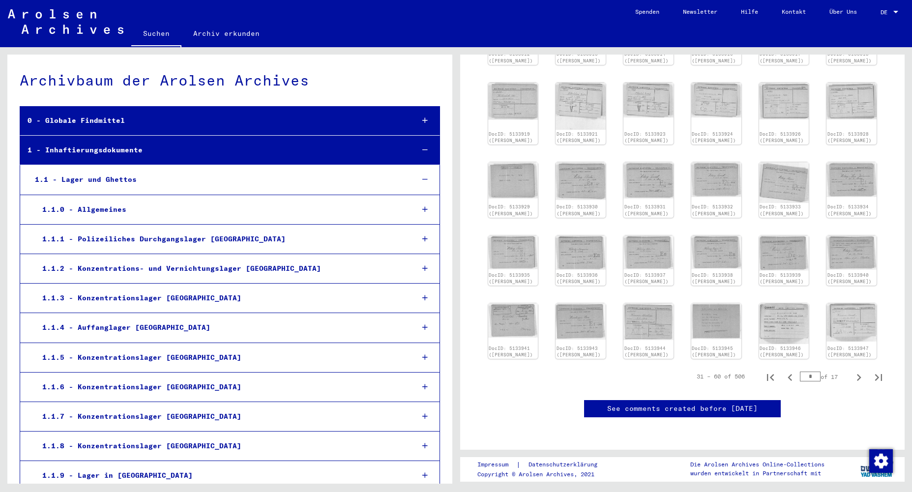
scroll to position [300, 0]
click at [860, 374] on icon "Next page" at bounding box center [859, 377] width 4 height 7
type input "*"
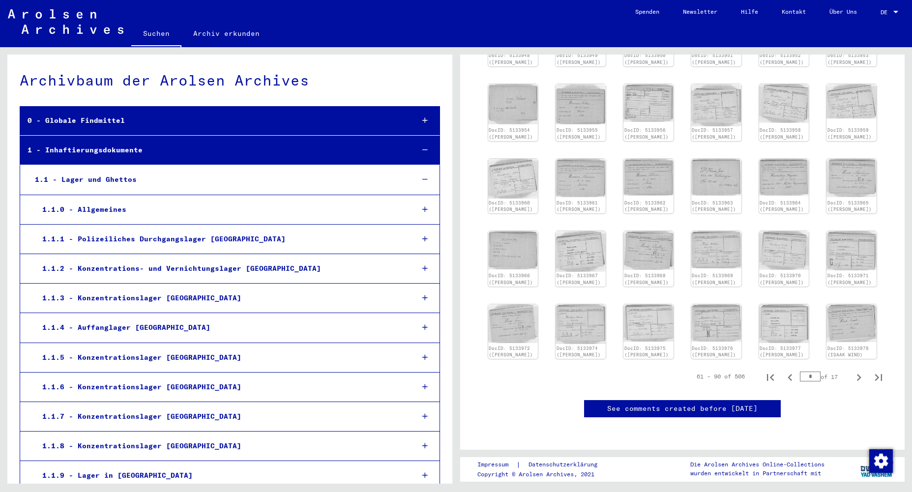
scroll to position [220, 0]
